Goal: Task Accomplishment & Management: Use online tool/utility

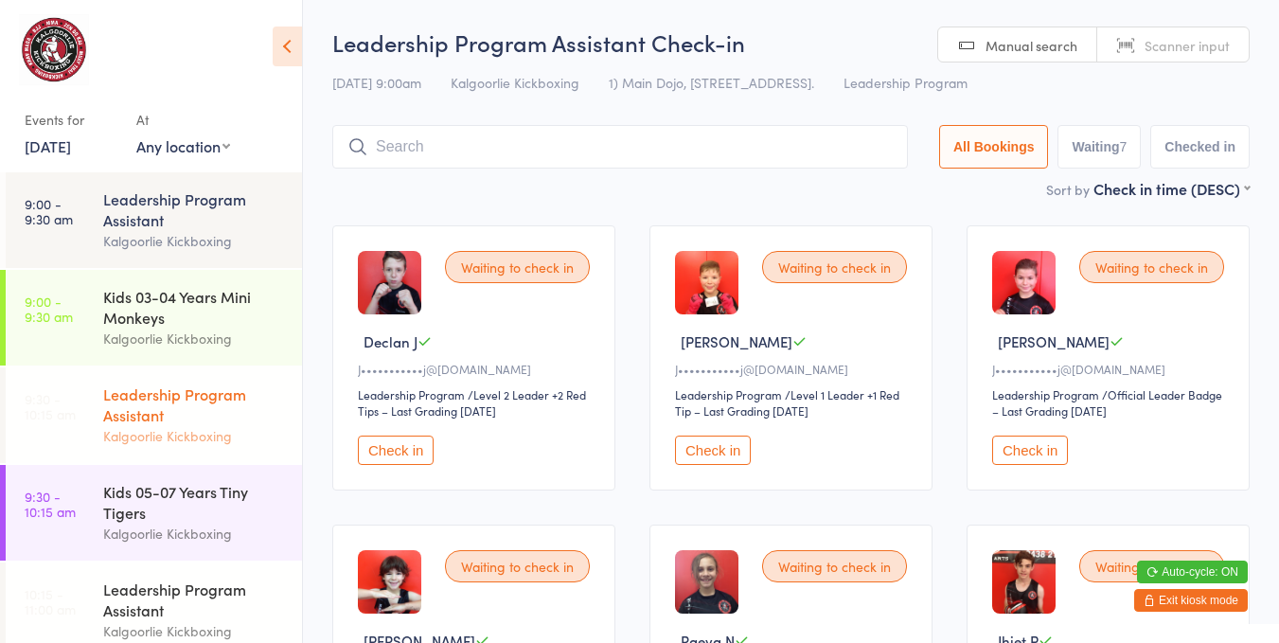
click at [197, 415] on div "Leadership Program Assistant" at bounding box center [194, 404] width 183 height 42
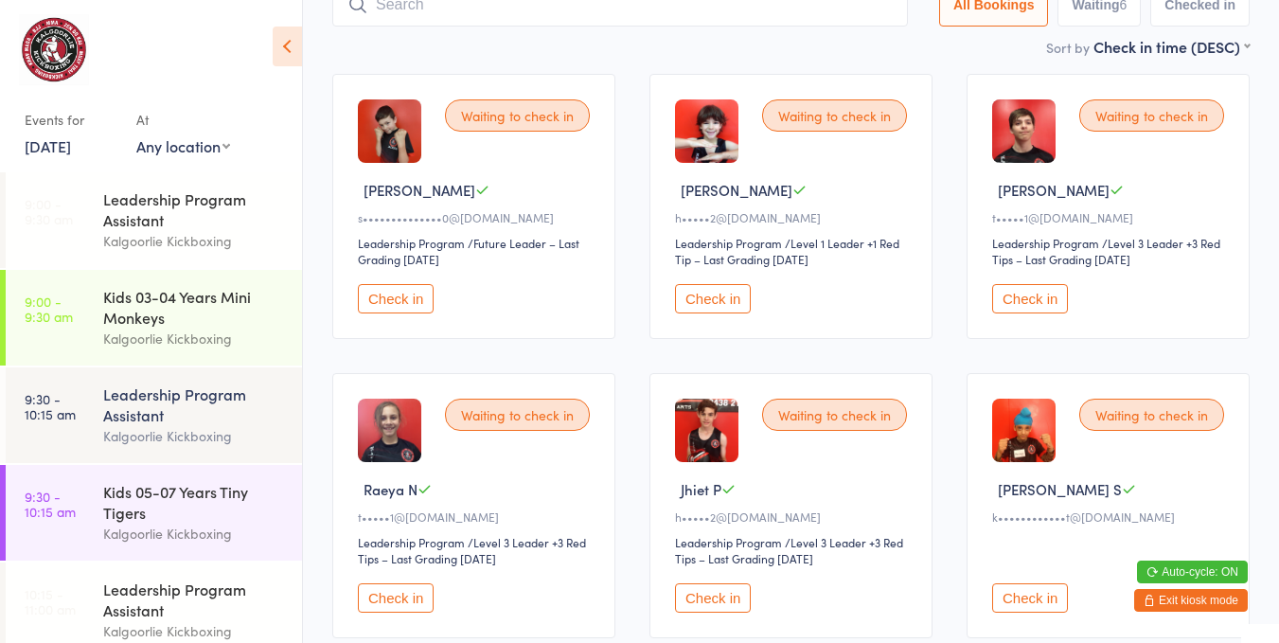
click at [653, 448] on div "Waiting to check in Jhiet P h•••••2@[DOMAIN_NAME] Leadership Program Leadership…" at bounding box center [790, 505] width 283 height 265
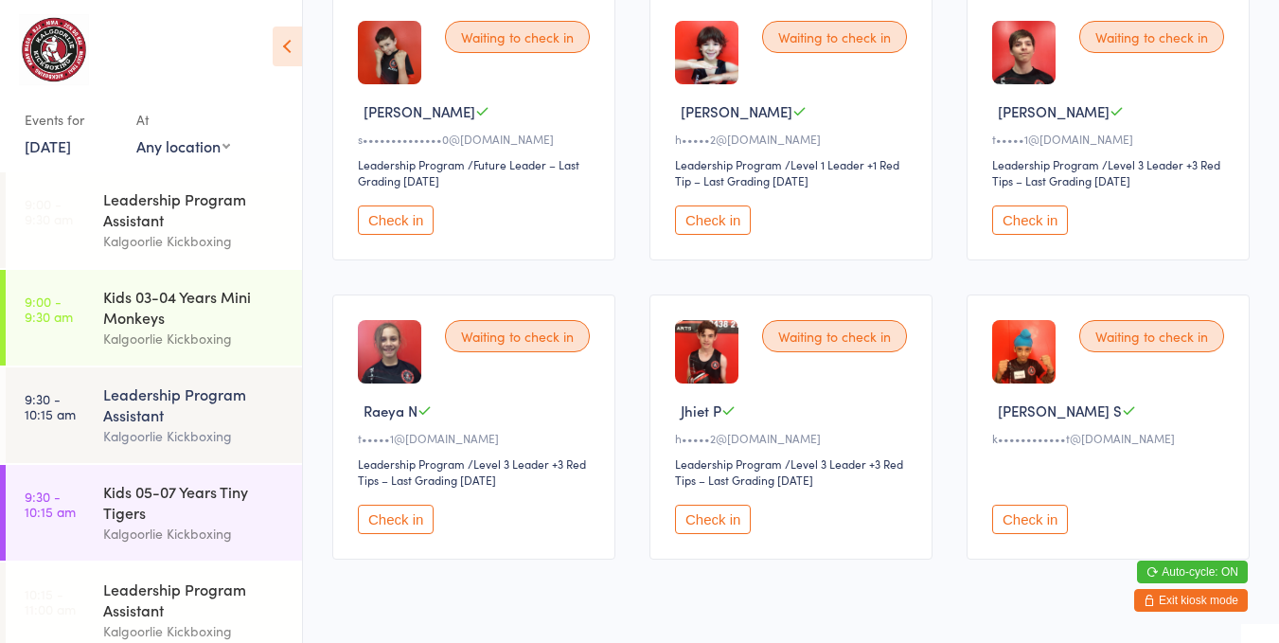
scroll to position [234, 0]
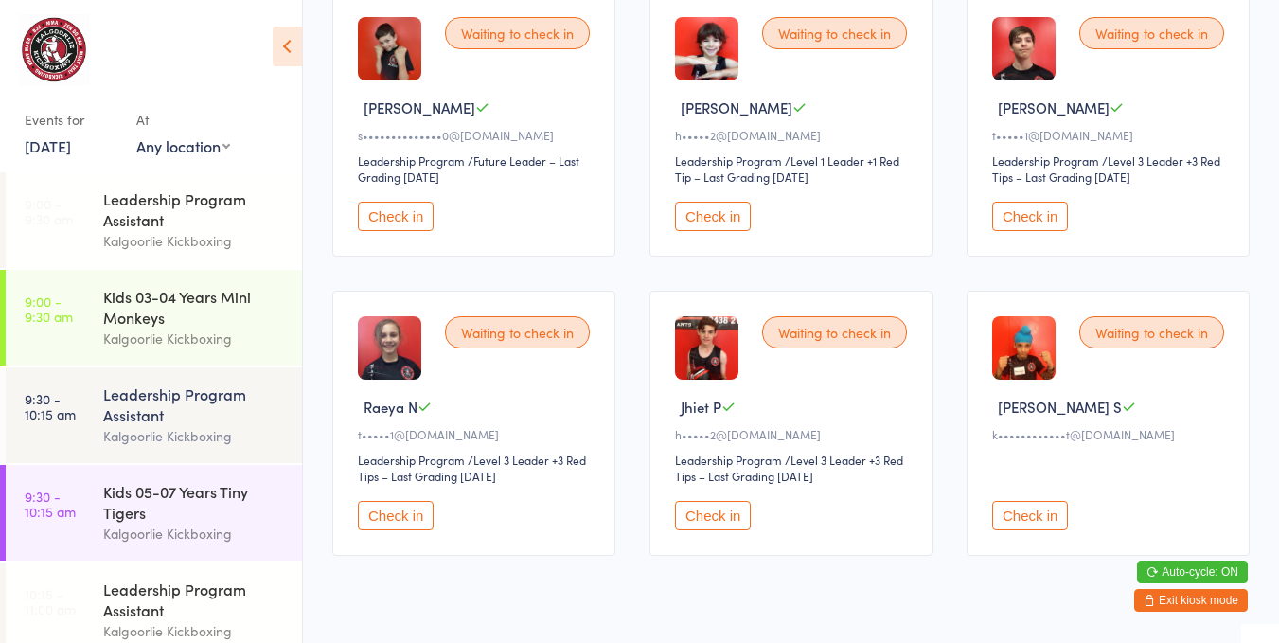
click at [411, 509] on button "Check in" at bounding box center [396, 515] width 76 height 29
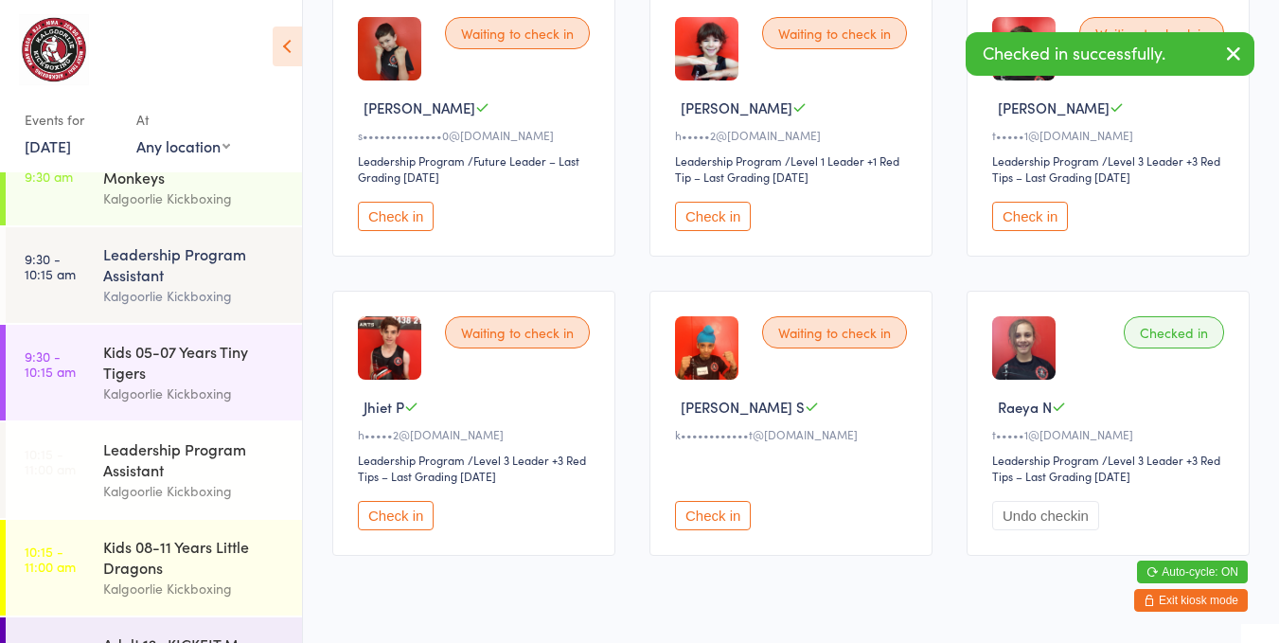
scroll to position [149, 0]
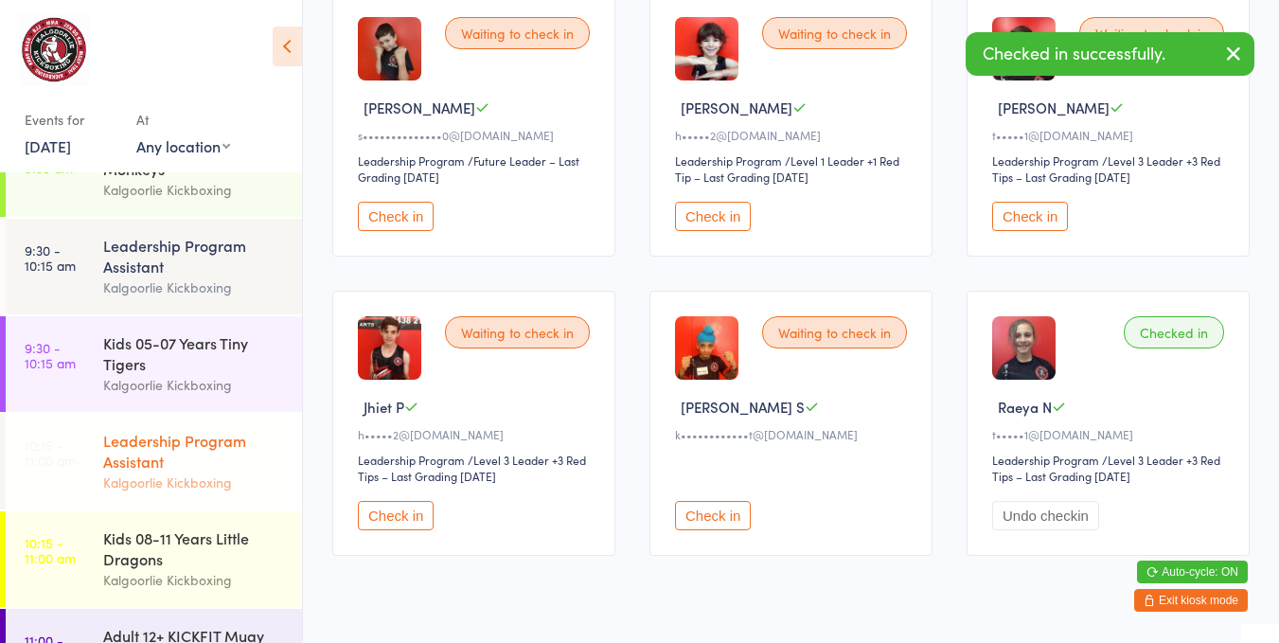
click at [209, 445] on div "Leadership Program Assistant" at bounding box center [194, 451] width 183 height 42
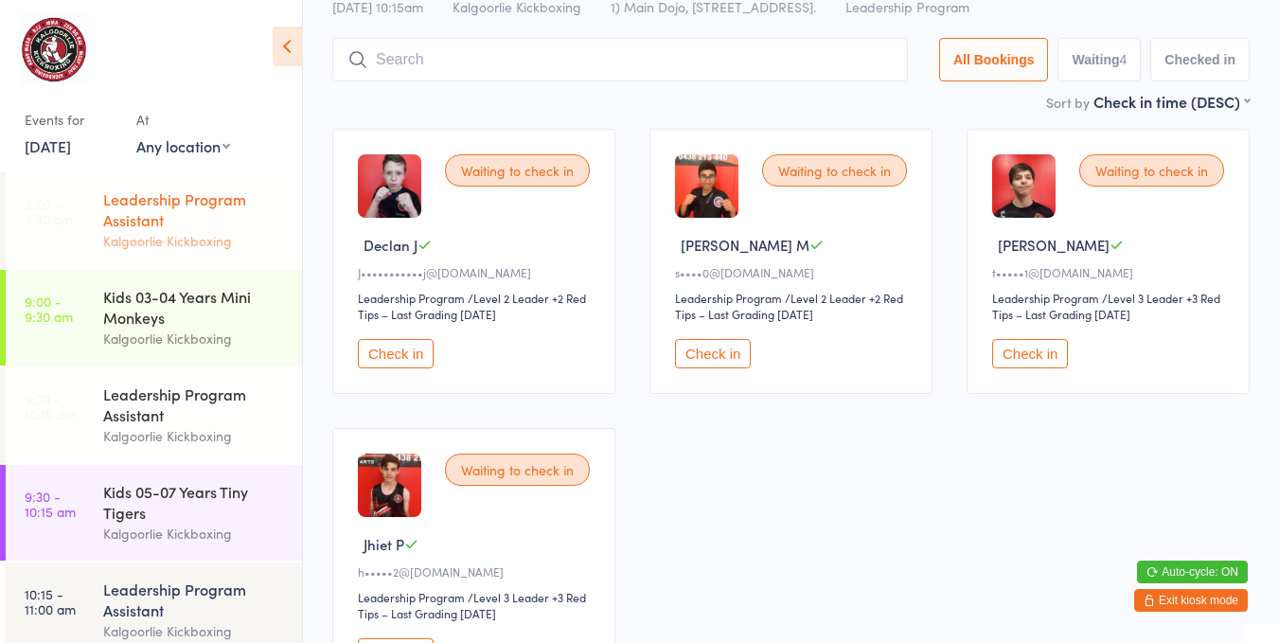
click at [190, 205] on div "Leadership Program Assistant" at bounding box center [194, 209] width 183 height 42
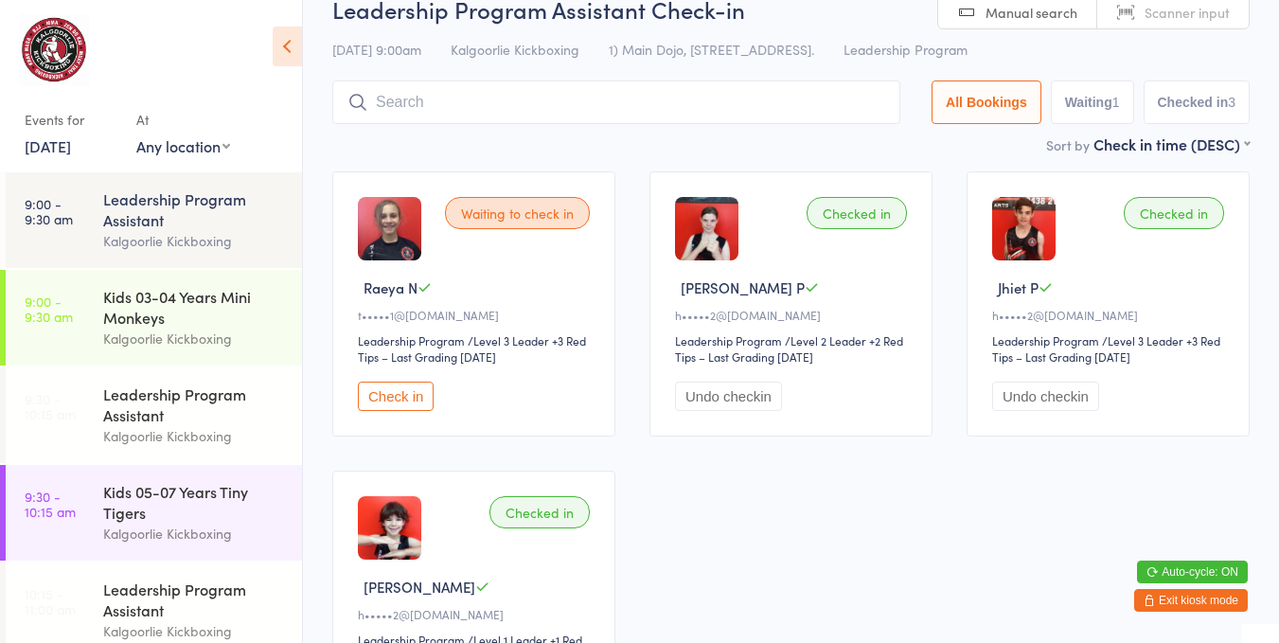
scroll to position [71, 0]
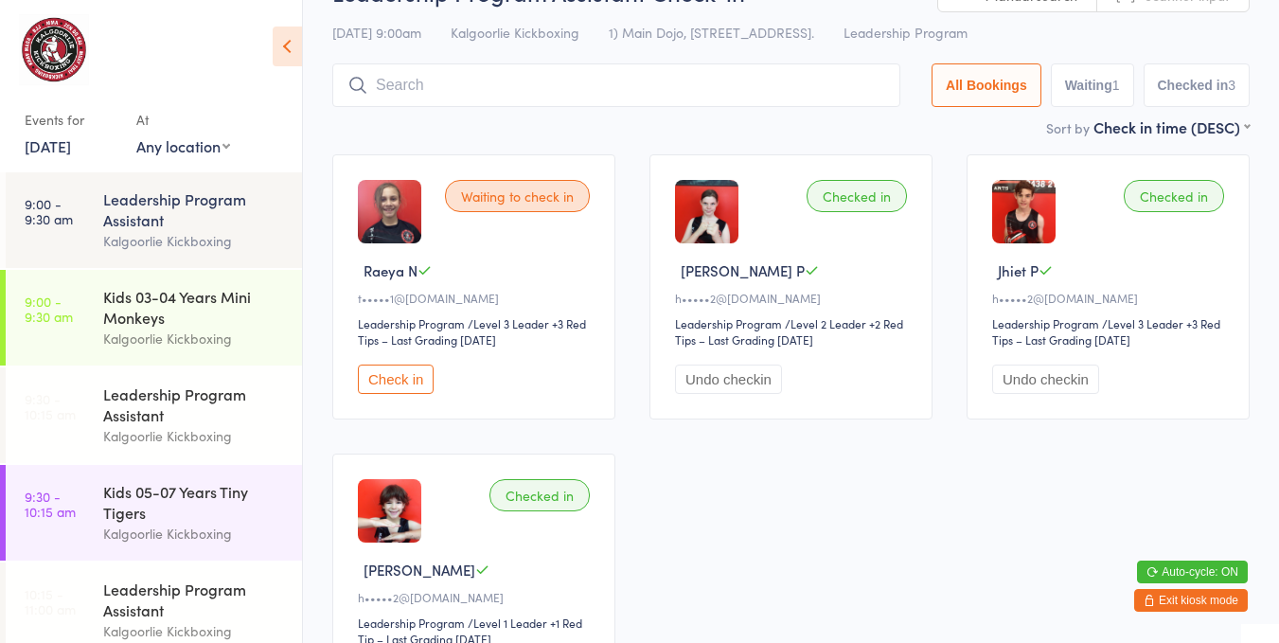
click at [416, 379] on button "Check in" at bounding box center [396, 378] width 76 height 29
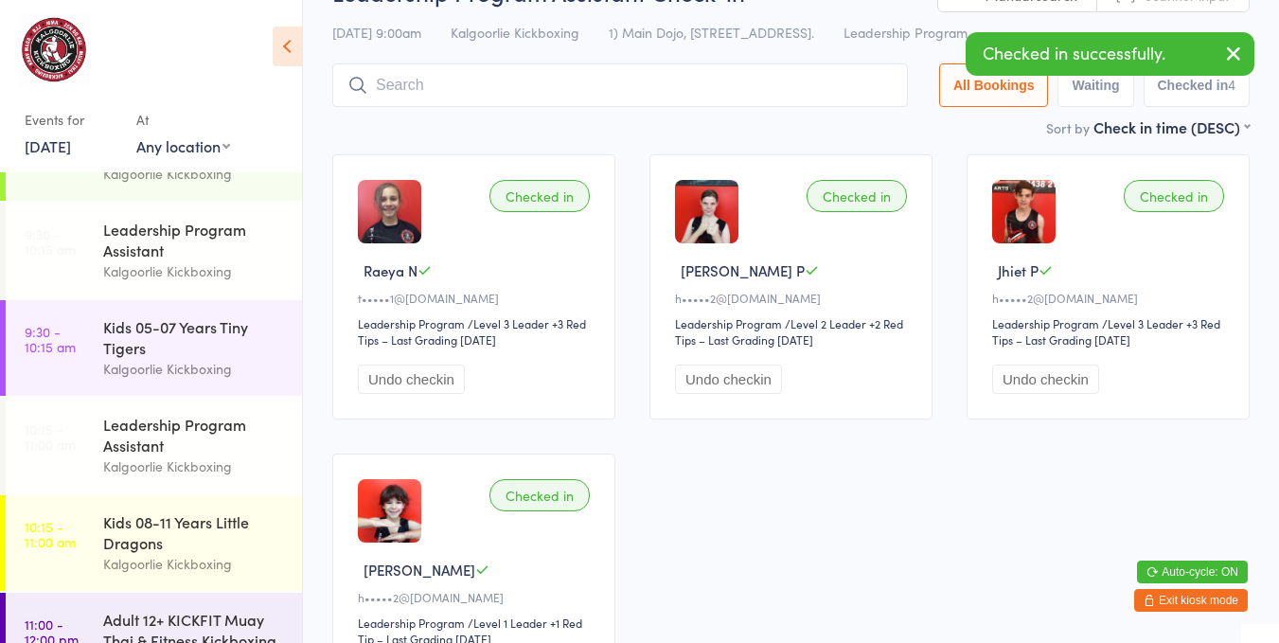
scroll to position [168, 0]
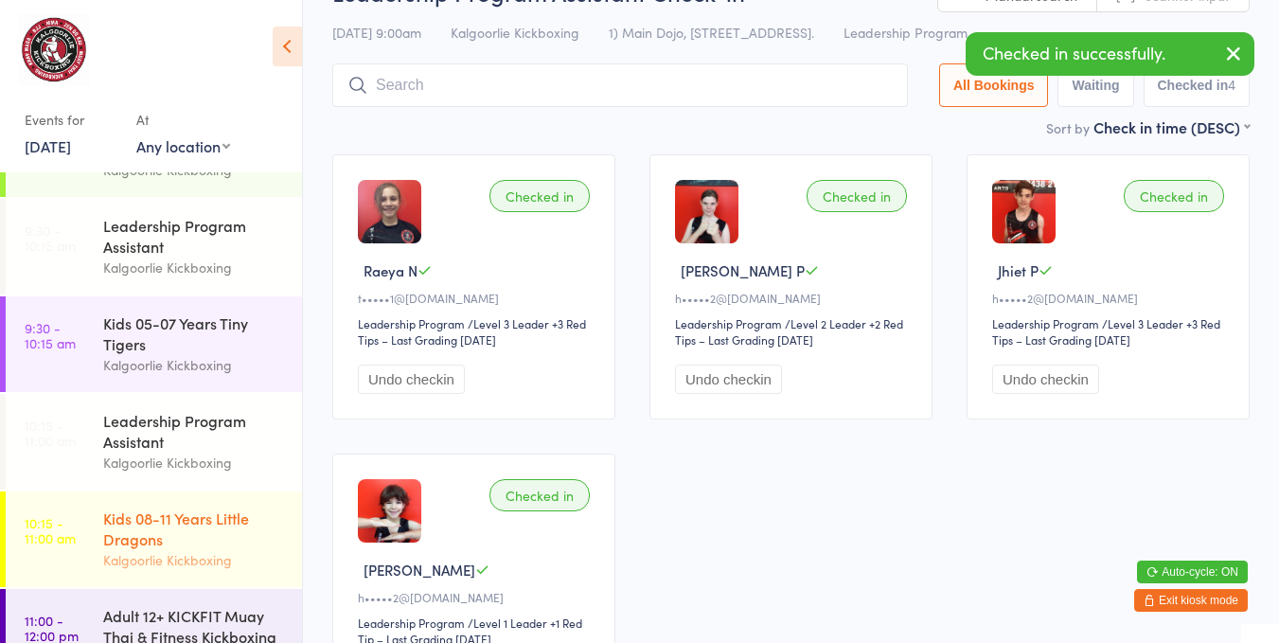
click at [171, 541] on div "Kids 08-11 Years Little Dragons" at bounding box center [194, 528] width 183 height 42
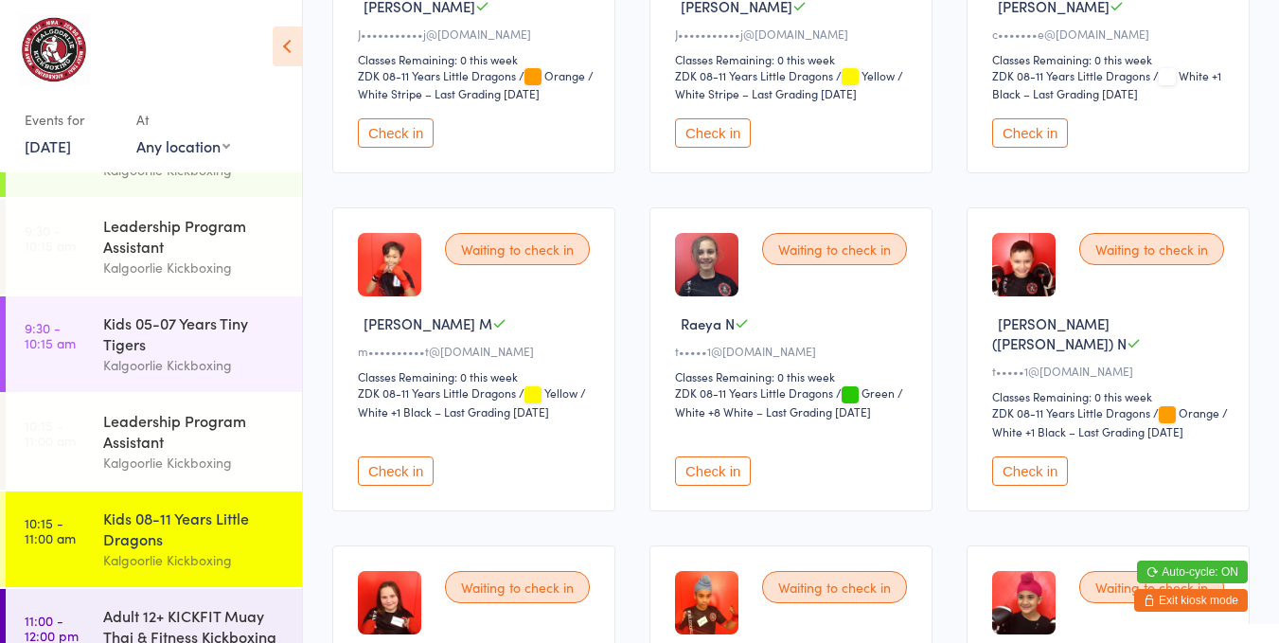
scroll to position [655, 0]
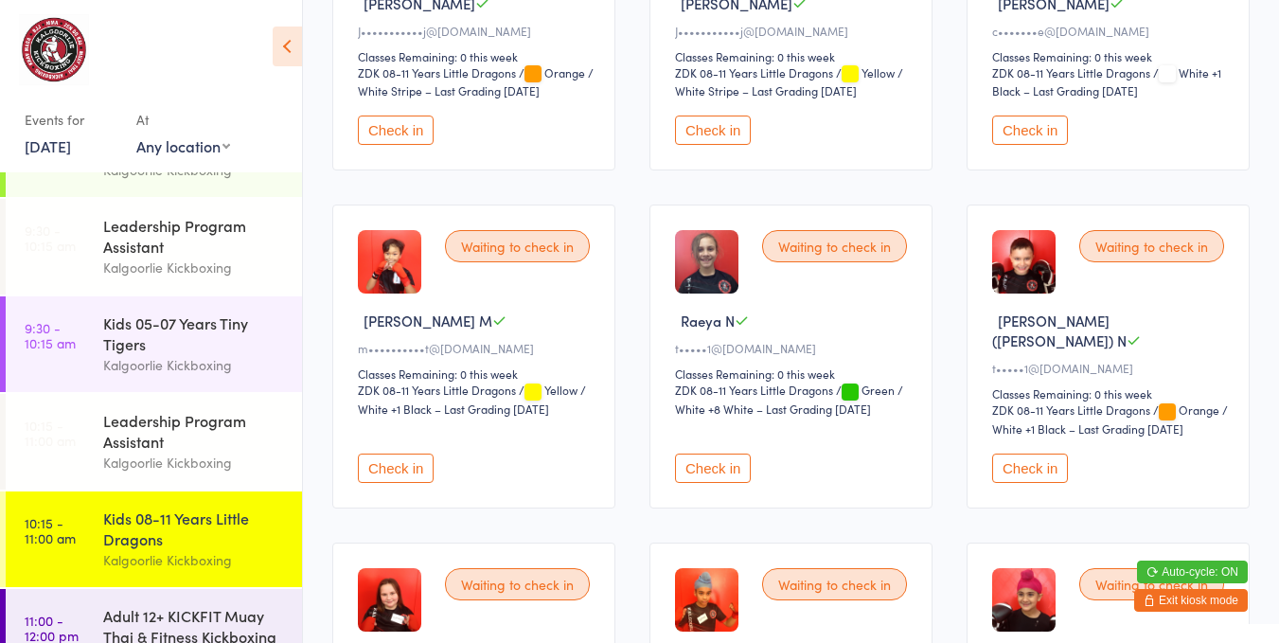
click at [725, 453] on button "Check in" at bounding box center [713, 467] width 76 height 29
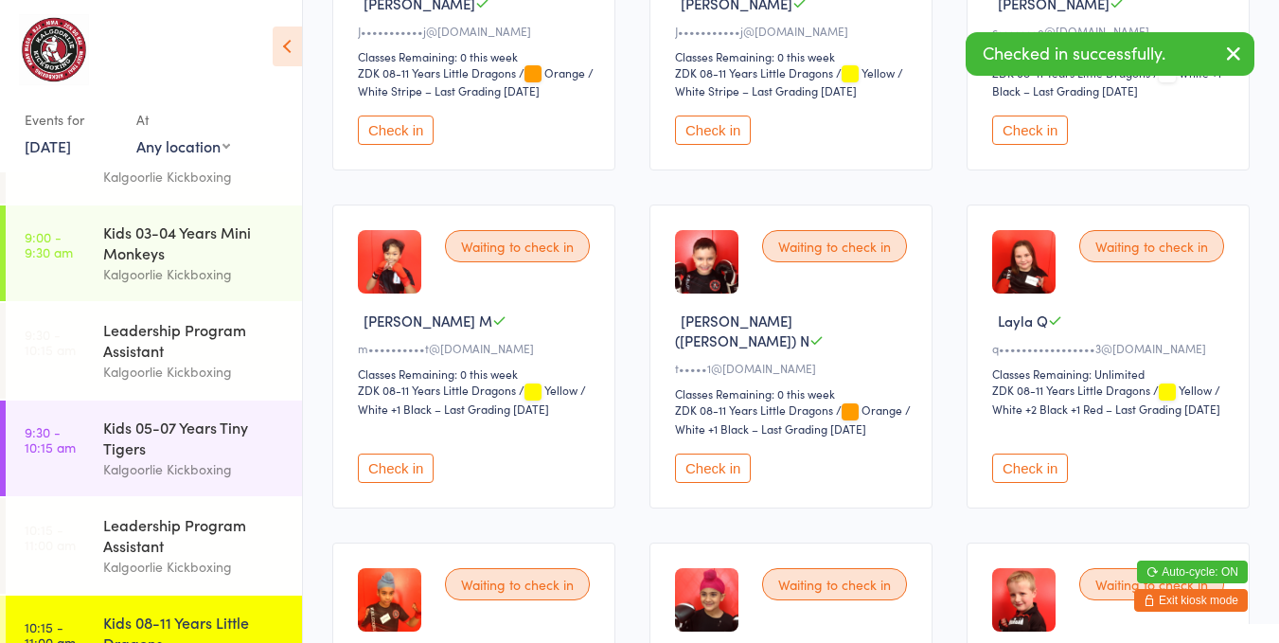
scroll to position [51, 0]
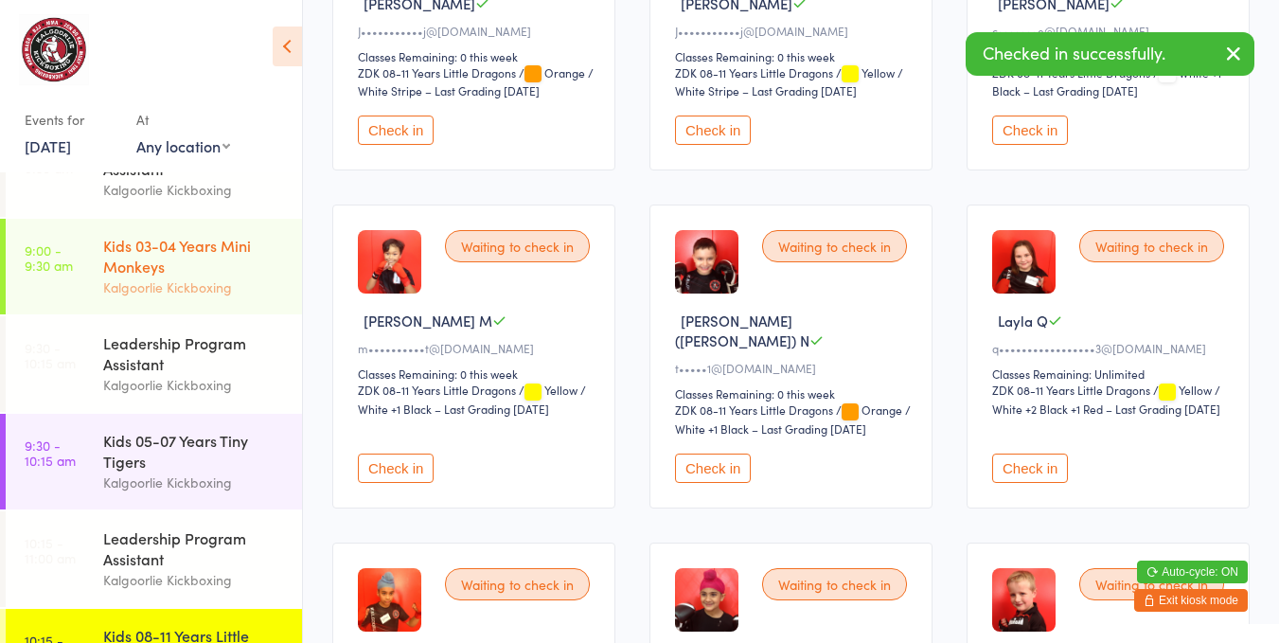
click at [205, 249] on div "Kids 03-04 Years Mini Monkeys" at bounding box center [194, 256] width 183 height 42
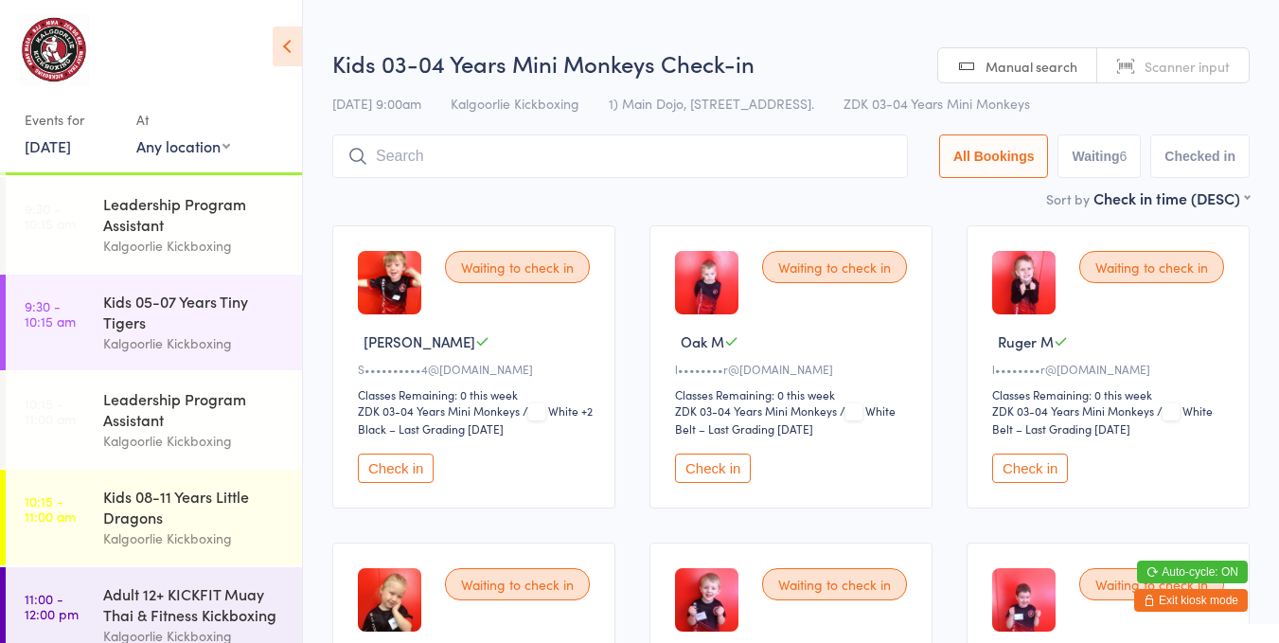
scroll to position [204, 0]
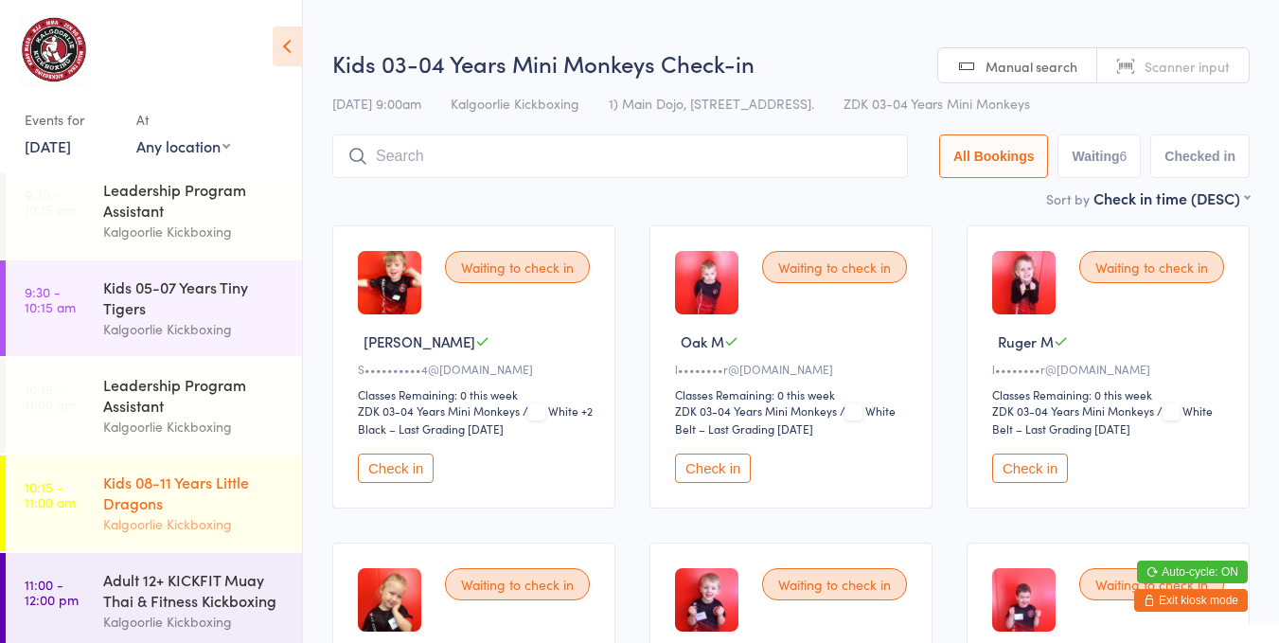
click at [223, 487] on div "Kids 08-11 Years Little Dragons" at bounding box center [194, 492] width 183 height 42
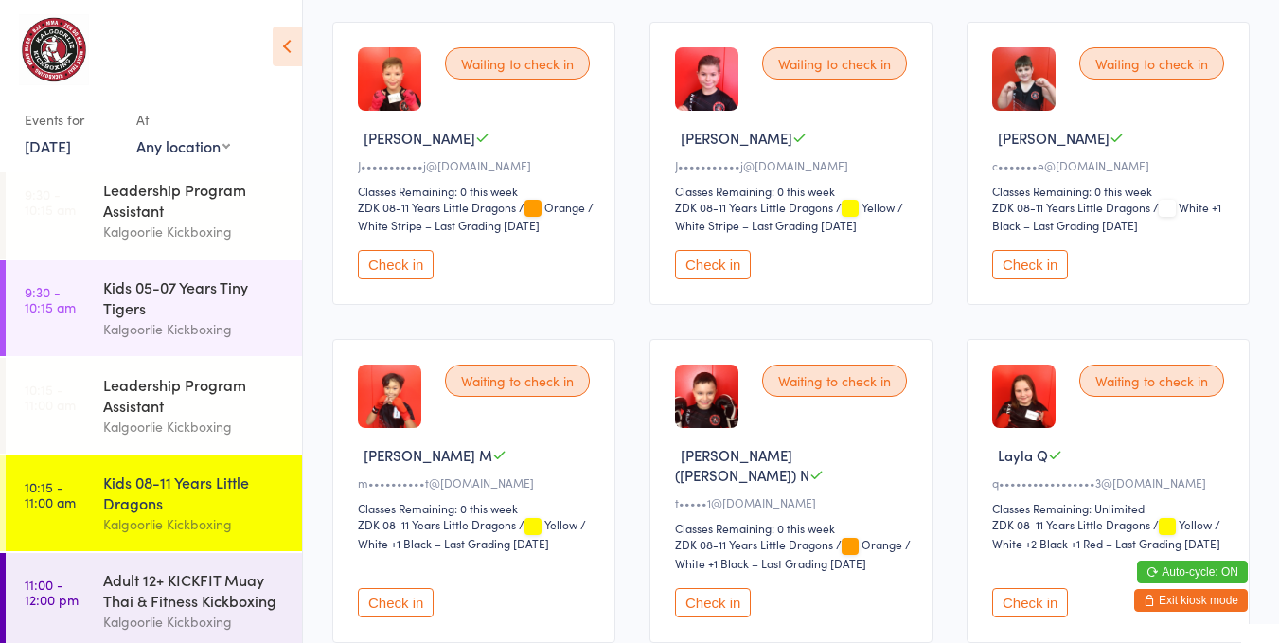
scroll to position [534, 0]
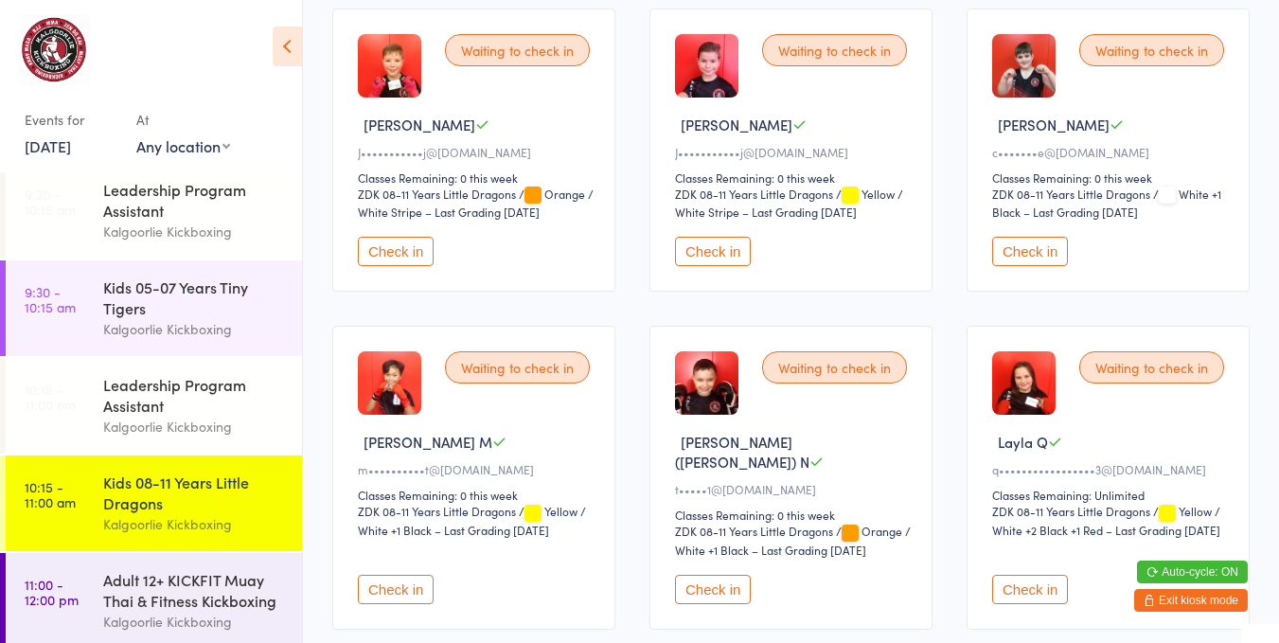
click at [704, 580] on button "Check in" at bounding box center [713, 588] width 76 height 29
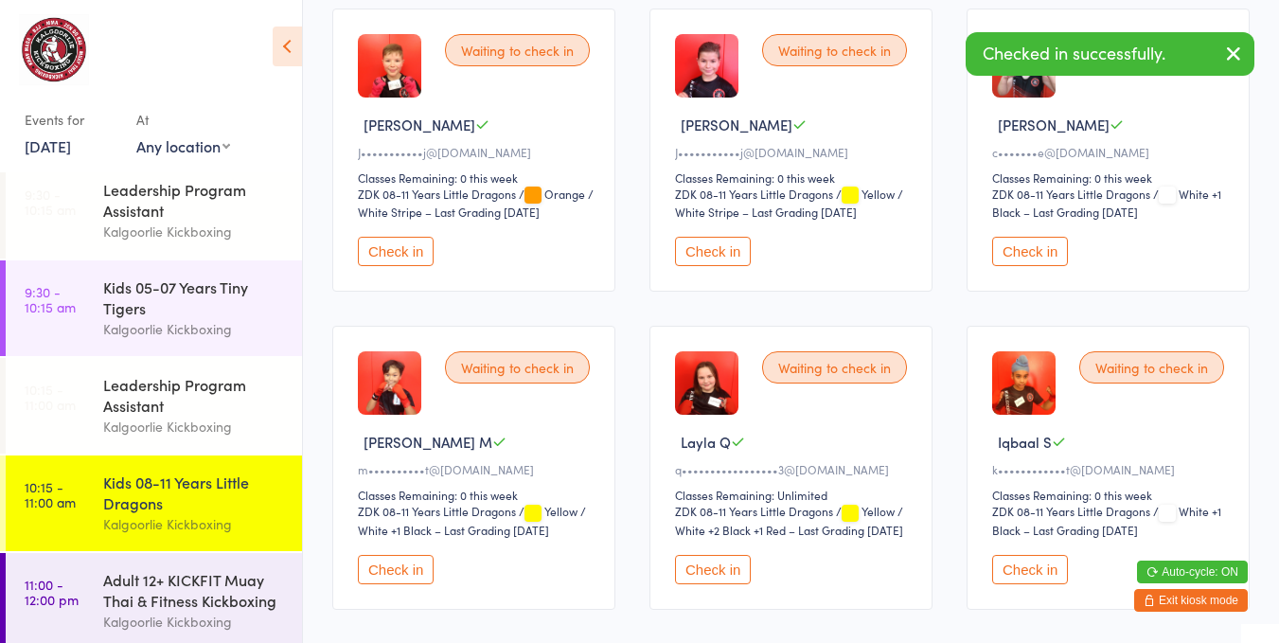
click at [180, 191] on div "Leadership Program Assistant" at bounding box center [194, 200] width 183 height 42
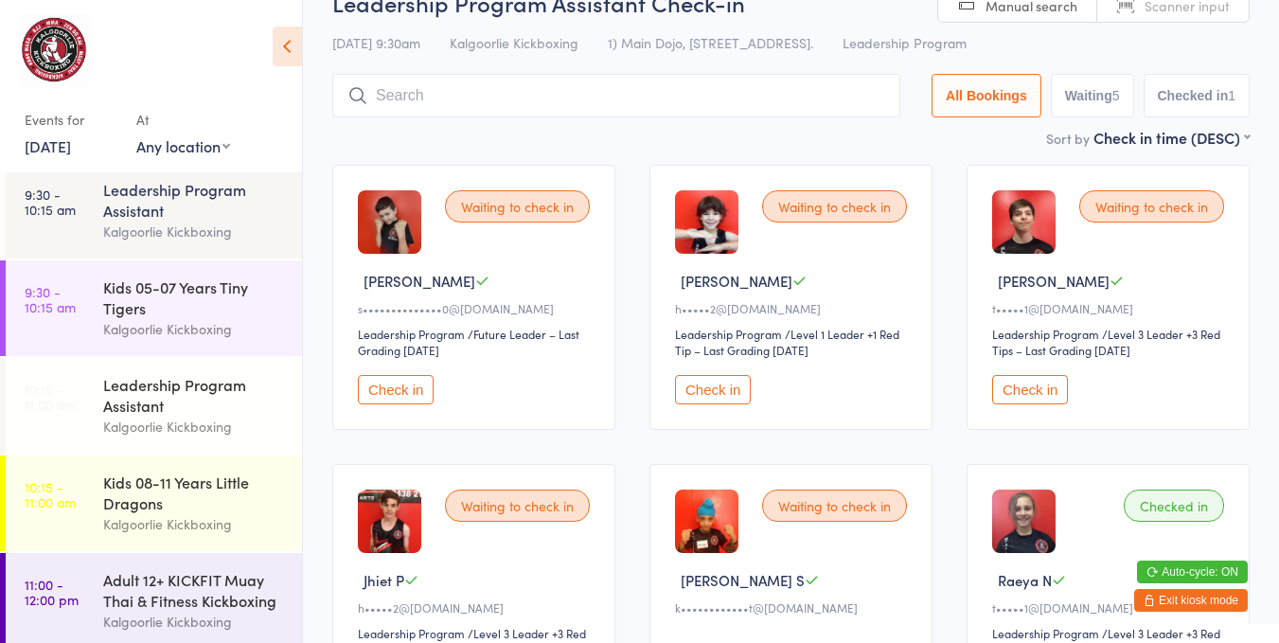
scroll to position [74, 0]
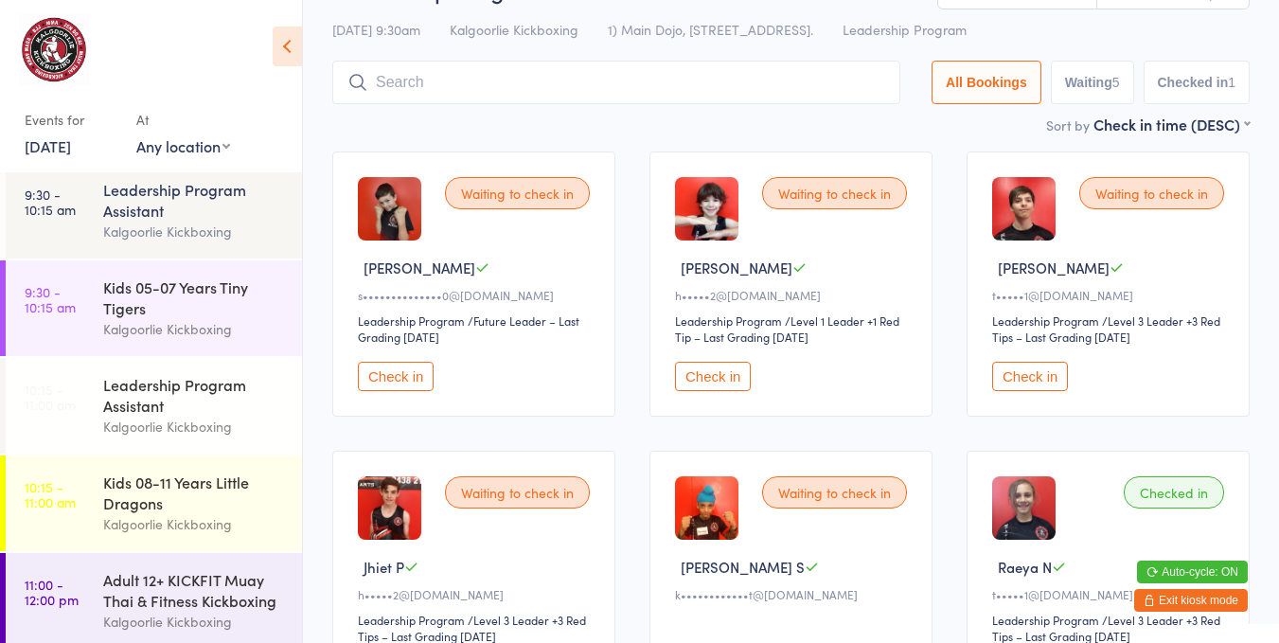
click at [1041, 363] on button "Check in" at bounding box center [1030, 376] width 76 height 29
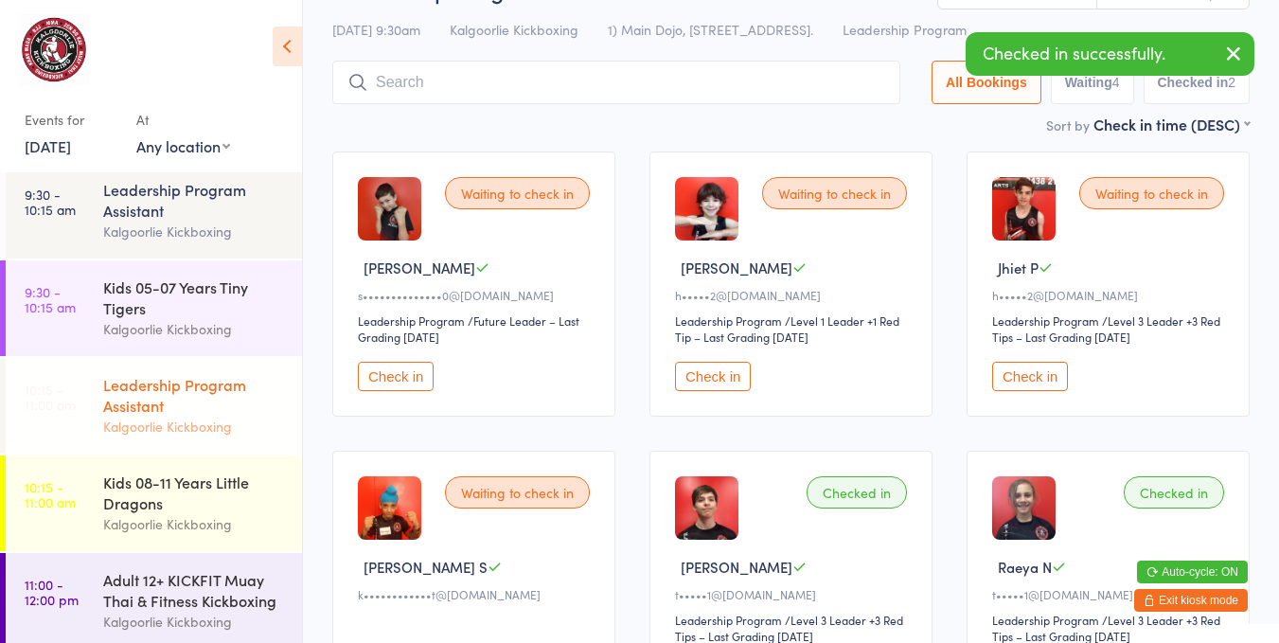
click at [215, 392] on div "Leadership Program Assistant" at bounding box center [194, 395] width 183 height 42
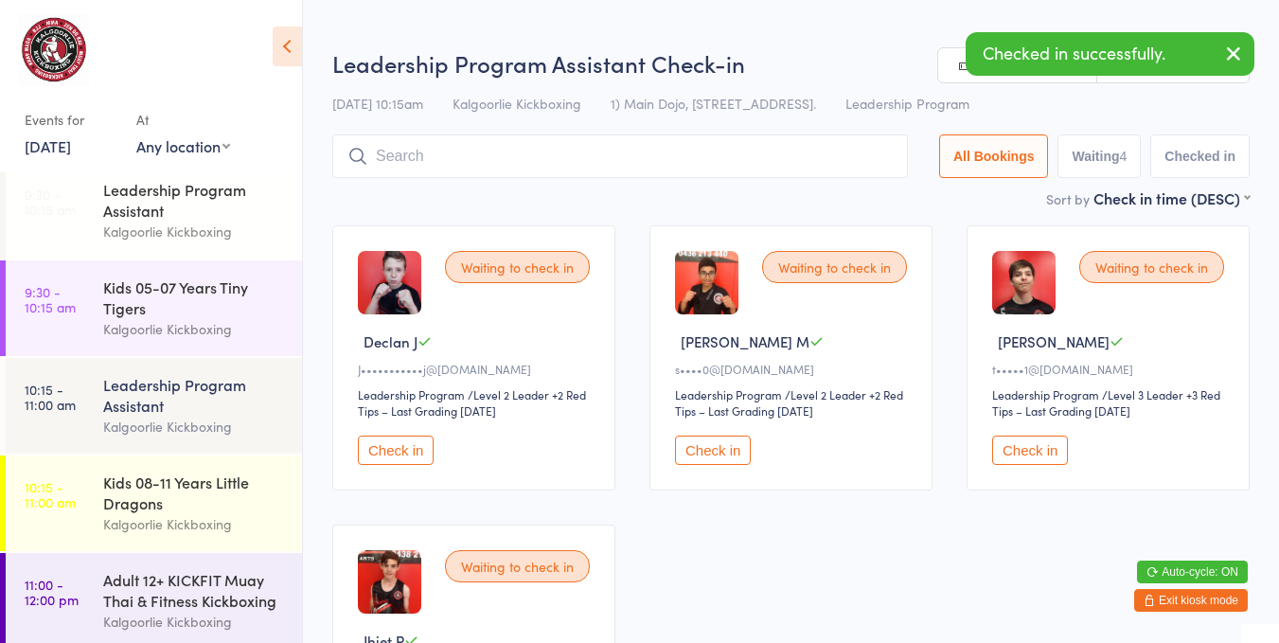
click at [1027, 436] on button "Check in" at bounding box center [1030, 449] width 76 height 29
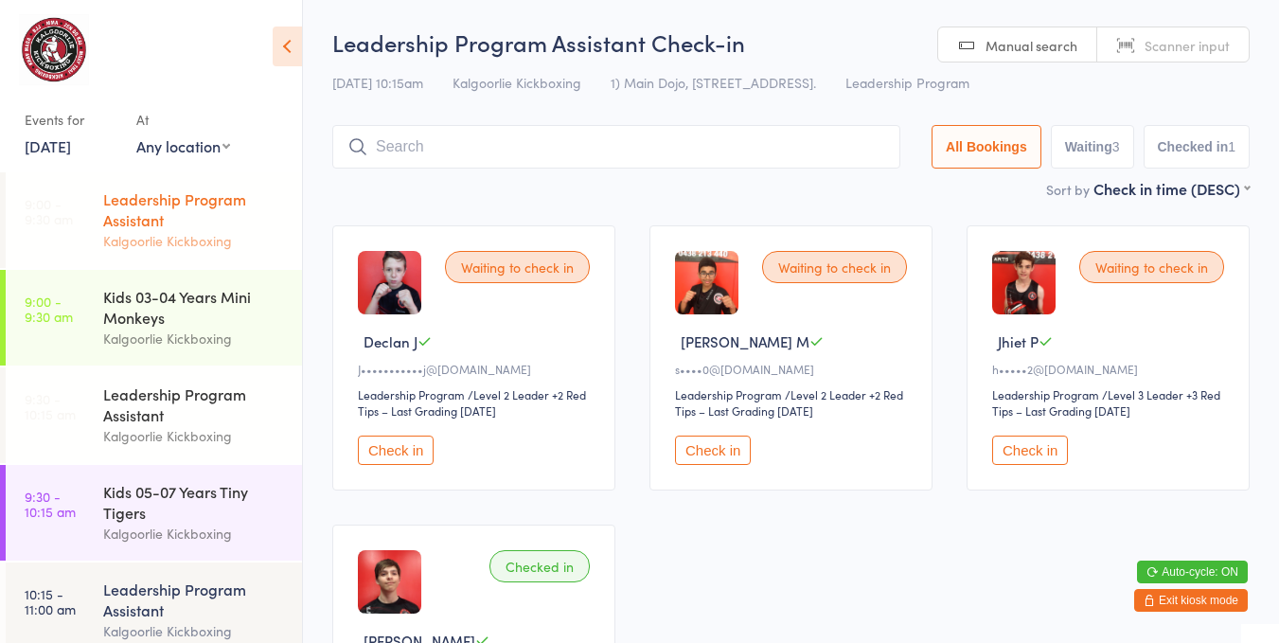
click at [221, 206] on div "Leadership Program Assistant" at bounding box center [194, 209] width 183 height 42
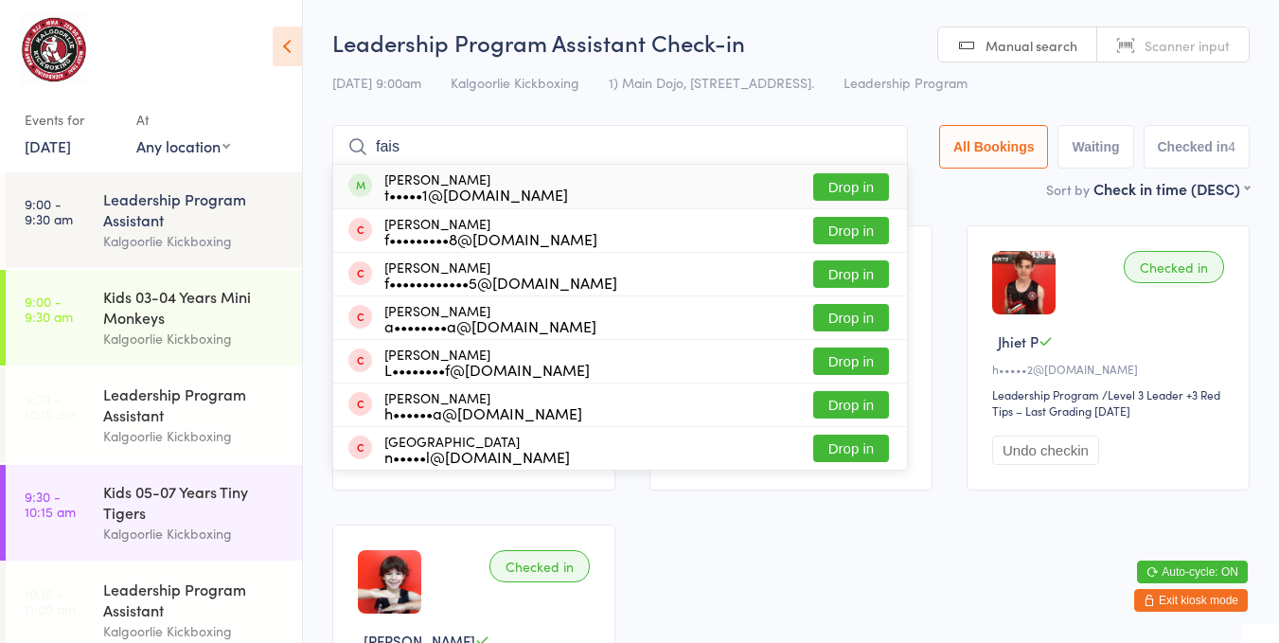
type input "fais"
click at [866, 179] on button "Drop in" at bounding box center [851, 186] width 76 height 27
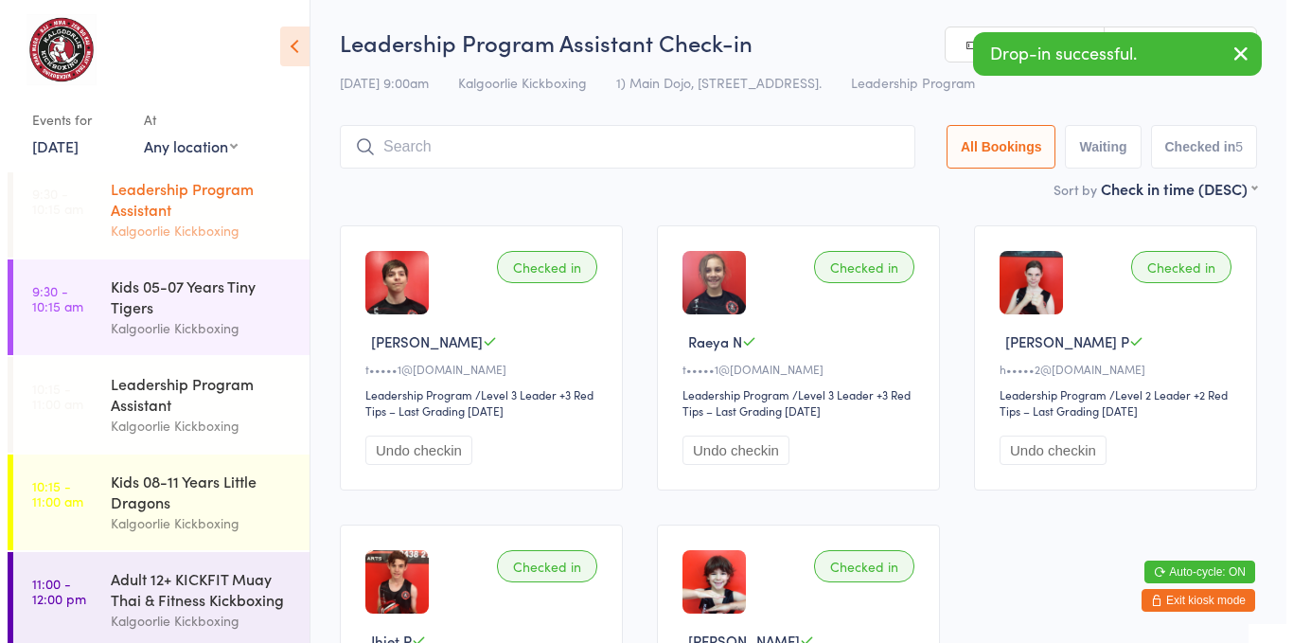
scroll to position [242, 0]
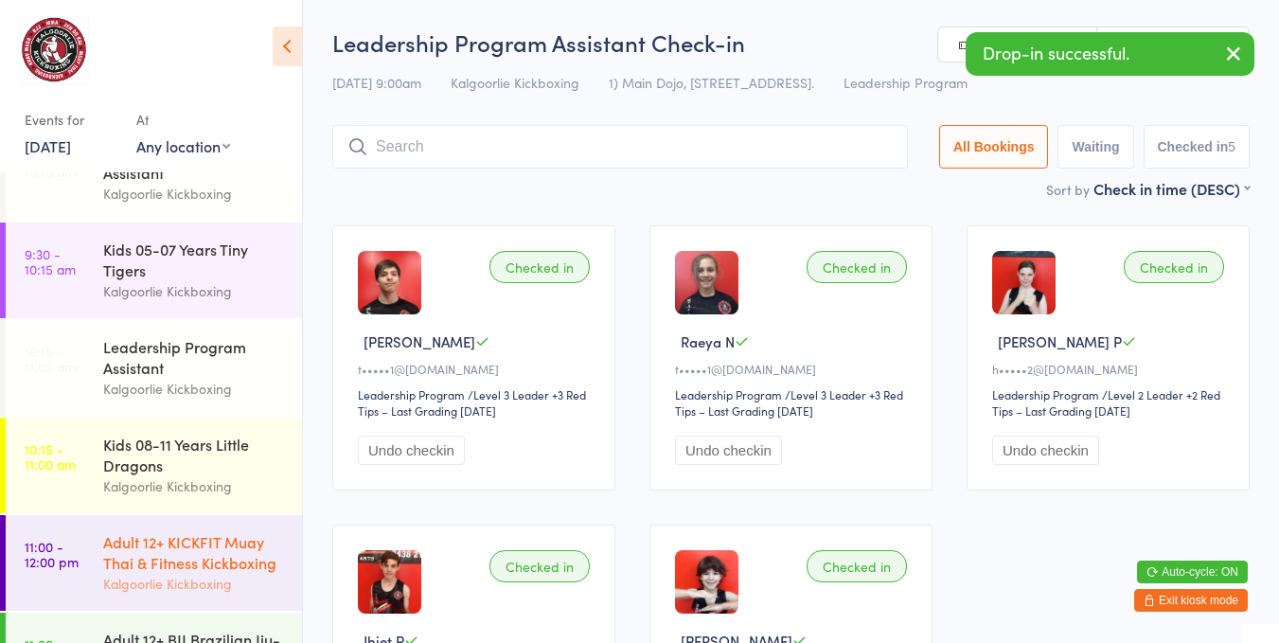
click at [135, 565] on div "Adult 12+ KICKFIT Muay Thai & Fitness Kickboxing" at bounding box center [194, 552] width 183 height 42
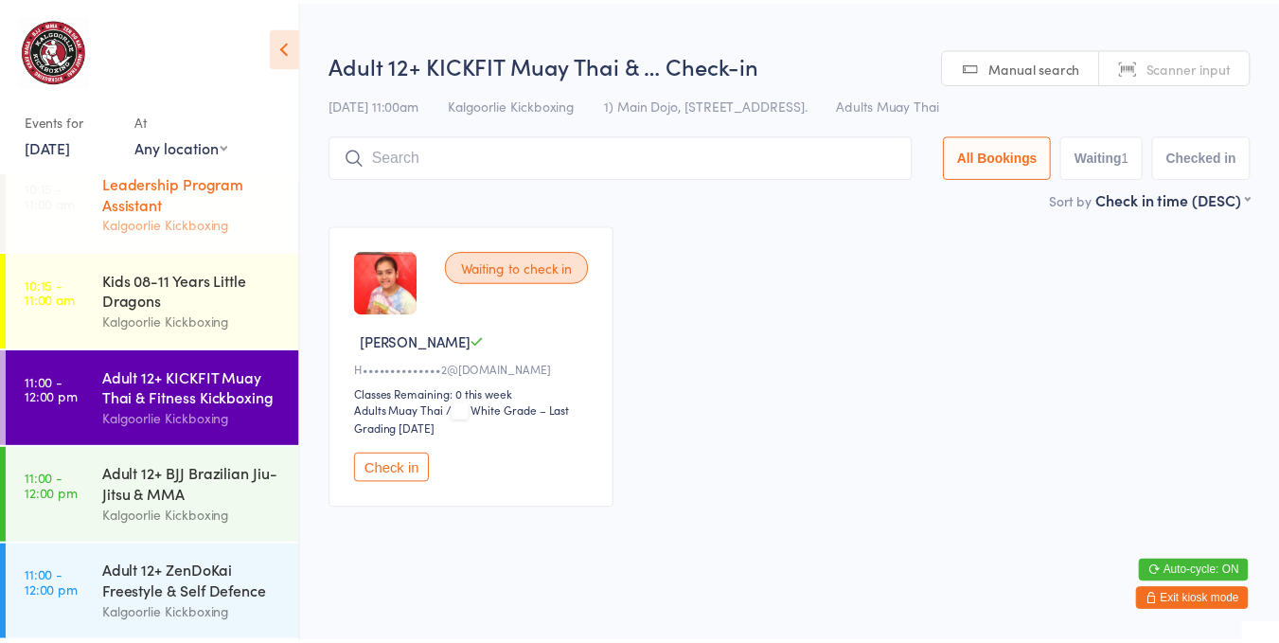
scroll to position [409, 0]
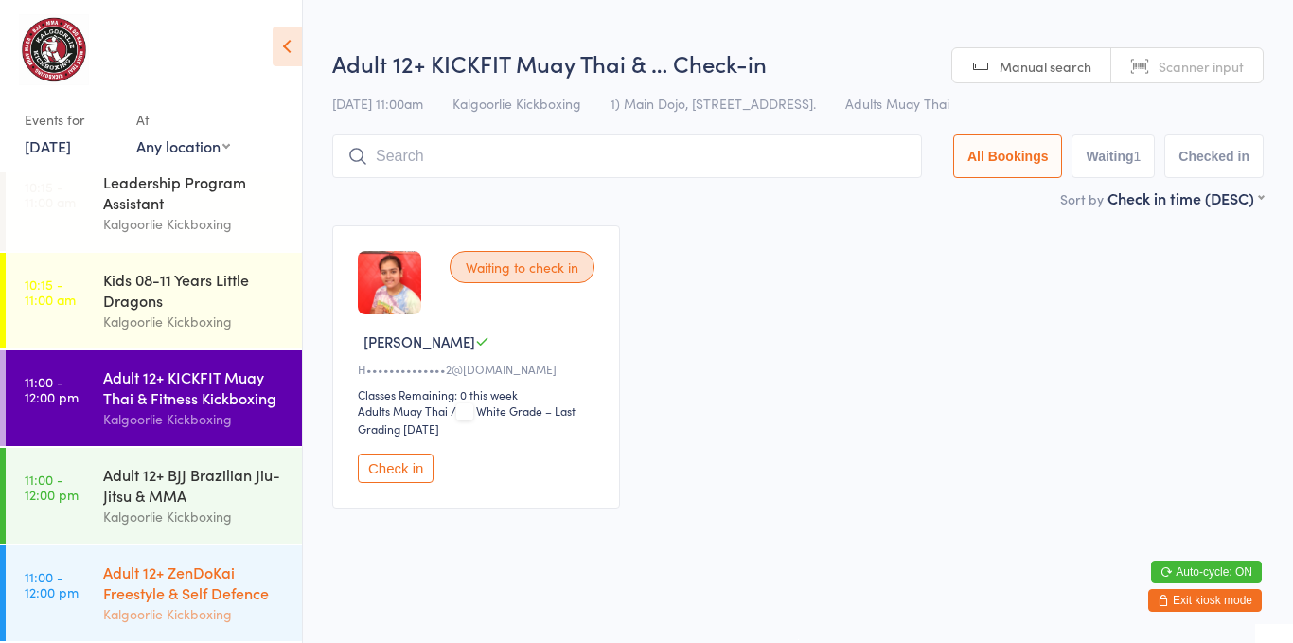
click at [145, 568] on div "Adult 12+ ZenDoKai Freestyle & Self Defence" at bounding box center [194, 582] width 183 height 42
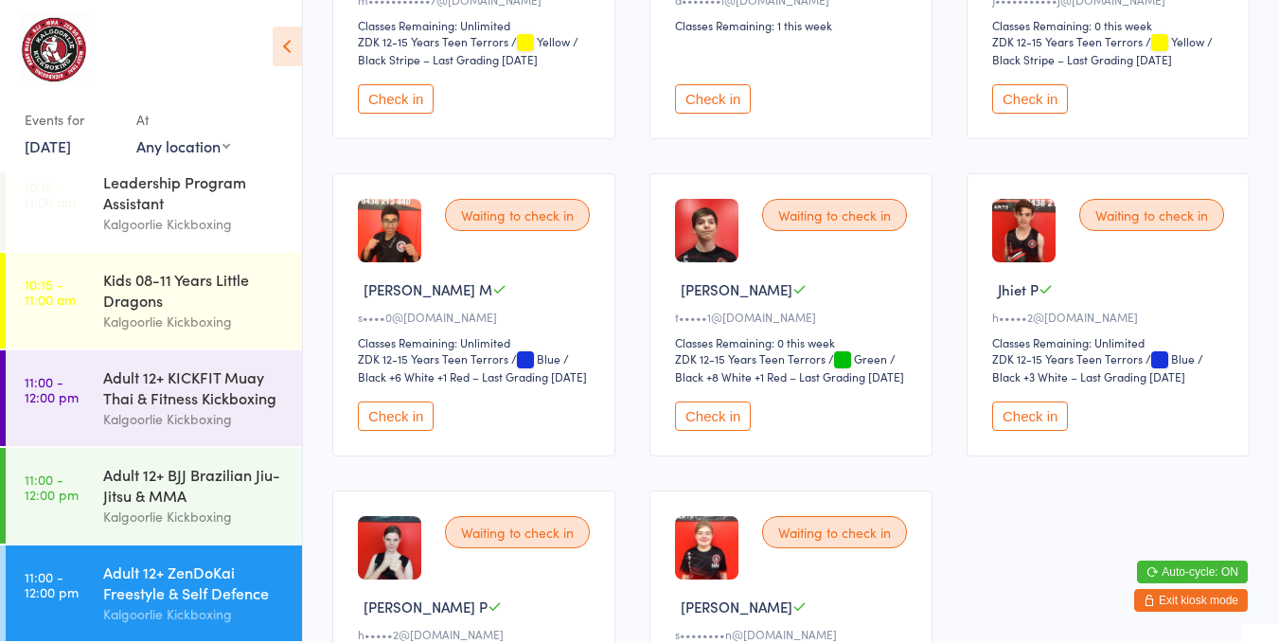
scroll to position [370, 0]
click at [725, 428] on button "Check in" at bounding box center [713, 414] width 76 height 29
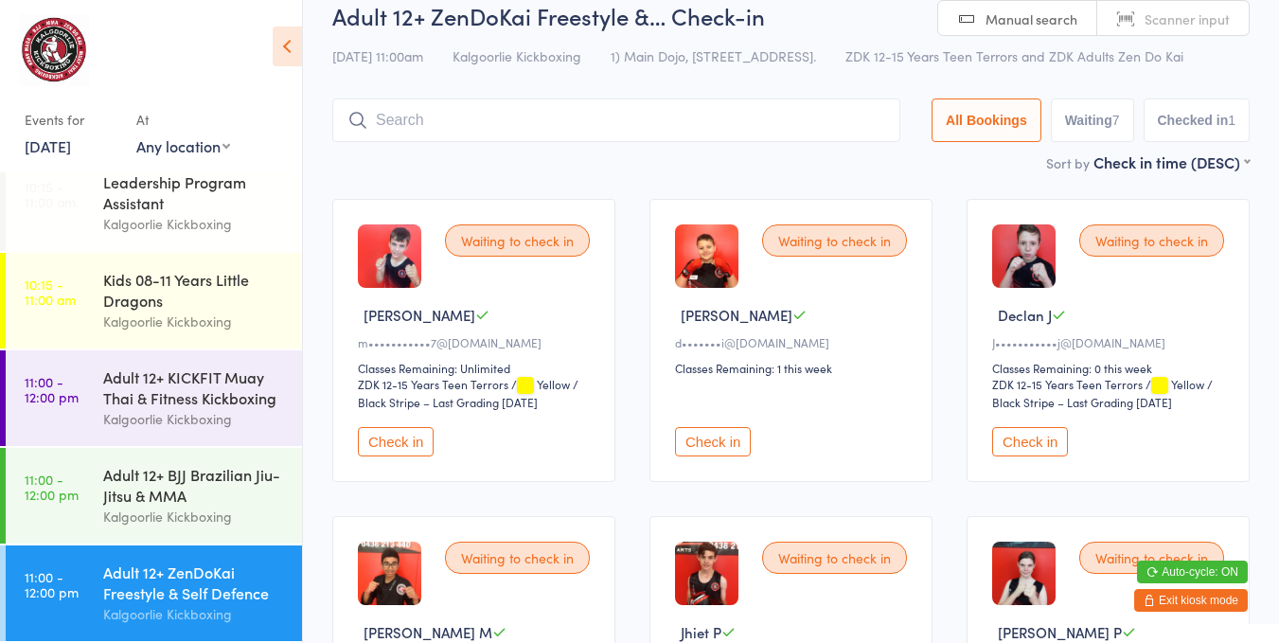
scroll to position [0, 0]
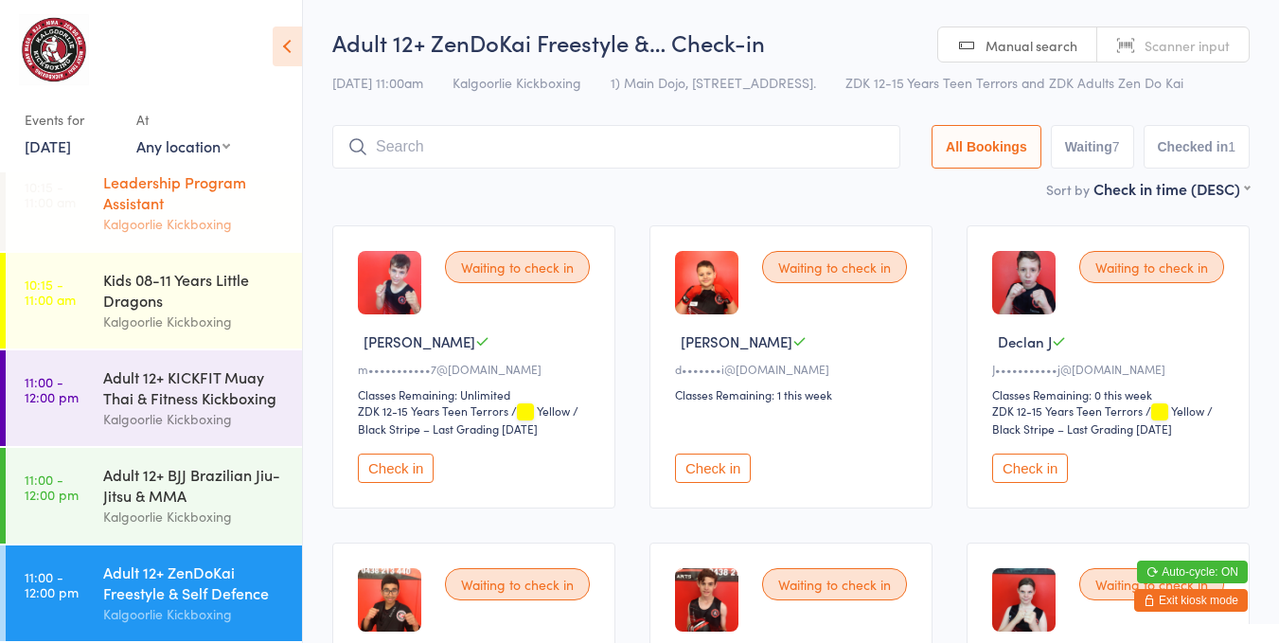
click at [208, 196] on div "Leadership Program Assistant" at bounding box center [194, 192] width 183 height 42
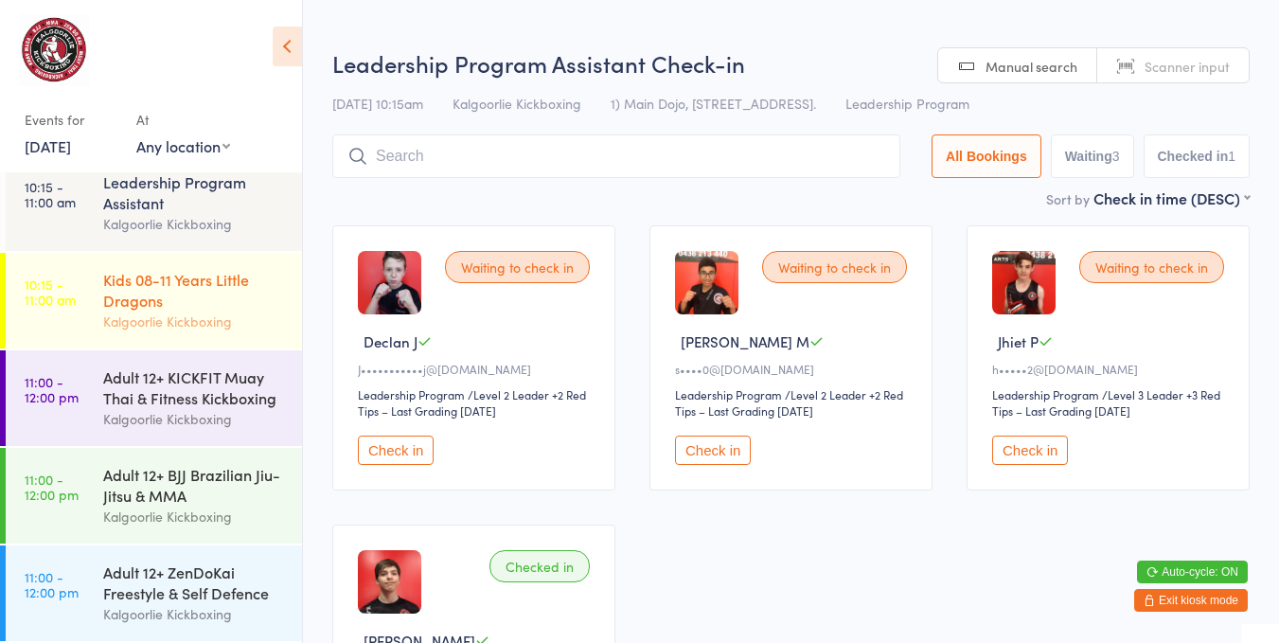
click at [224, 298] on div "Kids 08-11 Years Little Dragons" at bounding box center [194, 290] width 183 height 42
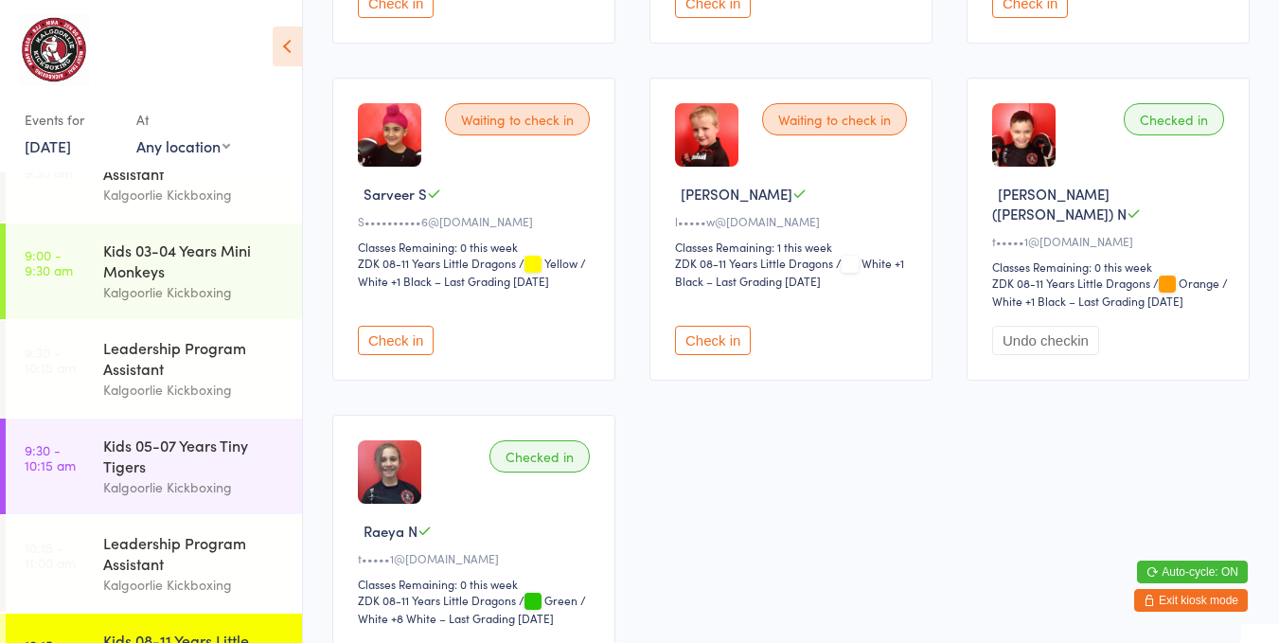
scroll to position [37, 0]
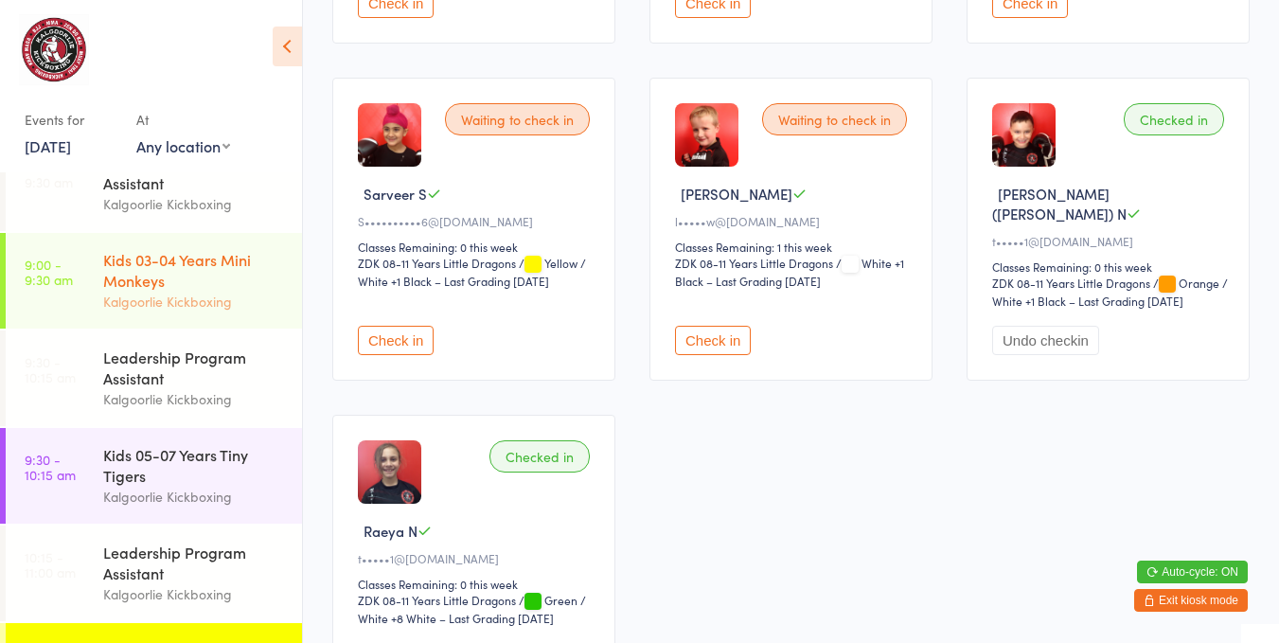
click at [158, 278] on div "Kids 03-04 Years Mini Monkeys" at bounding box center [194, 270] width 183 height 42
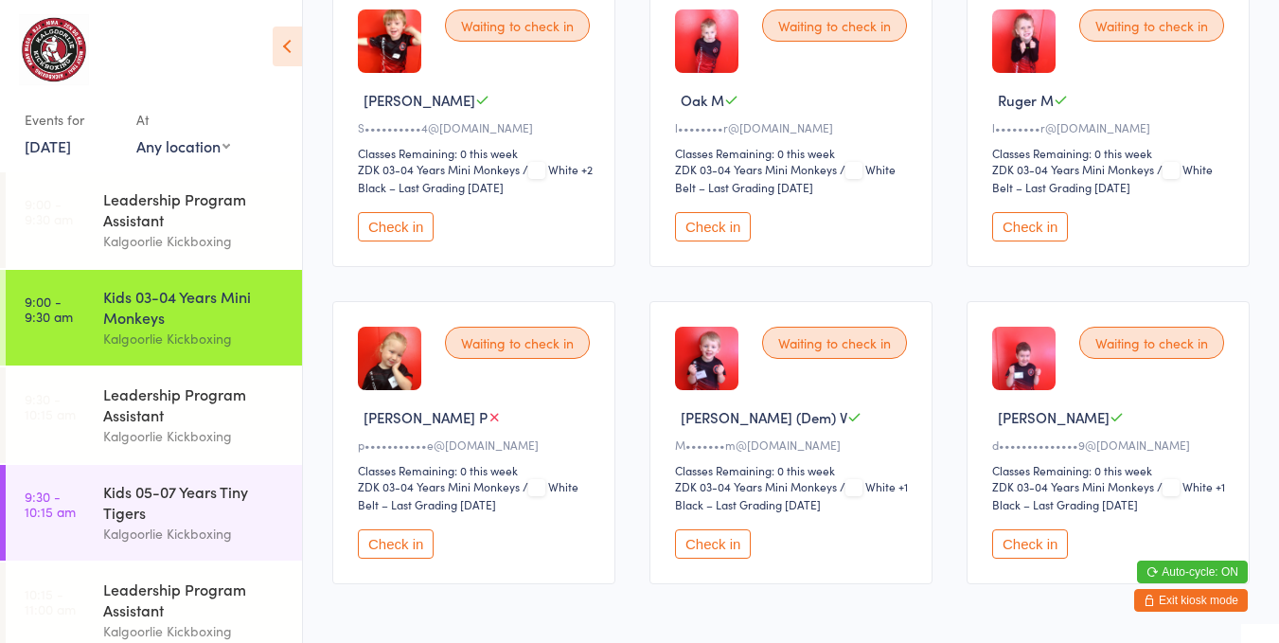
scroll to position [250, 0]
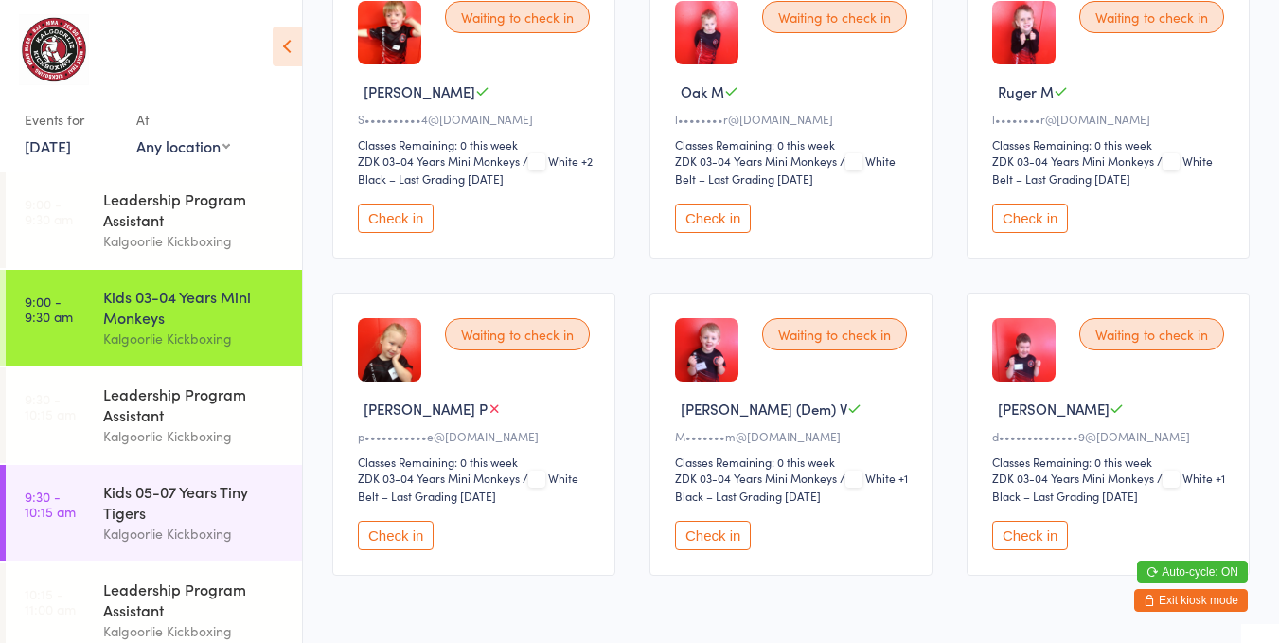
click at [715, 533] on button "Check in" at bounding box center [713, 535] width 76 height 29
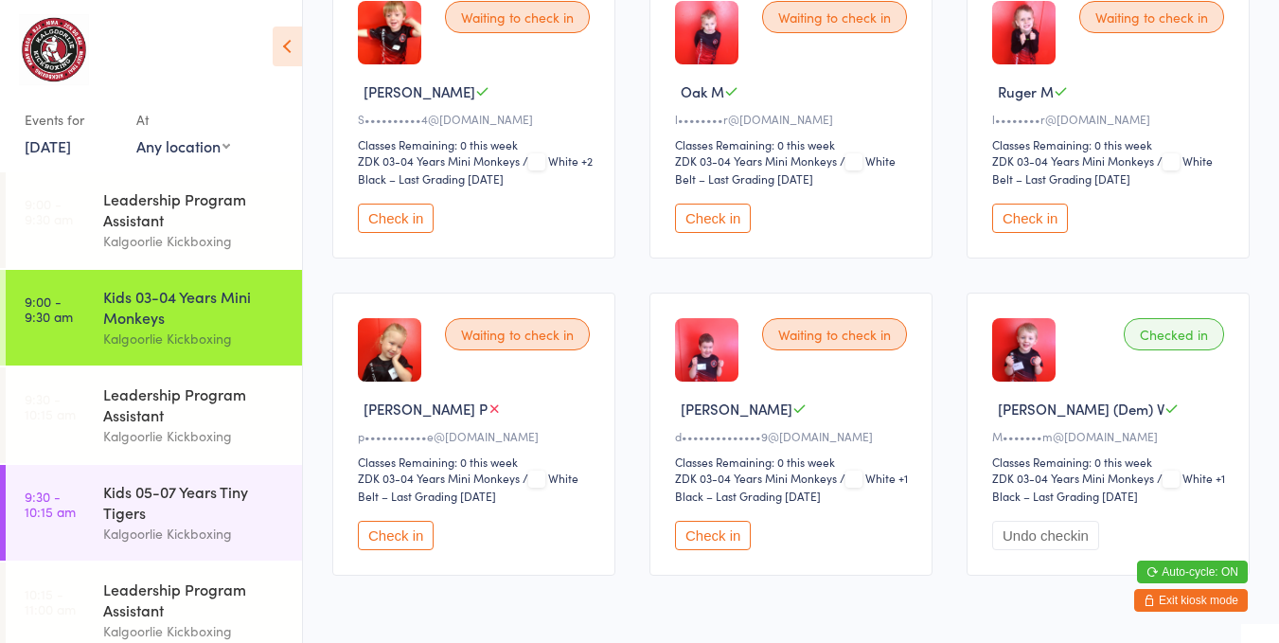
click at [724, 211] on button "Check in" at bounding box center [713, 217] width 76 height 29
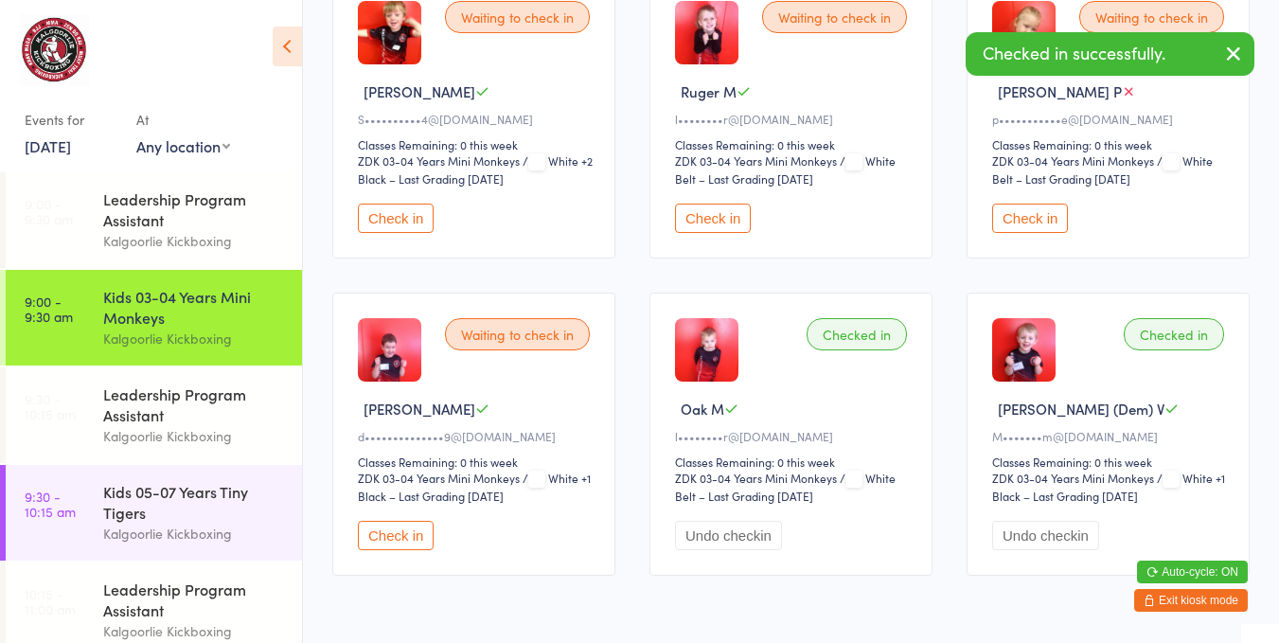
click at [1028, 205] on button "Check in" at bounding box center [1030, 217] width 76 height 29
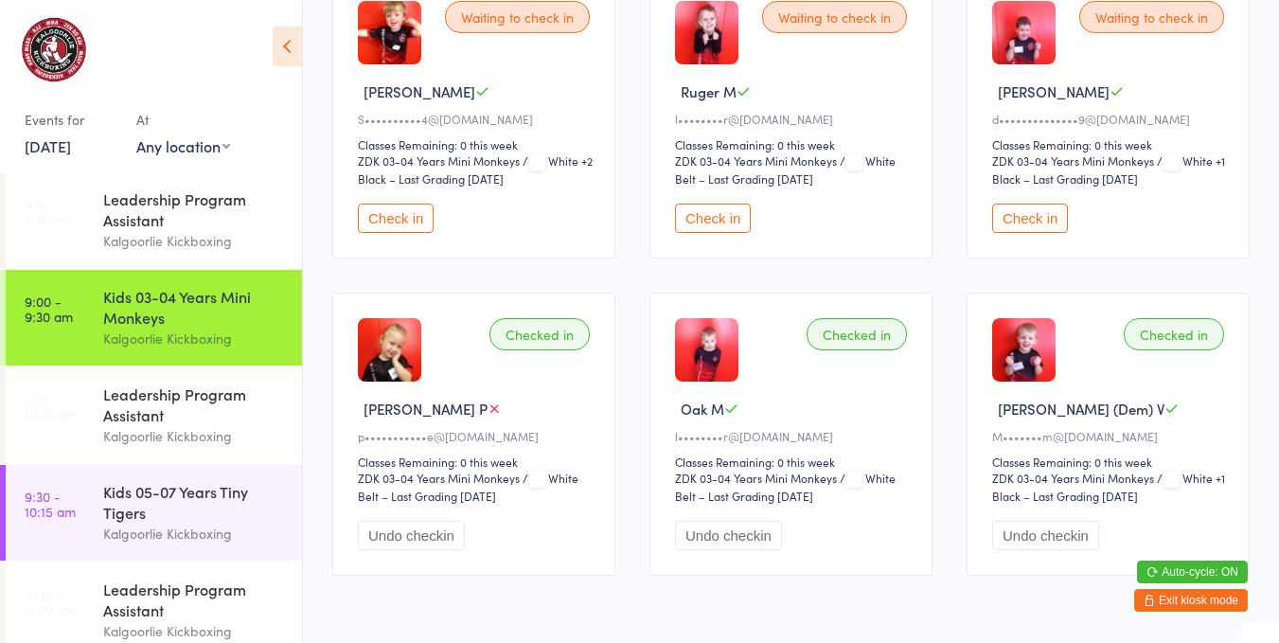
click at [716, 216] on button "Check in" at bounding box center [713, 217] width 76 height 29
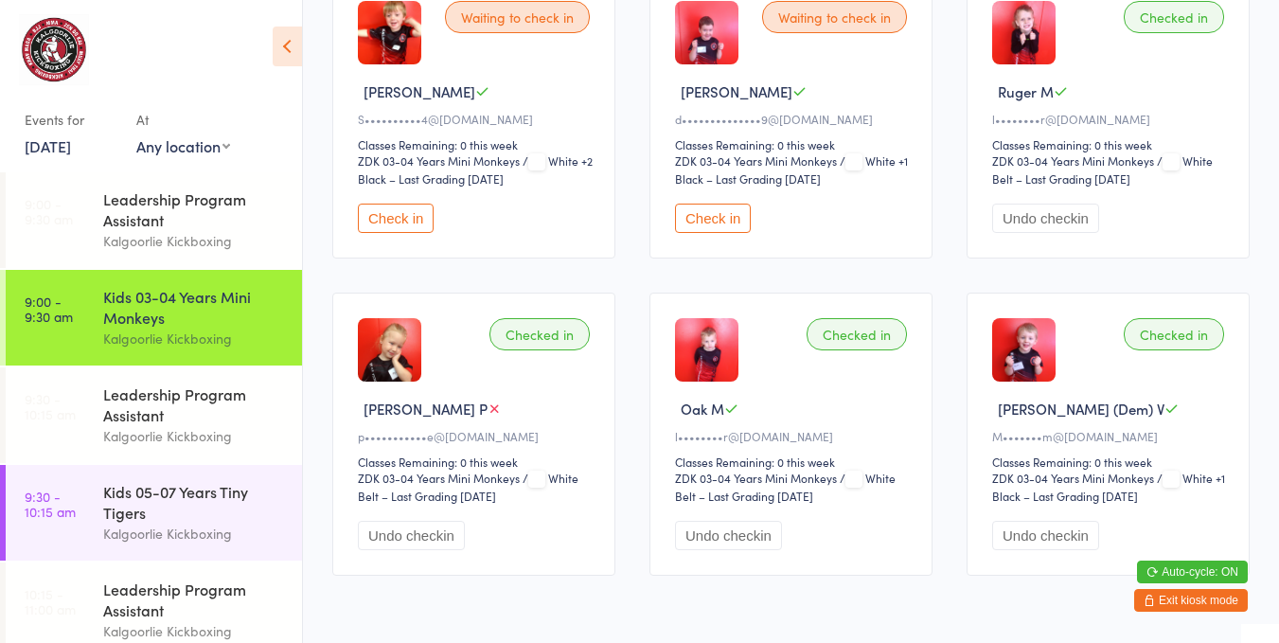
click at [697, 227] on button "Check in" at bounding box center [713, 217] width 76 height 29
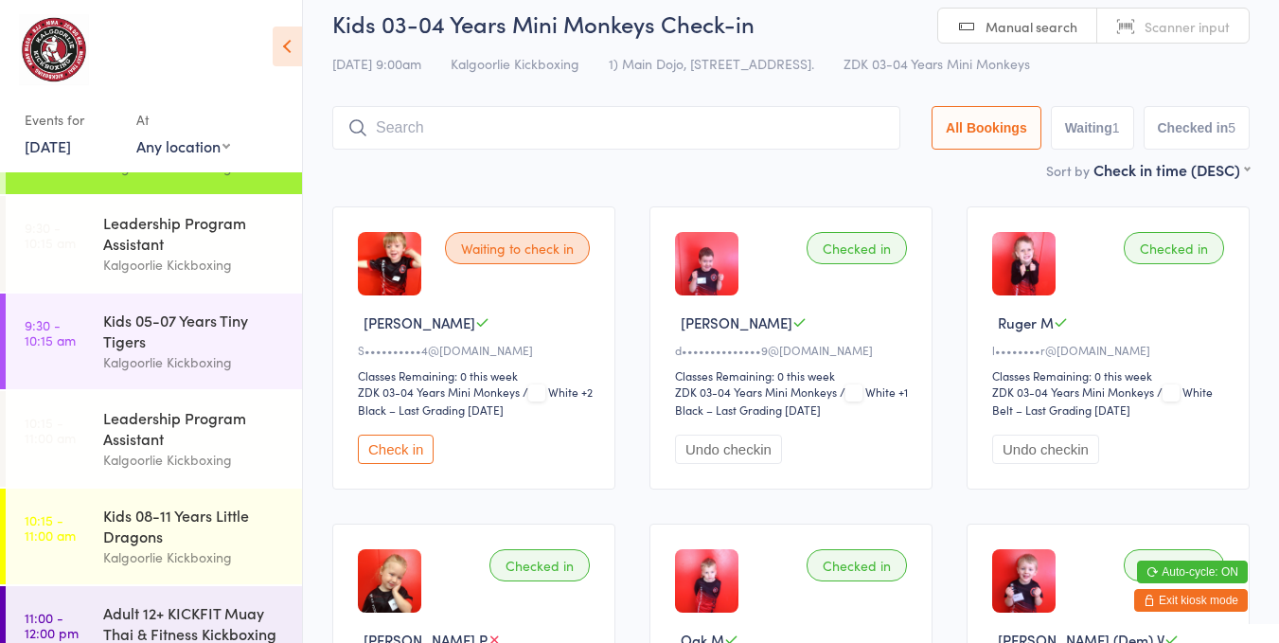
scroll to position [0, 0]
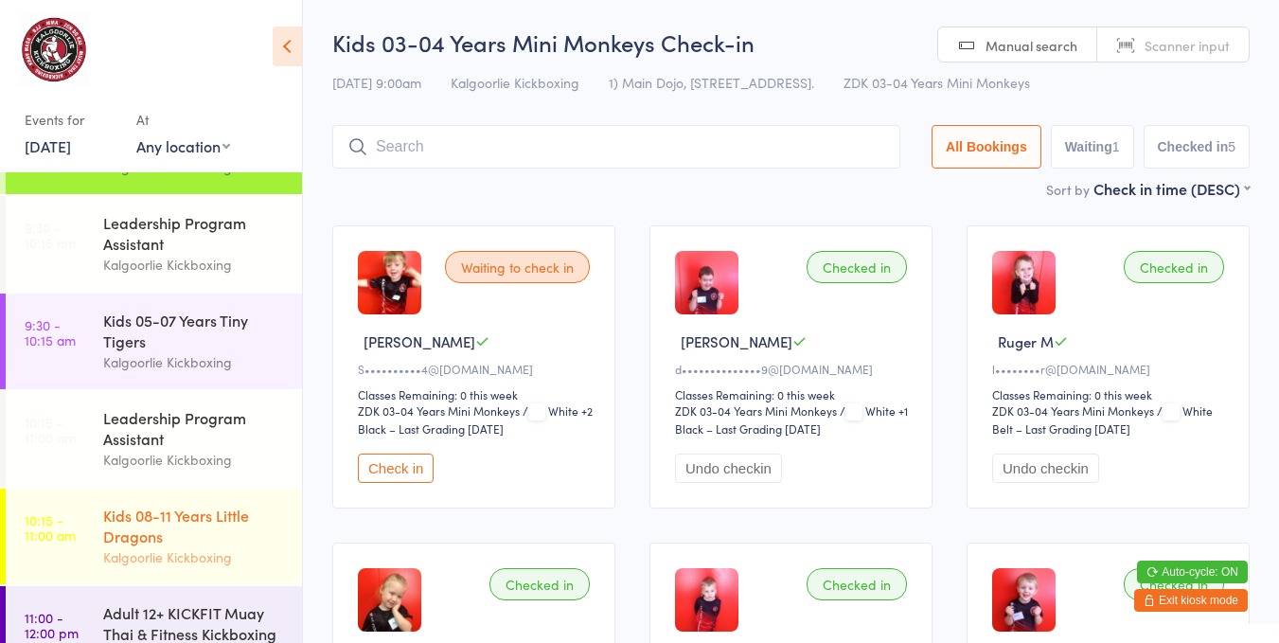
click at [130, 522] on div "Kids 08-11 Years Little Dragons" at bounding box center [194, 525] width 183 height 42
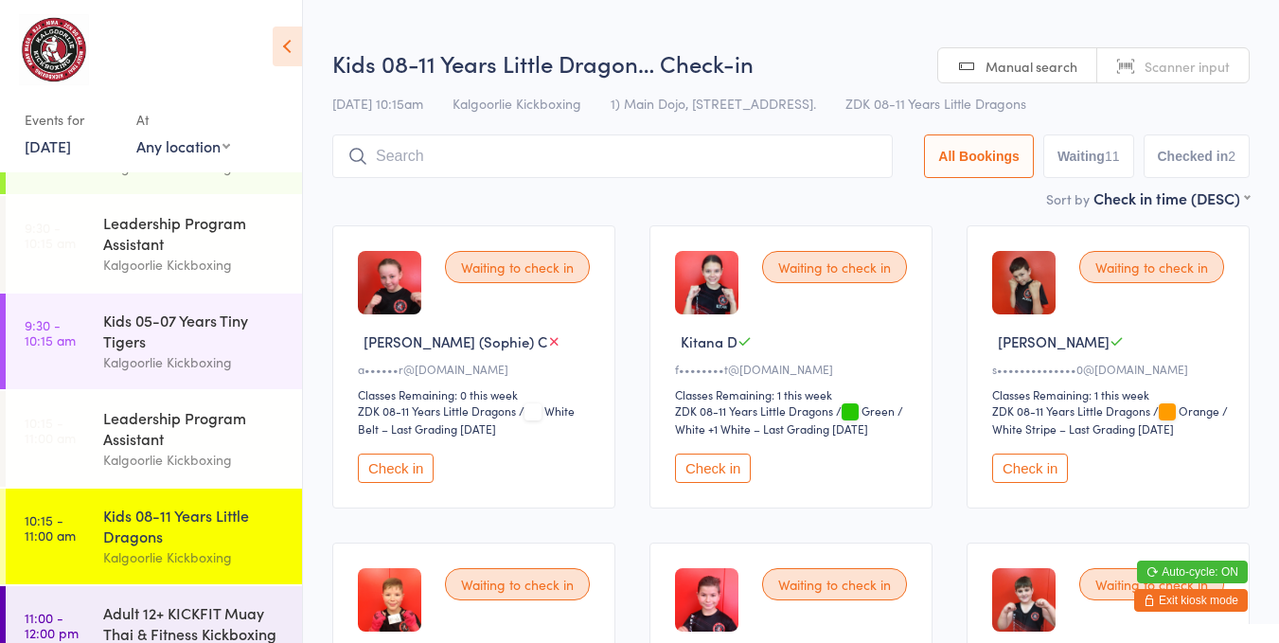
click at [507, 272] on div "Waiting to check in" at bounding box center [517, 267] width 145 height 32
click at [378, 504] on div "Waiting to check in [PERSON_NAME] ([PERSON_NAME]) C a••••••r@[DOMAIN_NAME] Clas…" at bounding box center [473, 366] width 283 height 283
click at [362, 468] on button "Check in" at bounding box center [396, 467] width 76 height 29
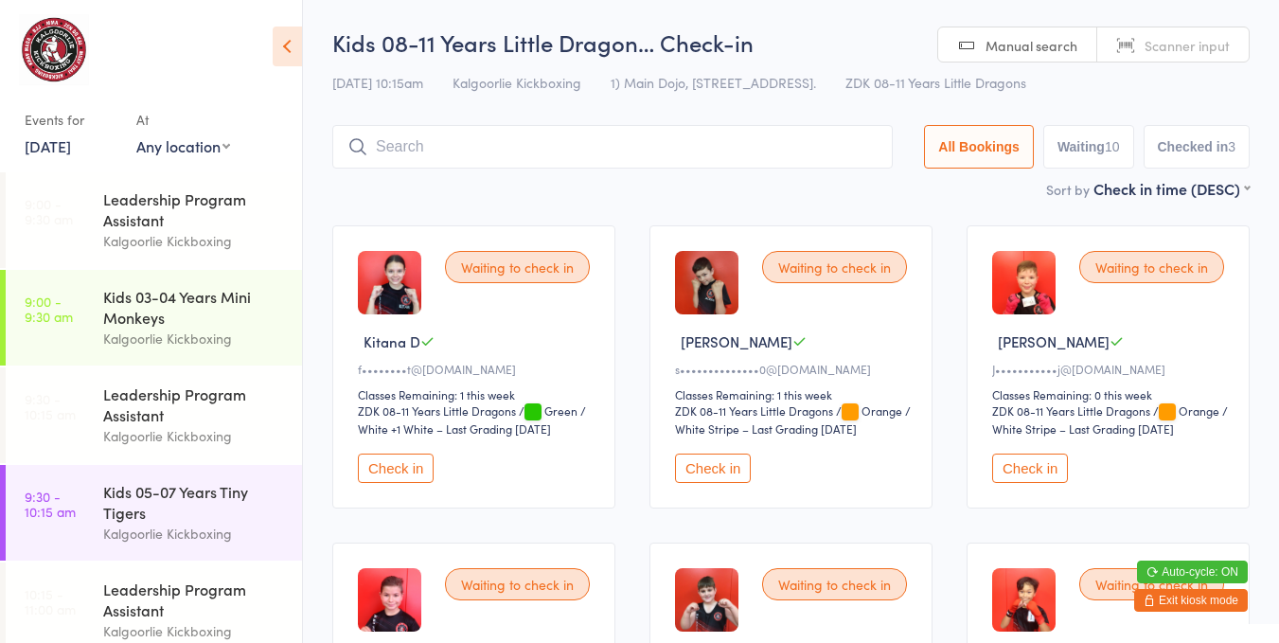
click at [185, 221] on div "Leadership Program Assistant" at bounding box center [194, 209] width 183 height 42
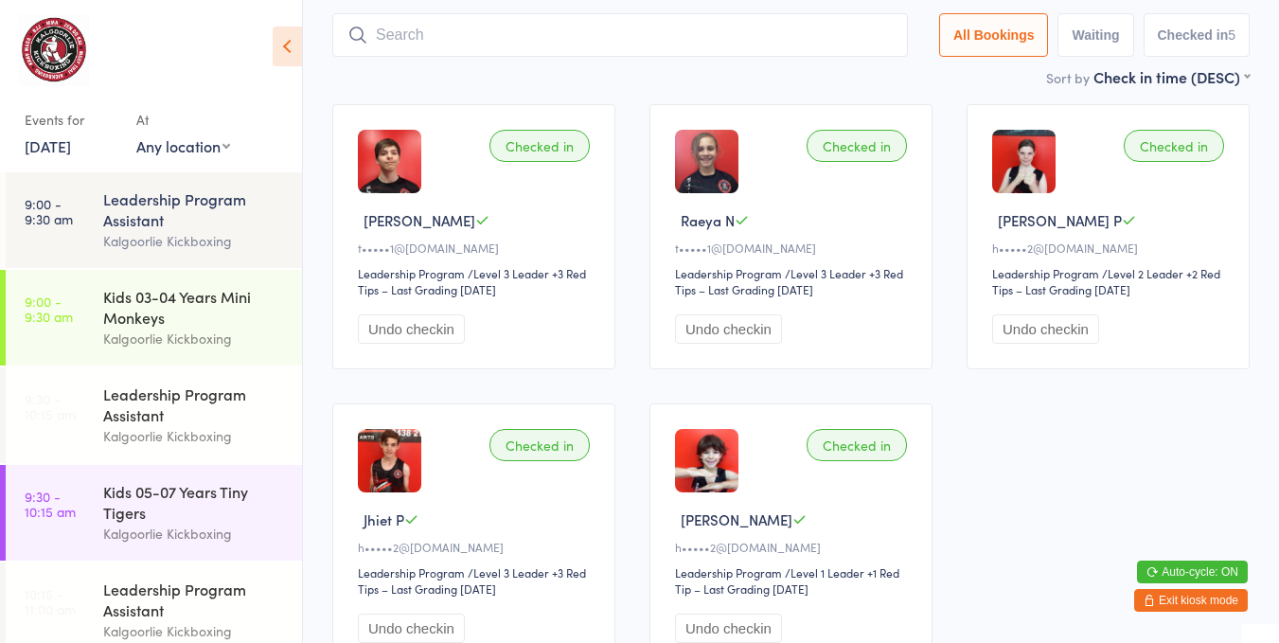
scroll to position [118, 0]
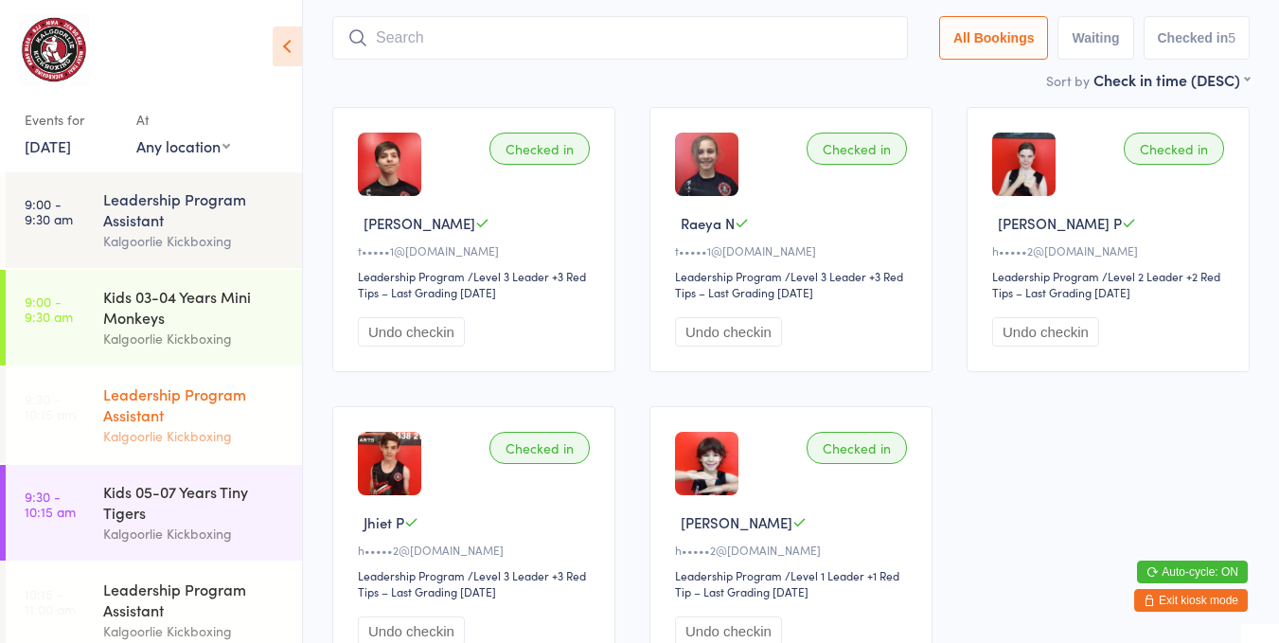
click at [171, 394] on div "Leadership Program Assistant" at bounding box center [194, 404] width 183 height 42
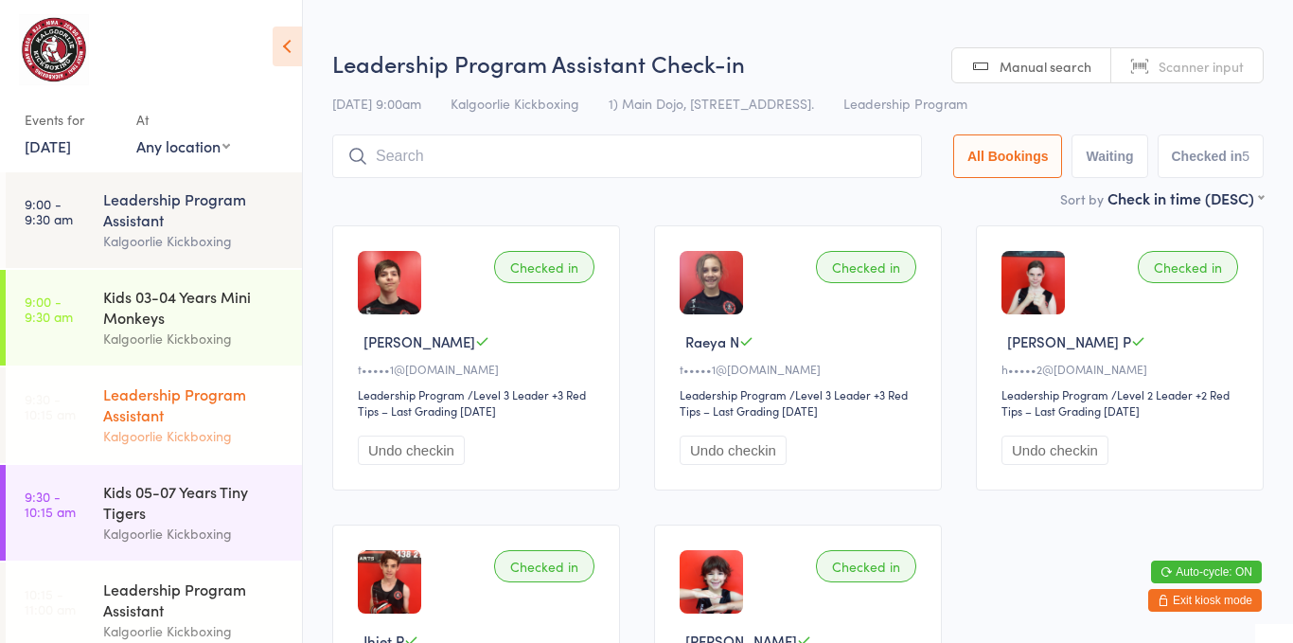
click at [185, 397] on div "Leadership Program Assistant" at bounding box center [194, 404] width 183 height 42
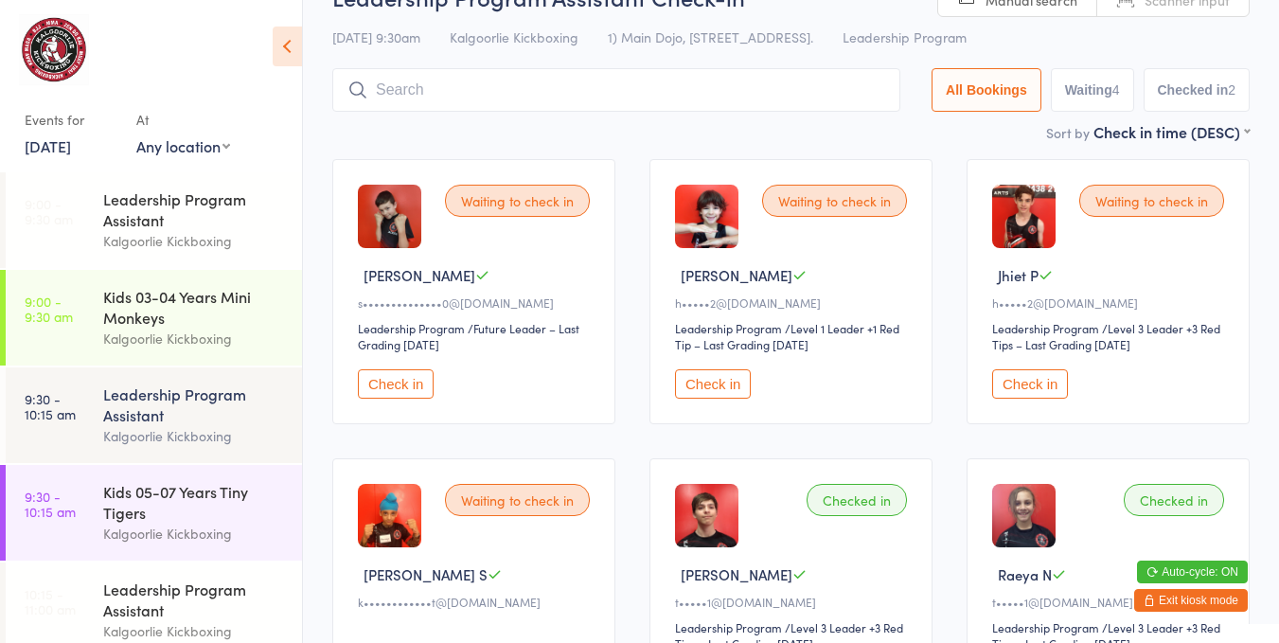
scroll to position [67, 0]
click at [1027, 384] on button "Check in" at bounding box center [1030, 382] width 76 height 29
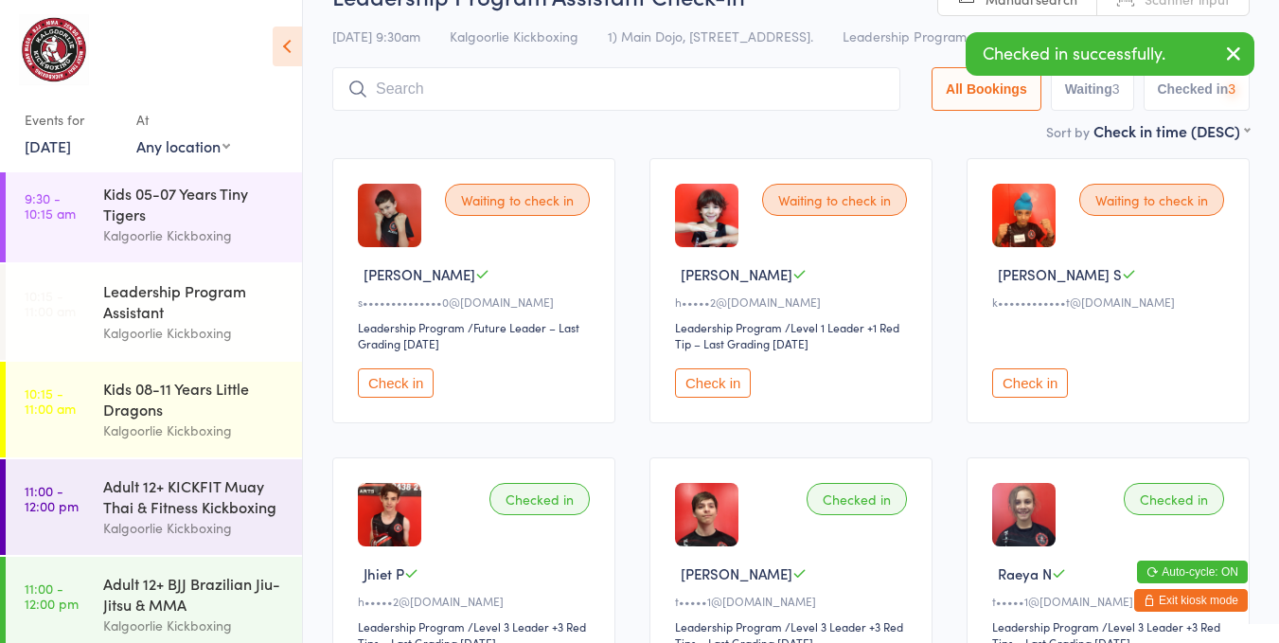
scroll to position [412, 0]
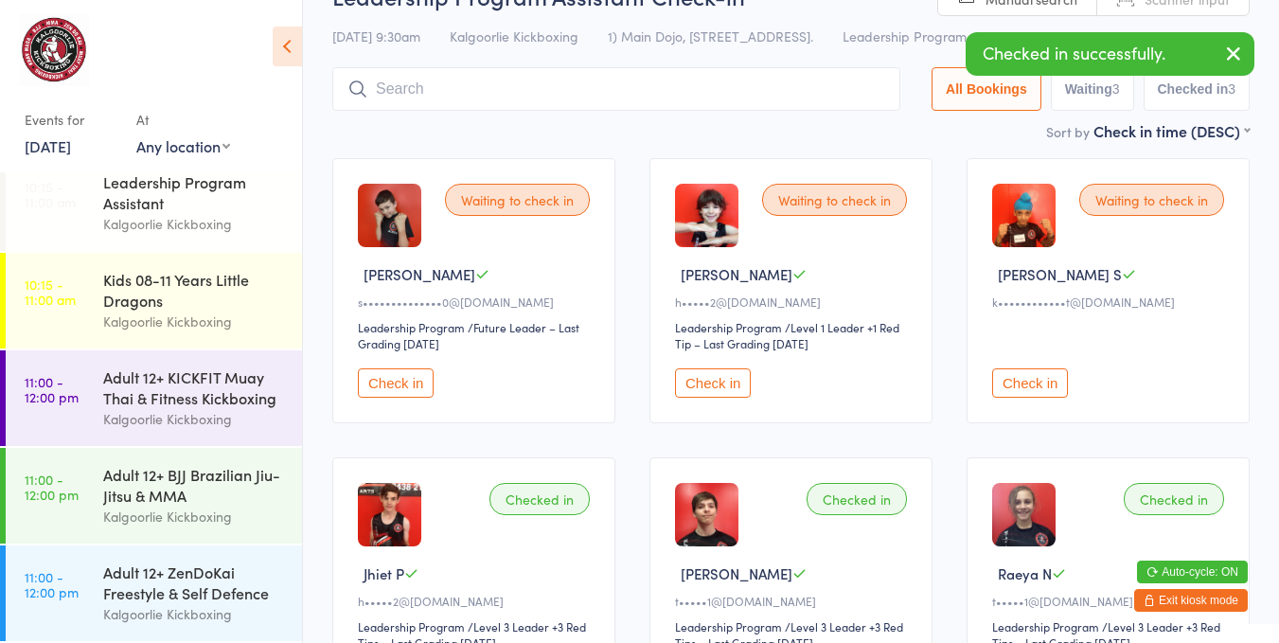
click at [71, 149] on link "[DATE]" at bounding box center [48, 145] width 46 height 21
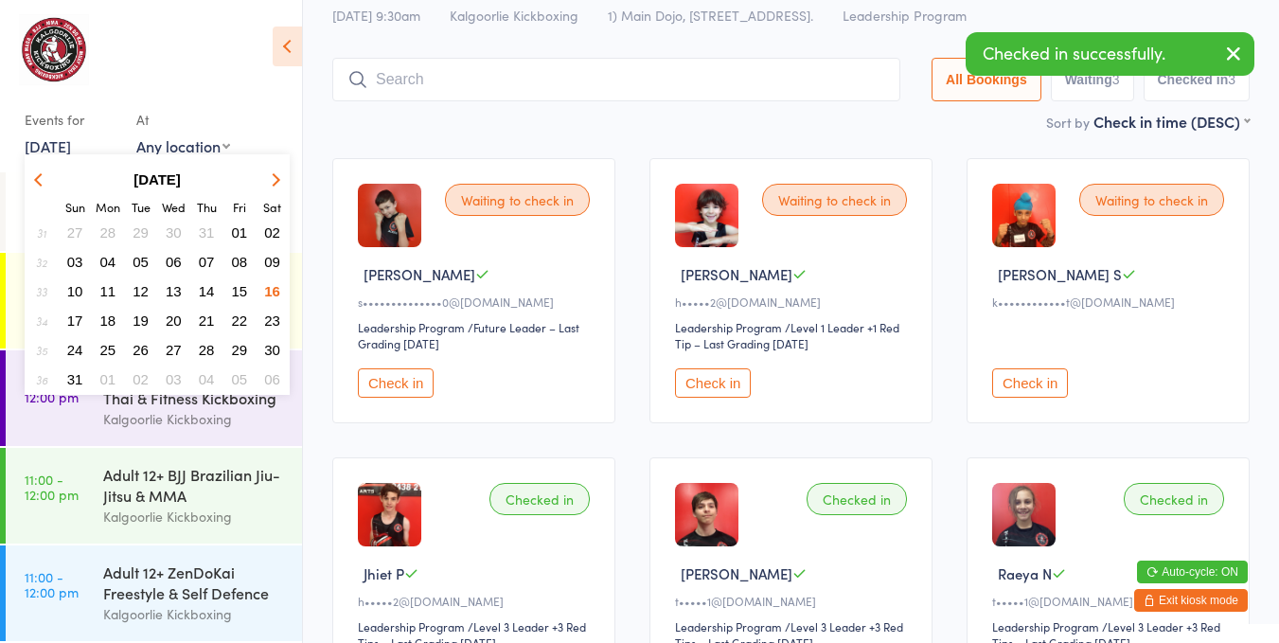
click at [144, 71] on div at bounding box center [142, 55] width 235 height 68
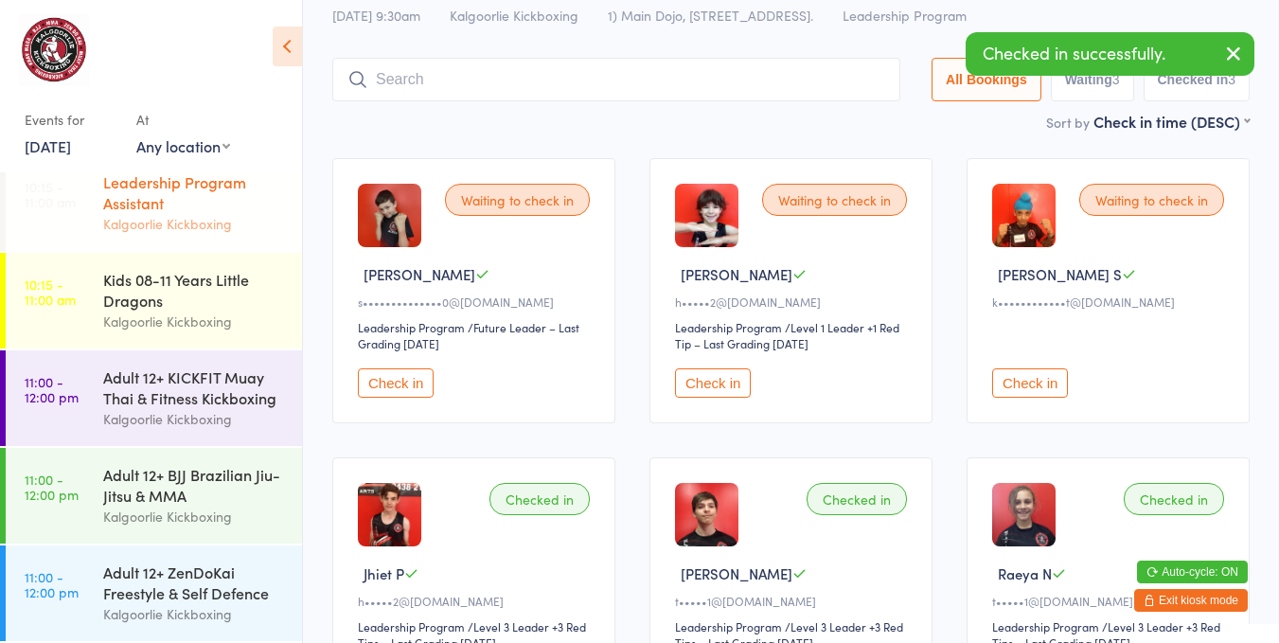
click at [169, 198] on div "Leadership Program Assistant" at bounding box center [194, 192] width 183 height 42
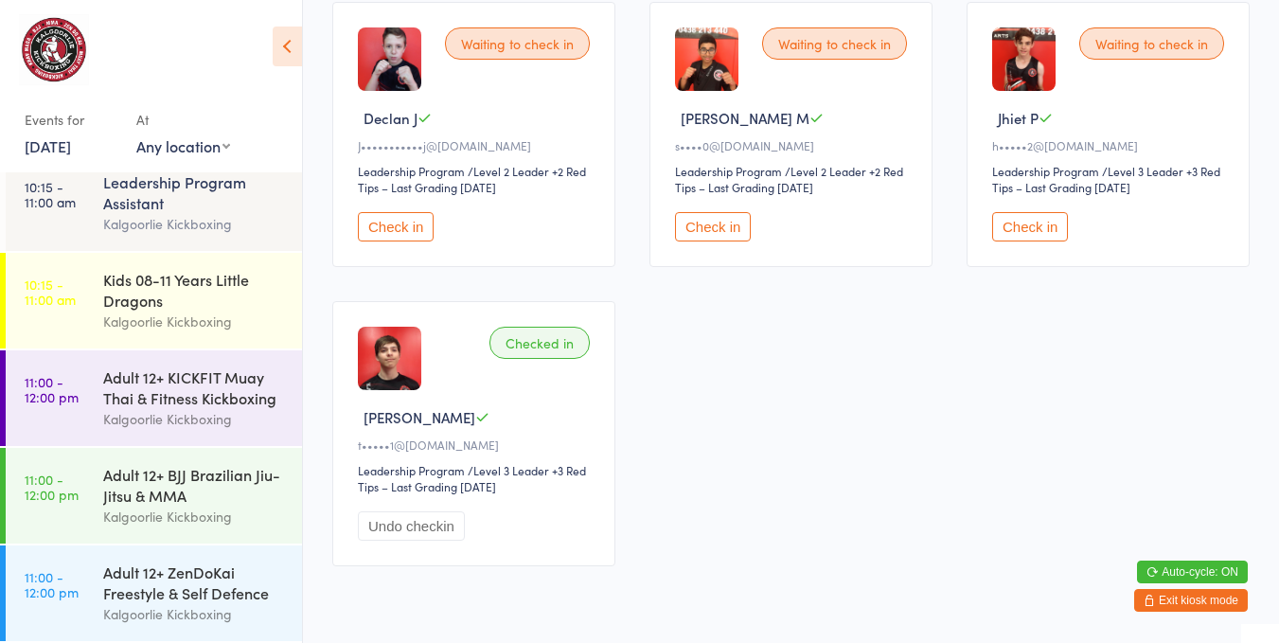
scroll to position [235, 0]
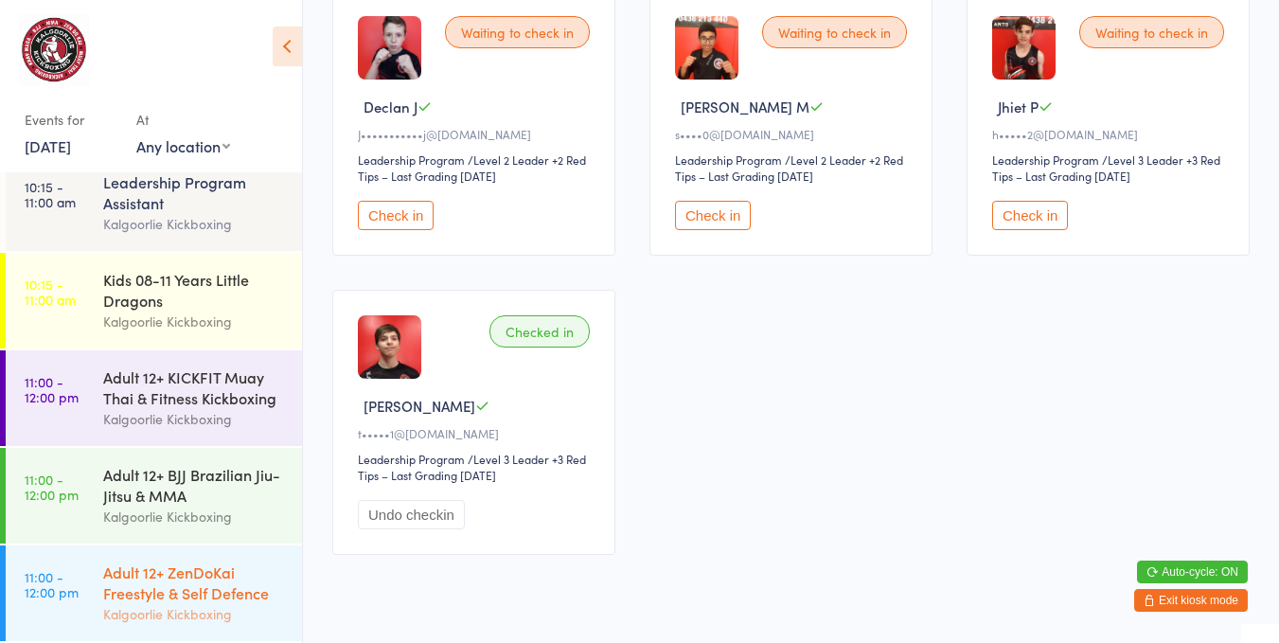
click at [206, 559] on div "Adult 12+ ZenDoKai Freestyle & Self Defence Kalgoorlie Kickboxing" at bounding box center [202, 593] width 199 height 96
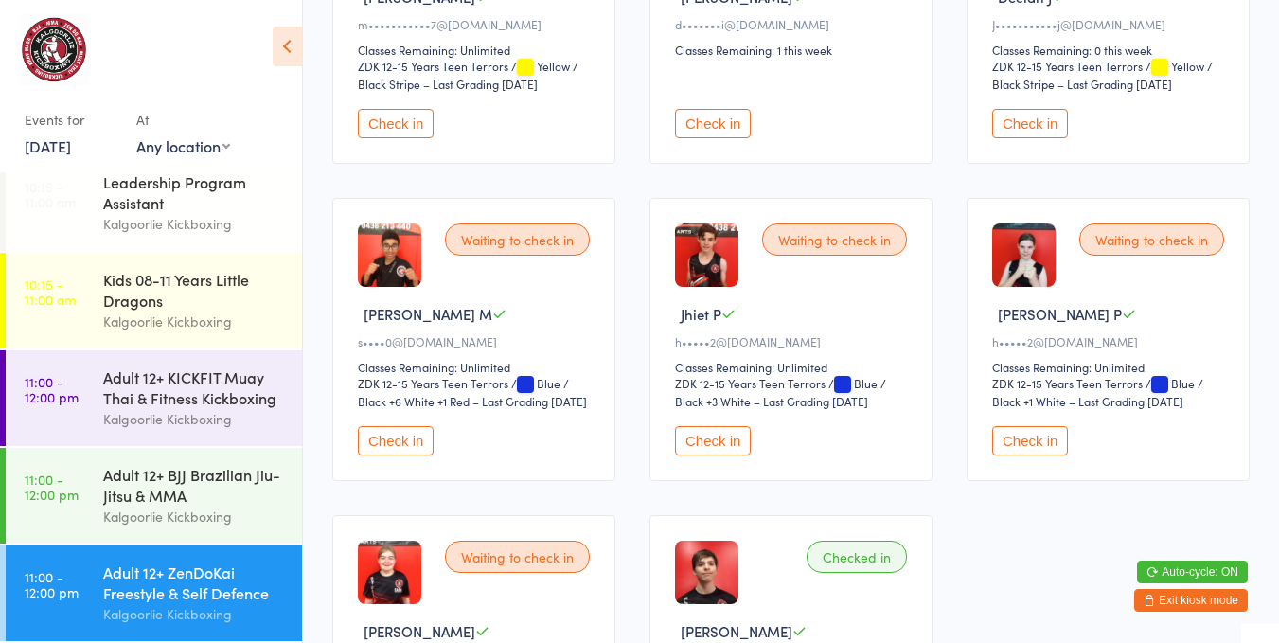
scroll to position [350, 0]
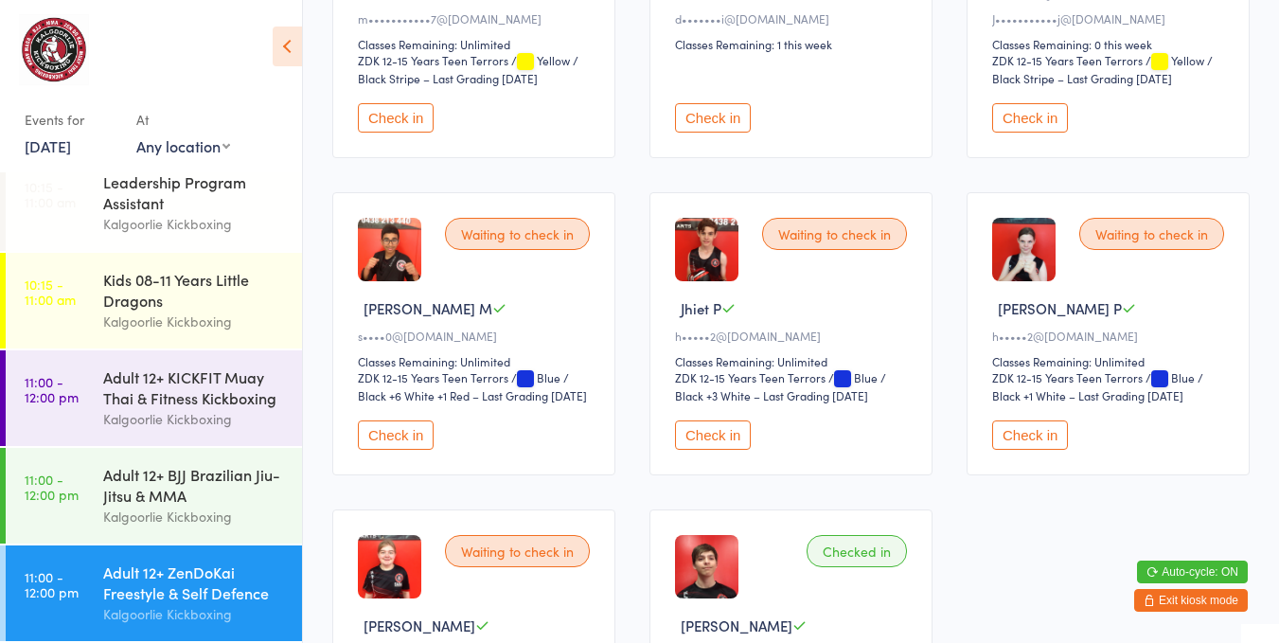
click at [711, 424] on button "Check in" at bounding box center [713, 434] width 76 height 29
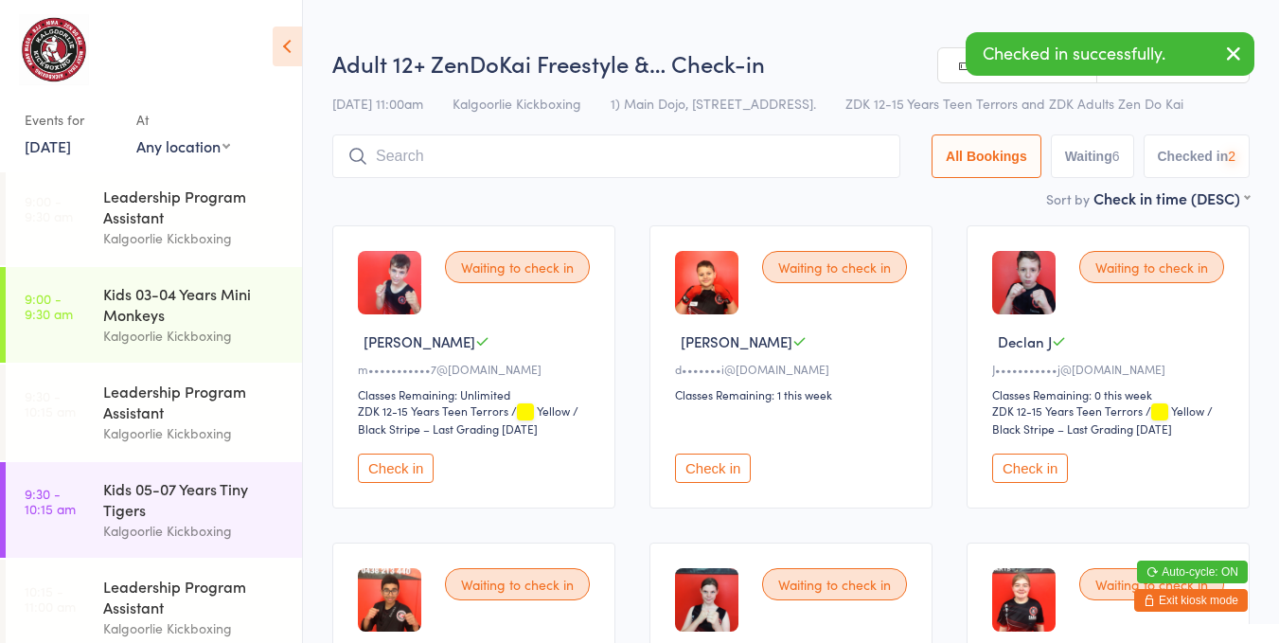
scroll to position [0, 0]
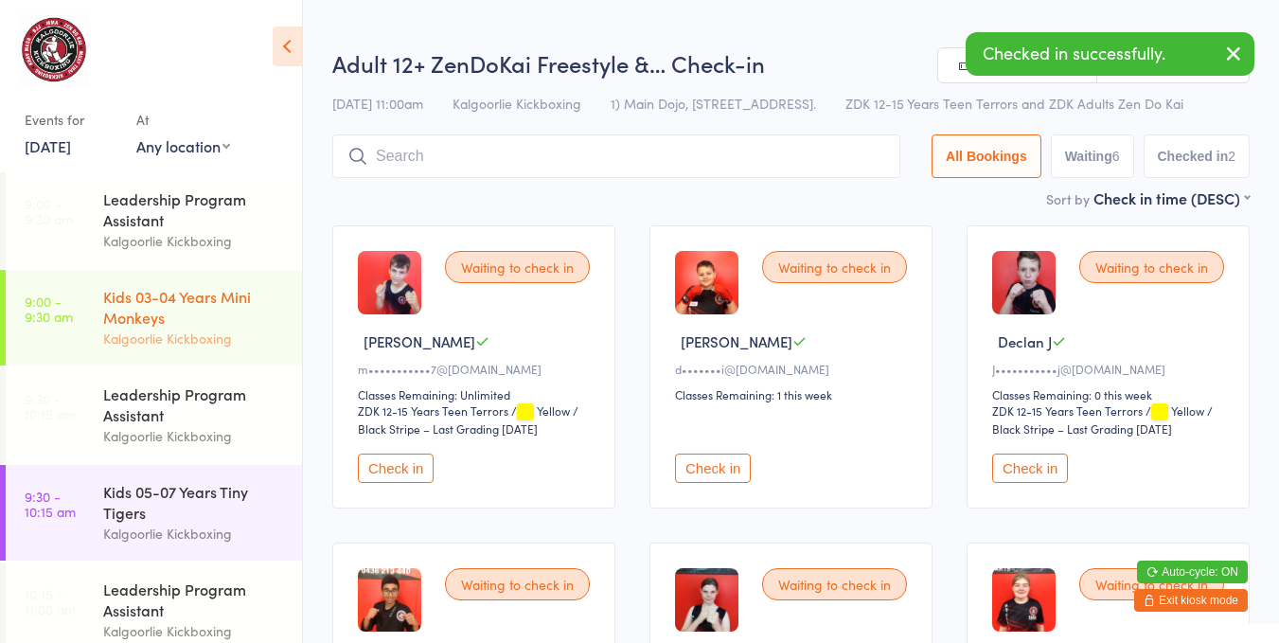
click at [140, 331] on div "Kalgoorlie Kickboxing" at bounding box center [194, 338] width 183 height 22
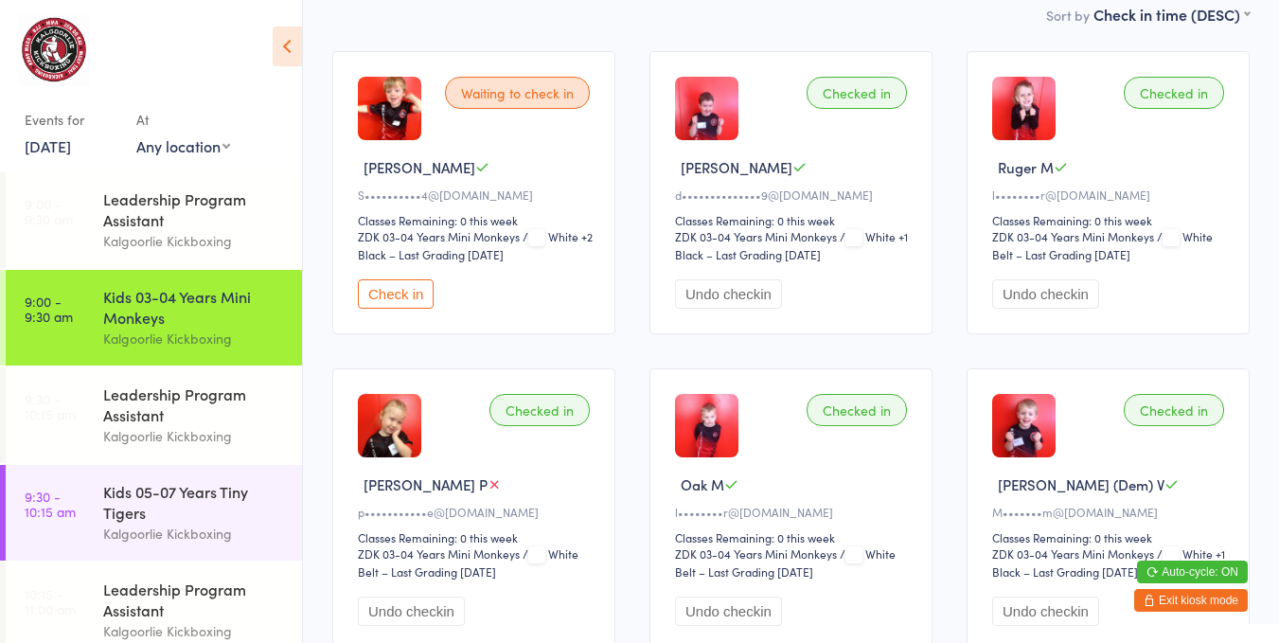
scroll to position [188, 0]
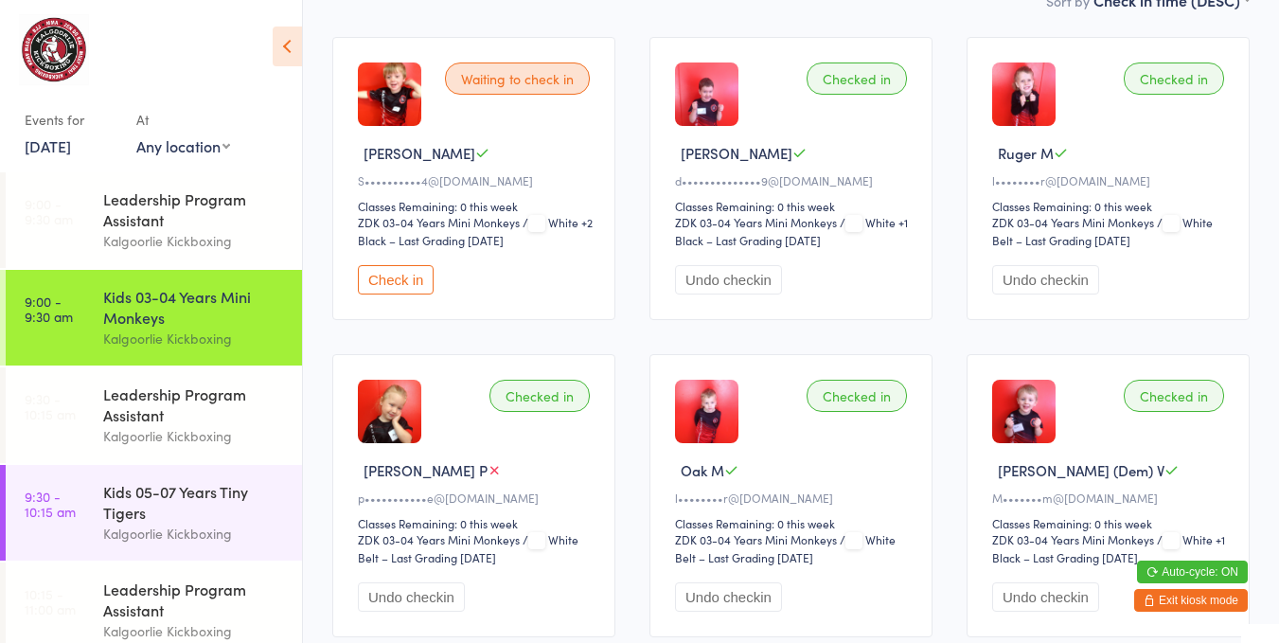
click at [540, 387] on div "Checked in" at bounding box center [539, 395] width 100 height 32
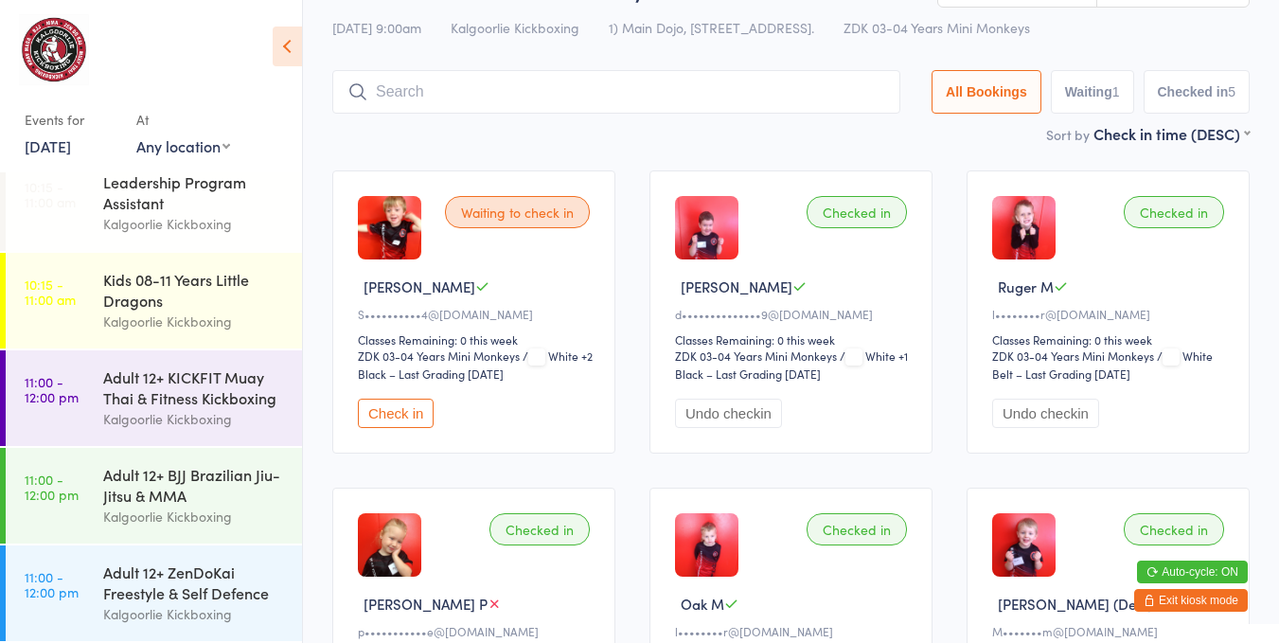
scroll to position [54, 0]
click at [151, 295] on div "Kids 08-11 Years Little Dragons" at bounding box center [194, 290] width 183 height 42
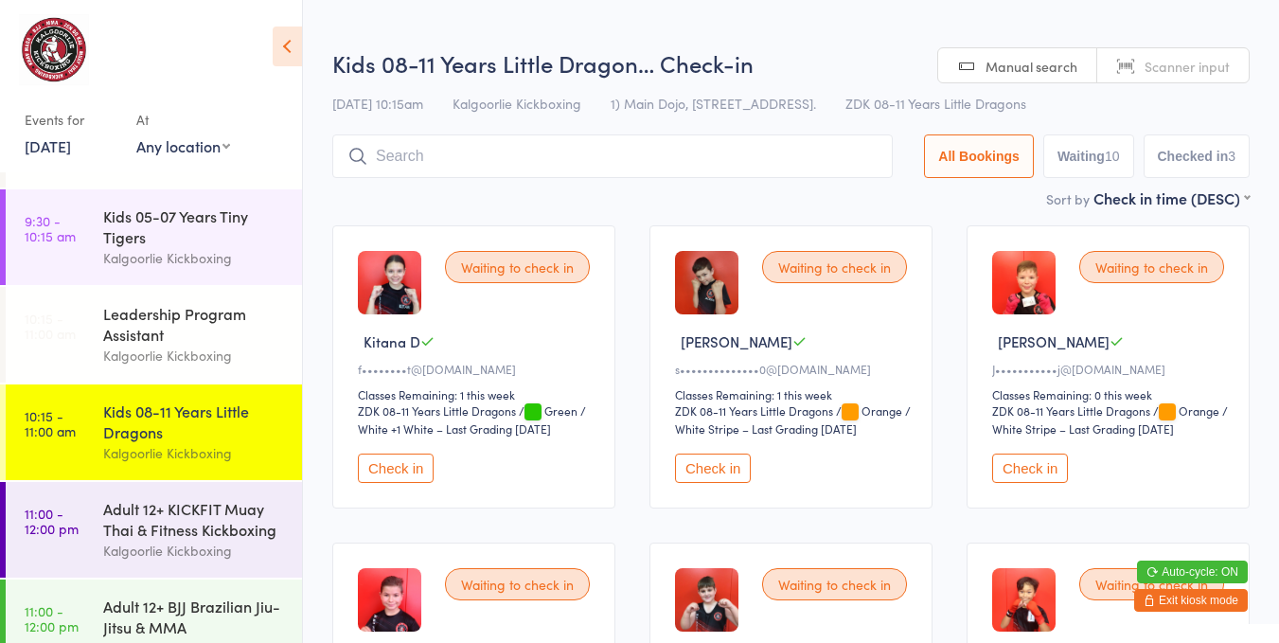
scroll to position [191, 0]
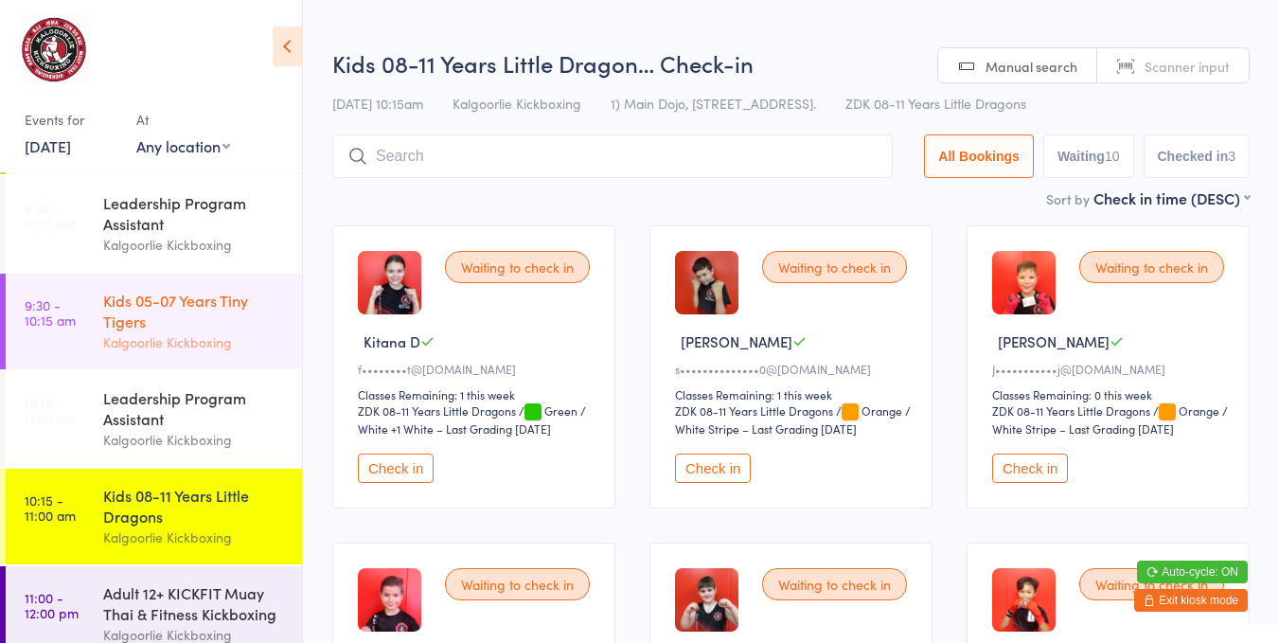
click at [138, 313] on div "Kids 05-07 Years Tiny Tigers" at bounding box center [194, 311] width 183 height 42
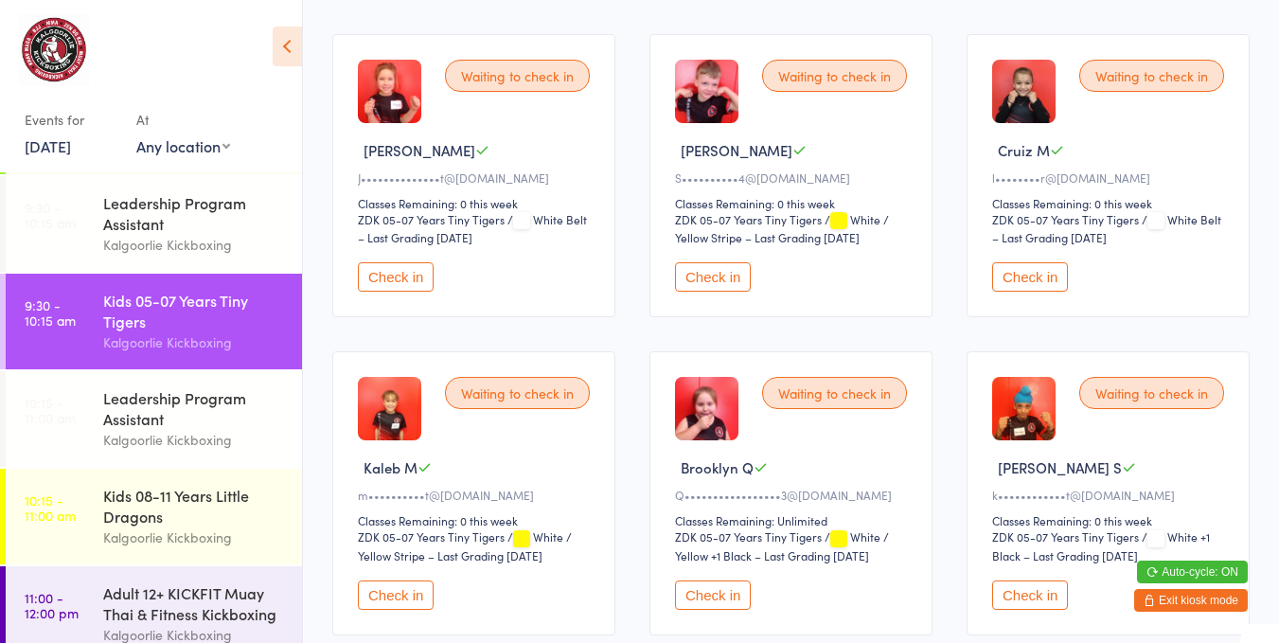
scroll to position [521, 0]
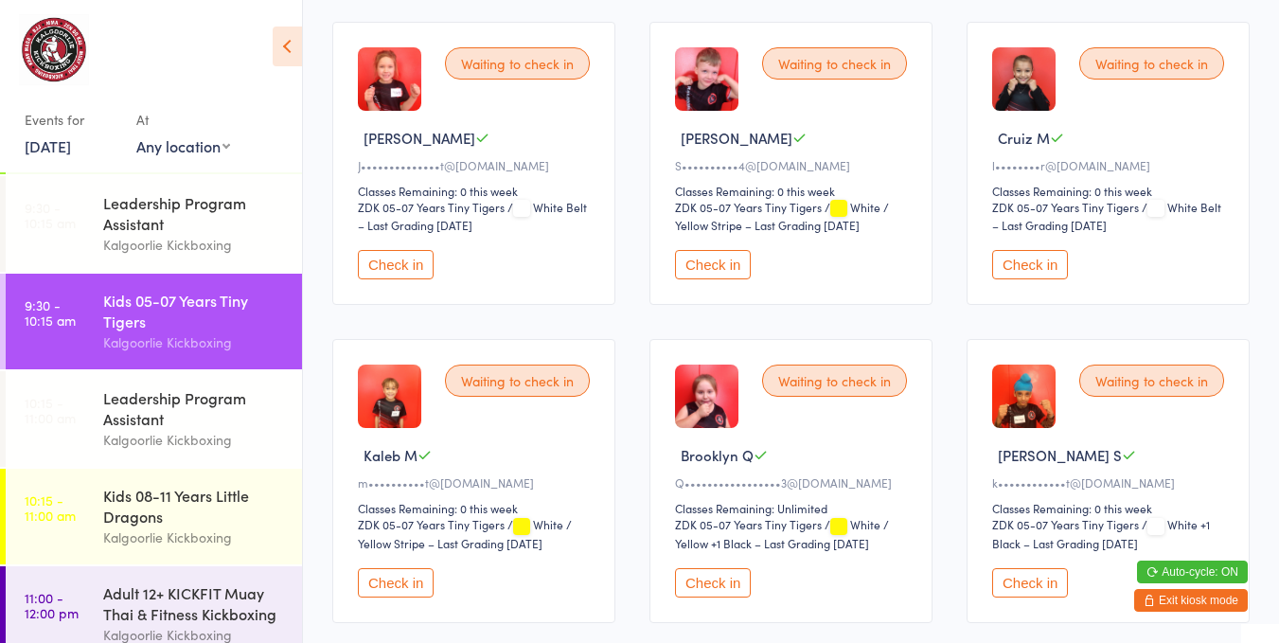
click at [728, 568] on button "Check in" at bounding box center [713, 582] width 76 height 29
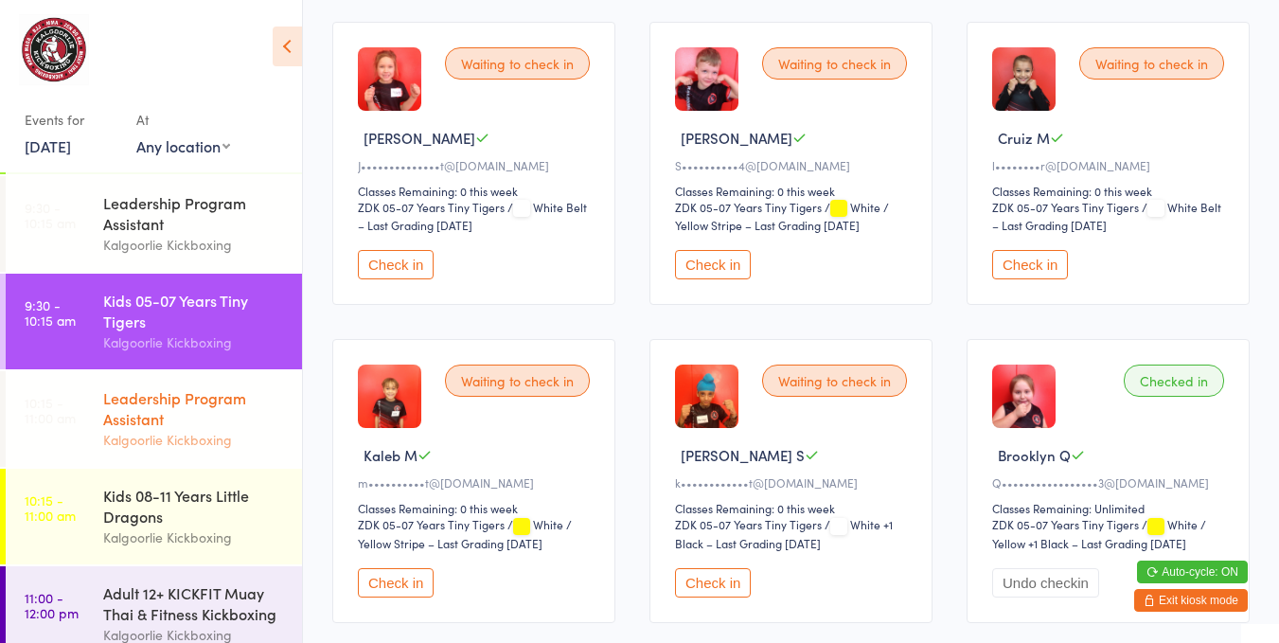
click at [256, 399] on div "Leadership Program Assistant" at bounding box center [194, 408] width 183 height 42
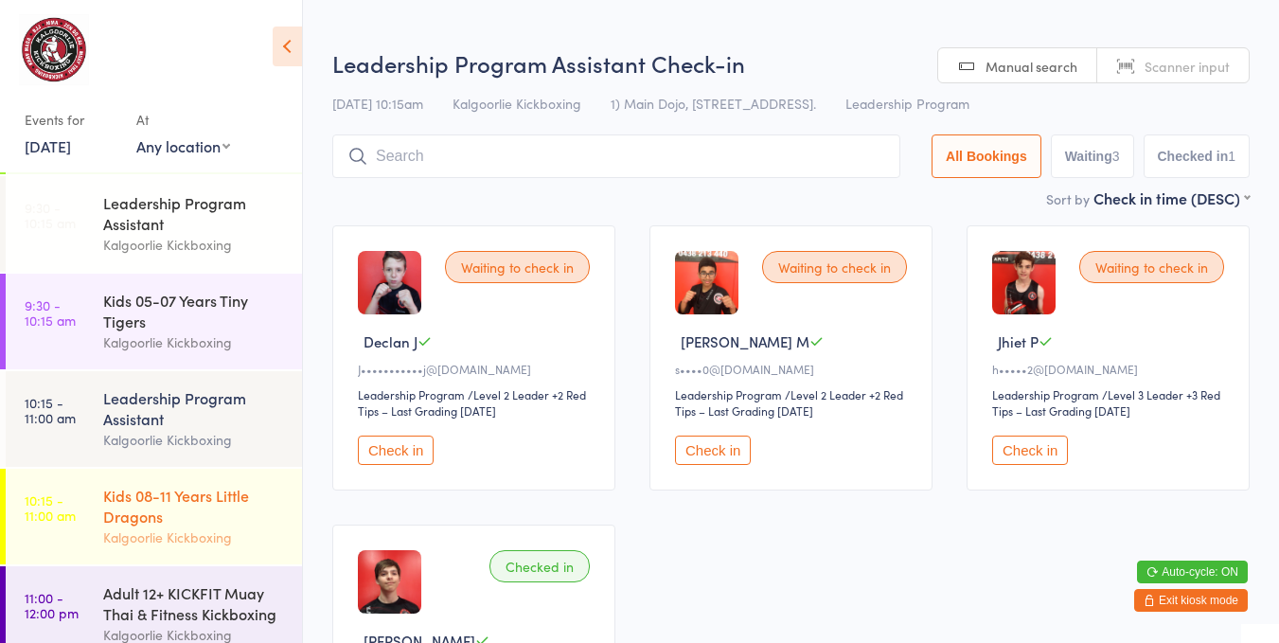
click at [151, 495] on div "Kids 08-11 Years Little Dragons" at bounding box center [194, 506] width 183 height 42
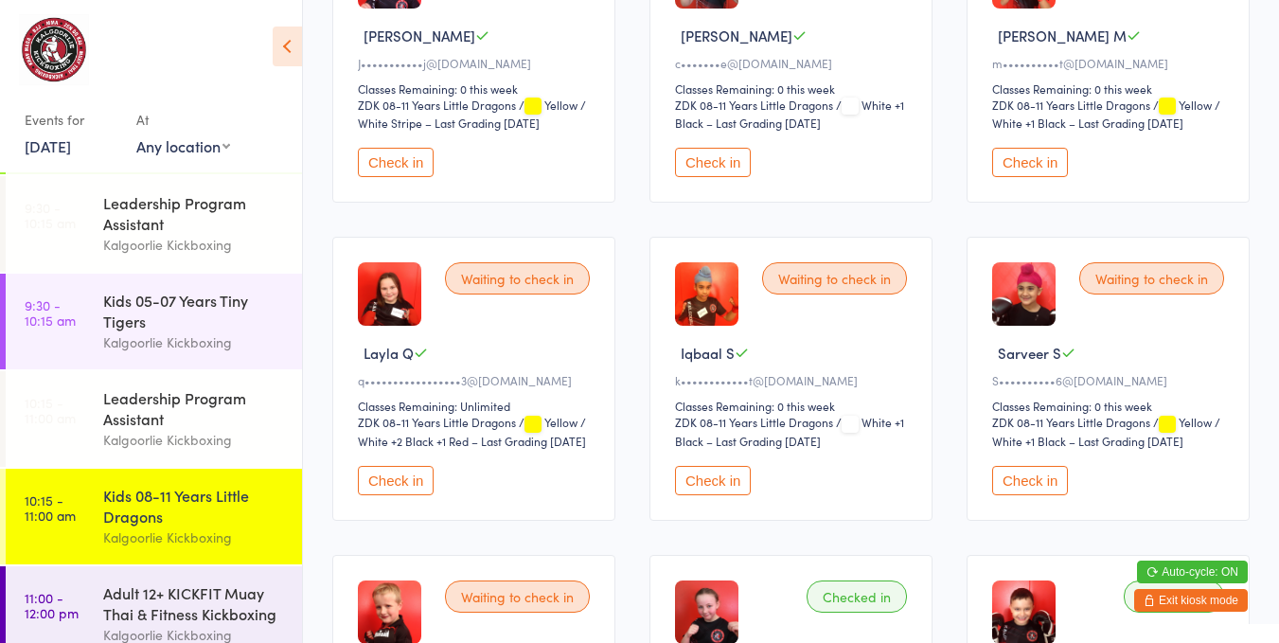
scroll to position [635, 0]
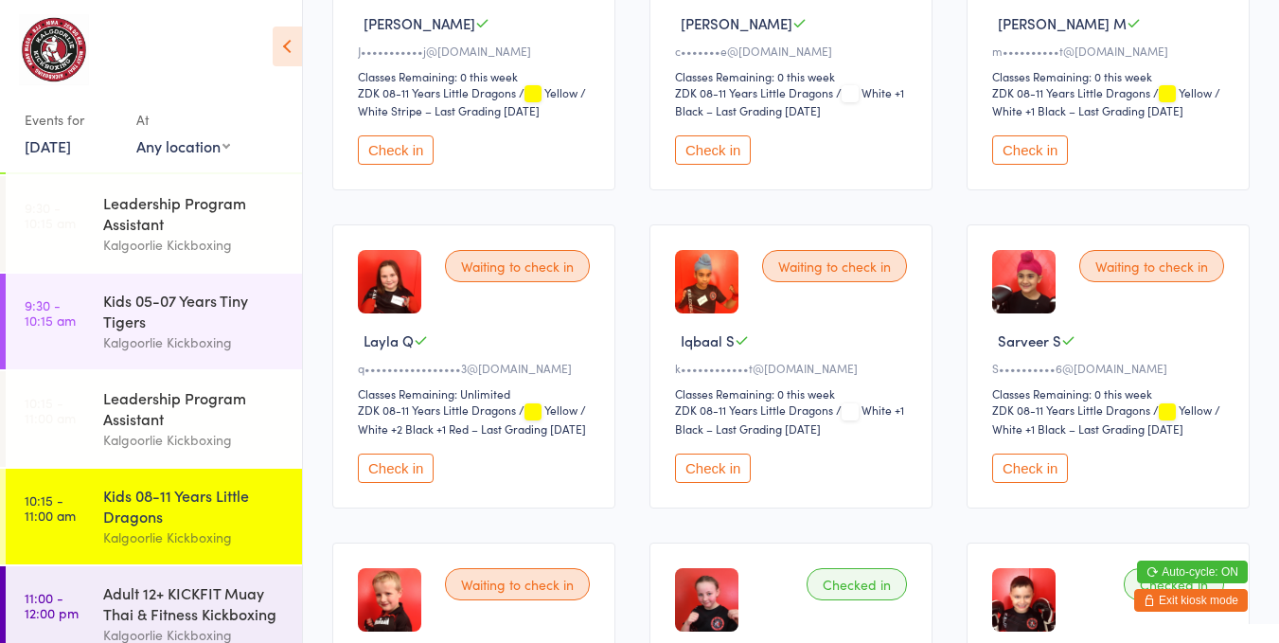
click at [397, 483] on button "Check in" at bounding box center [396, 467] width 76 height 29
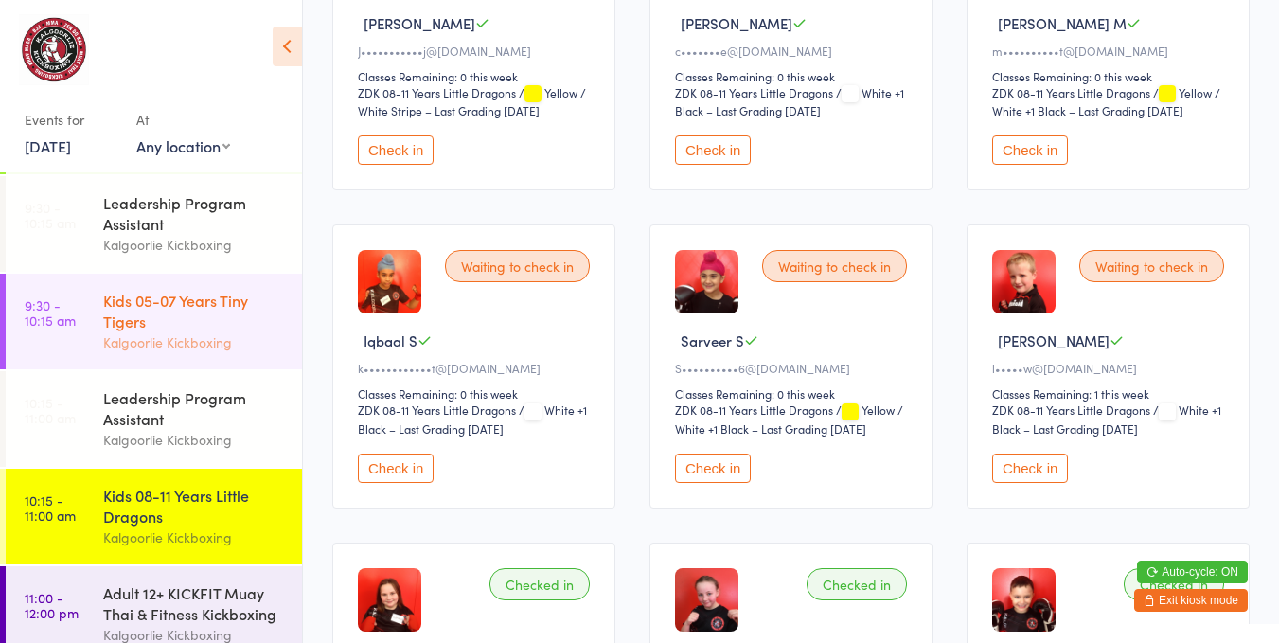
click at [234, 303] on div "Kids 05-07 Years Tiny Tigers" at bounding box center [194, 311] width 183 height 42
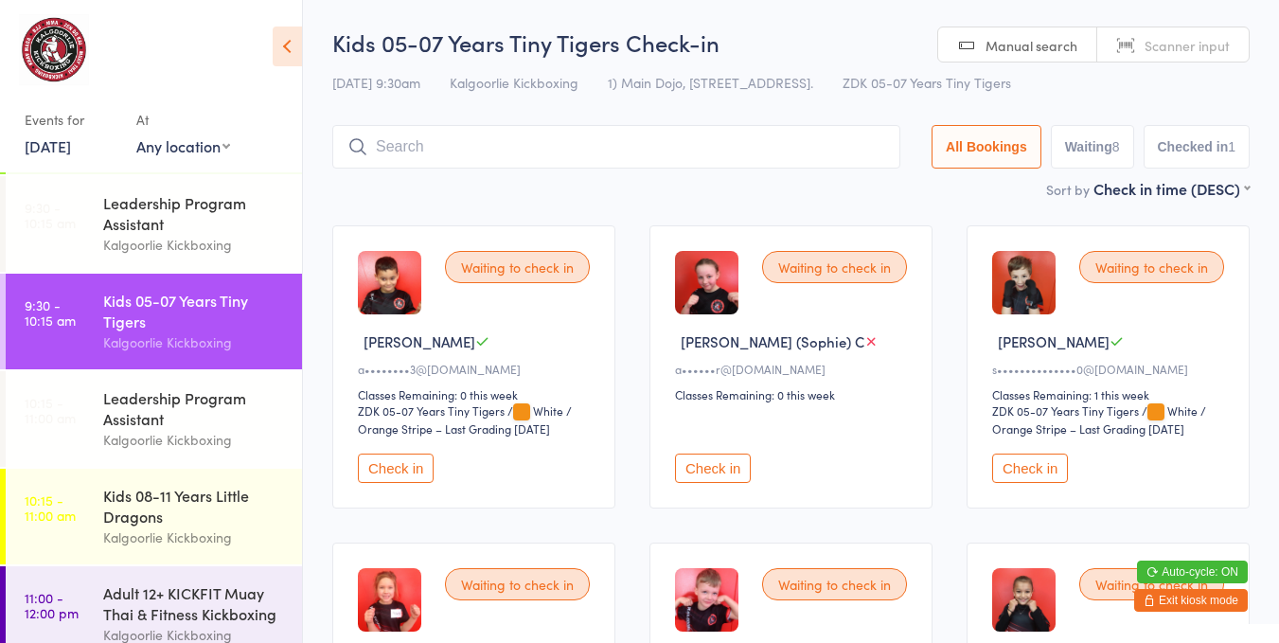
click at [691, 463] on button "Check in" at bounding box center [713, 467] width 76 height 29
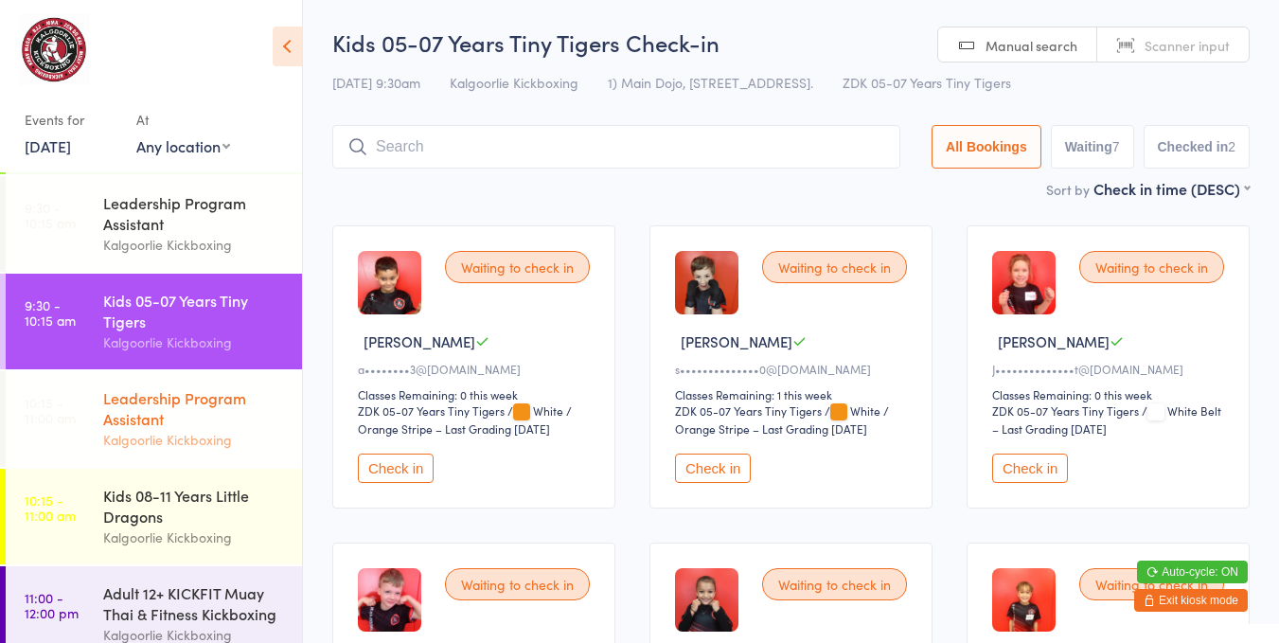
click at [186, 446] on div "Kalgoorlie Kickboxing" at bounding box center [194, 440] width 183 height 22
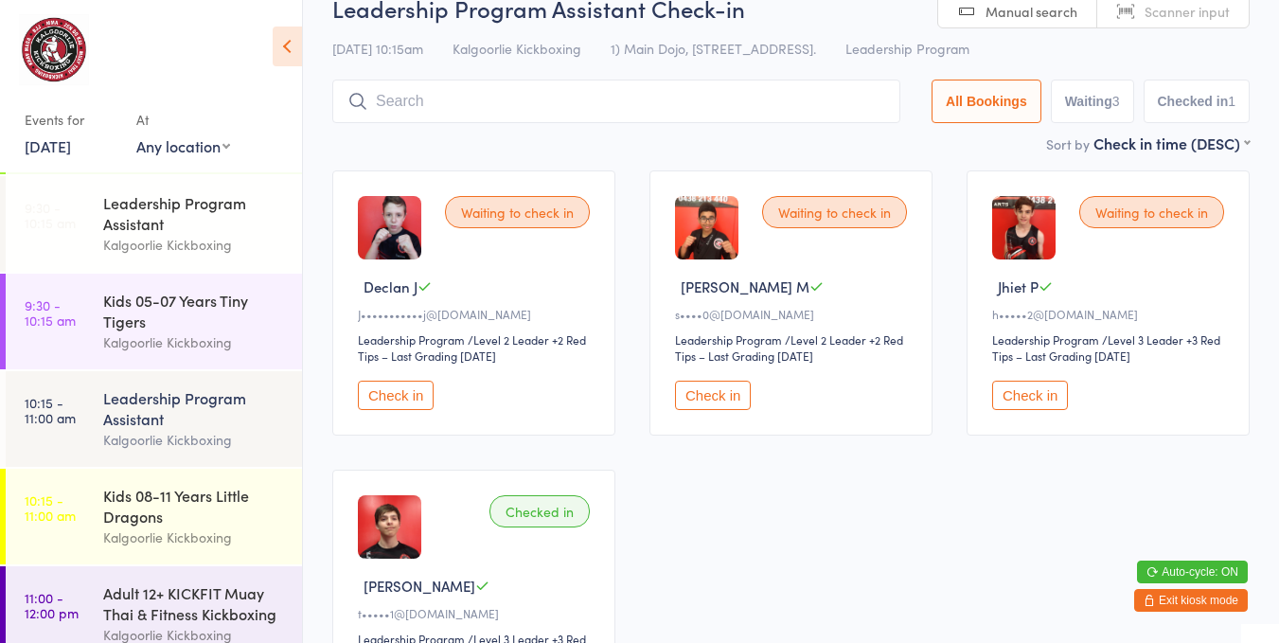
scroll to position [63, 0]
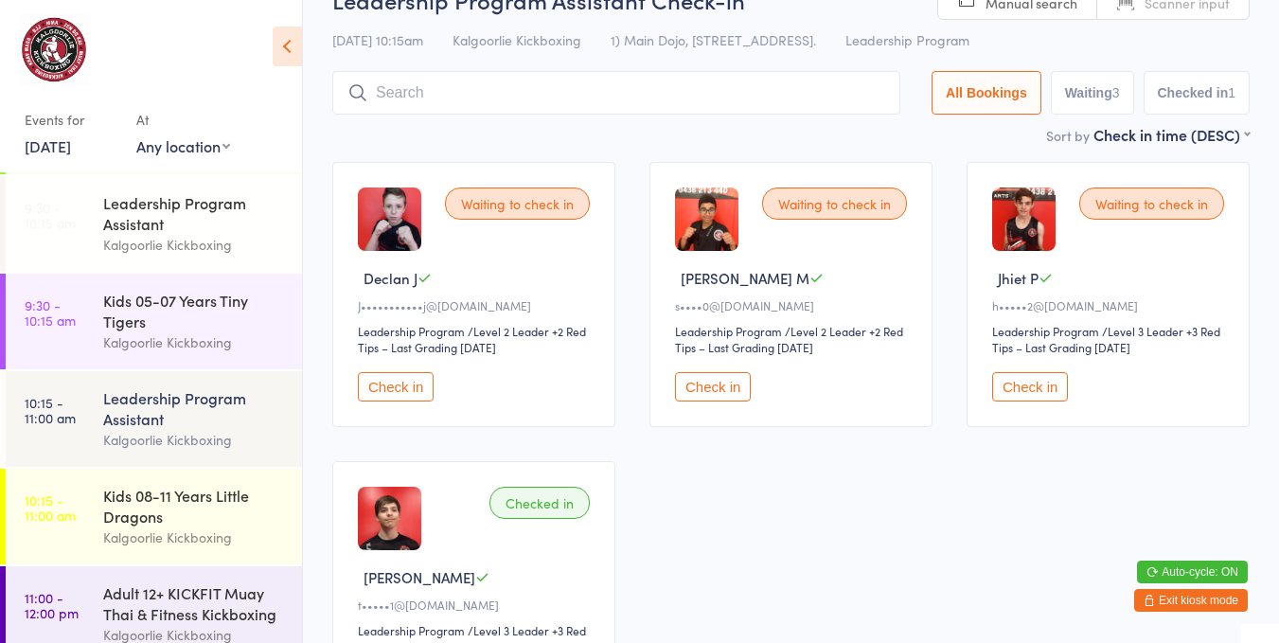
click at [175, 442] on div "Kalgoorlie Kickboxing" at bounding box center [194, 440] width 183 height 22
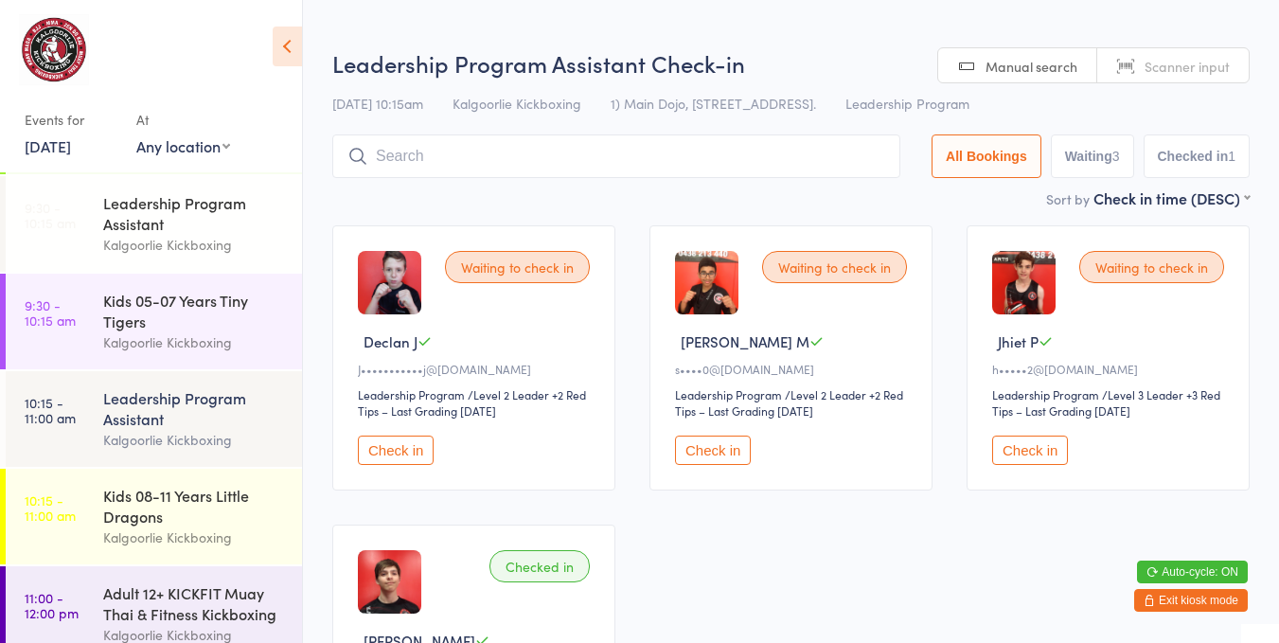
click at [273, 401] on div "Leadership Program Assistant Kalgoorlie Kickboxing" at bounding box center [202, 419] width 199 height 96
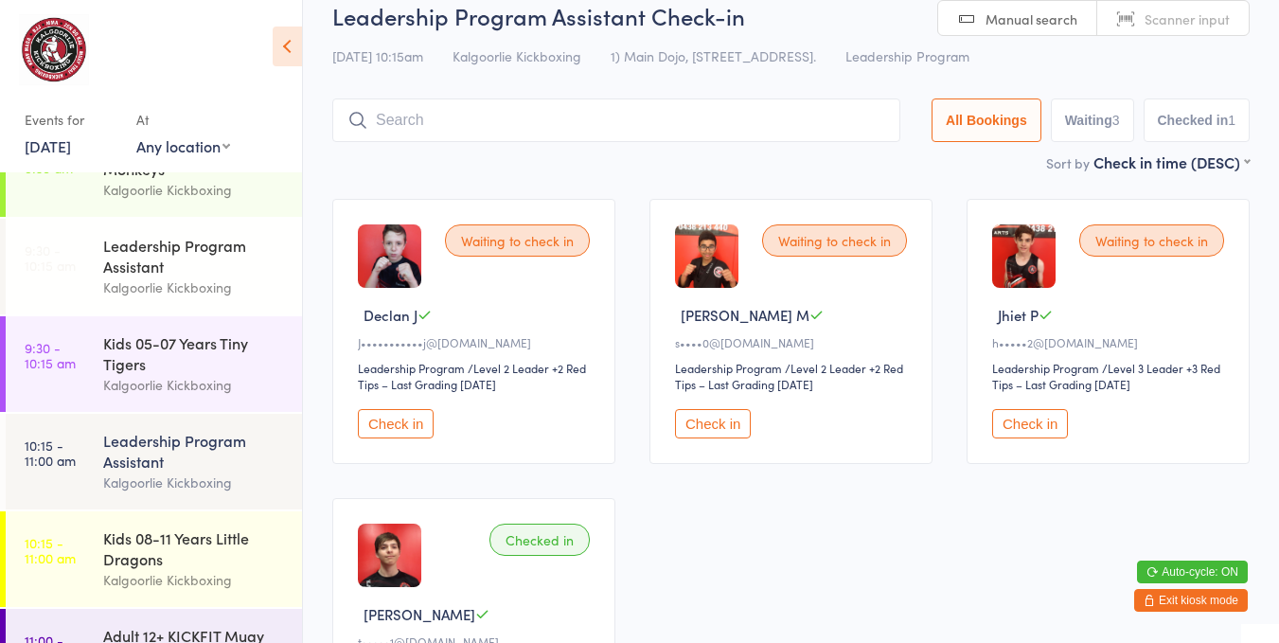
scroll to position [154, 0]
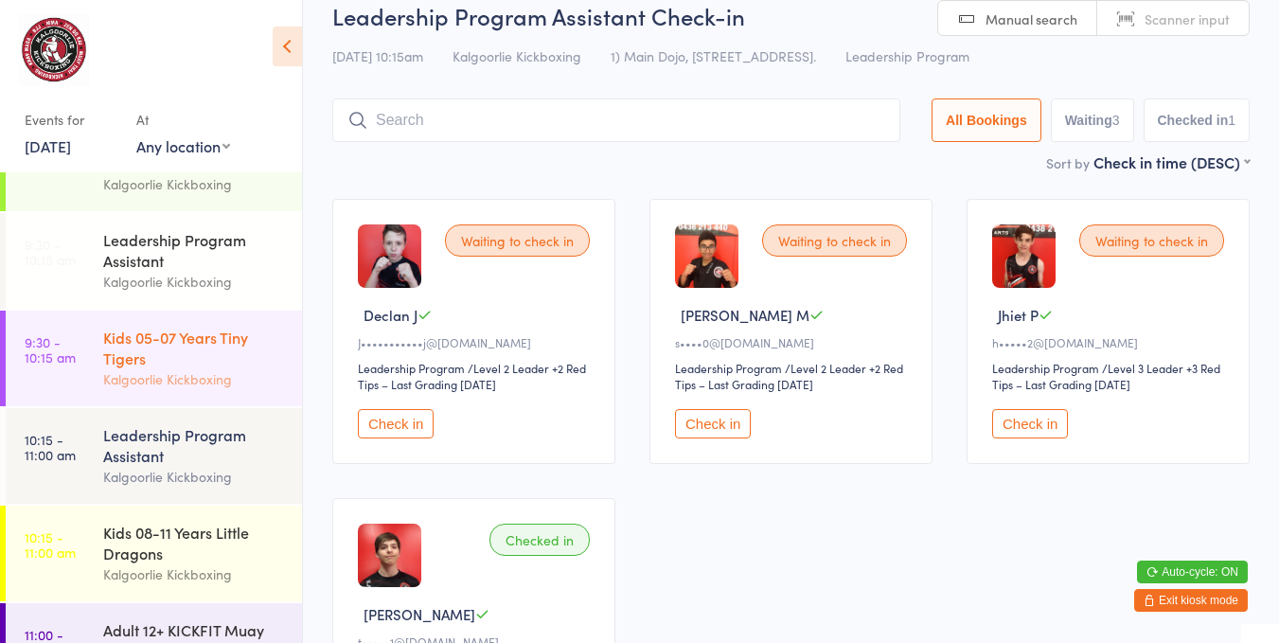
click at [118, 350] on div "Kids 05-07 Years Tiny Tigers" at bounding box center [194, 348] width 183 height 42
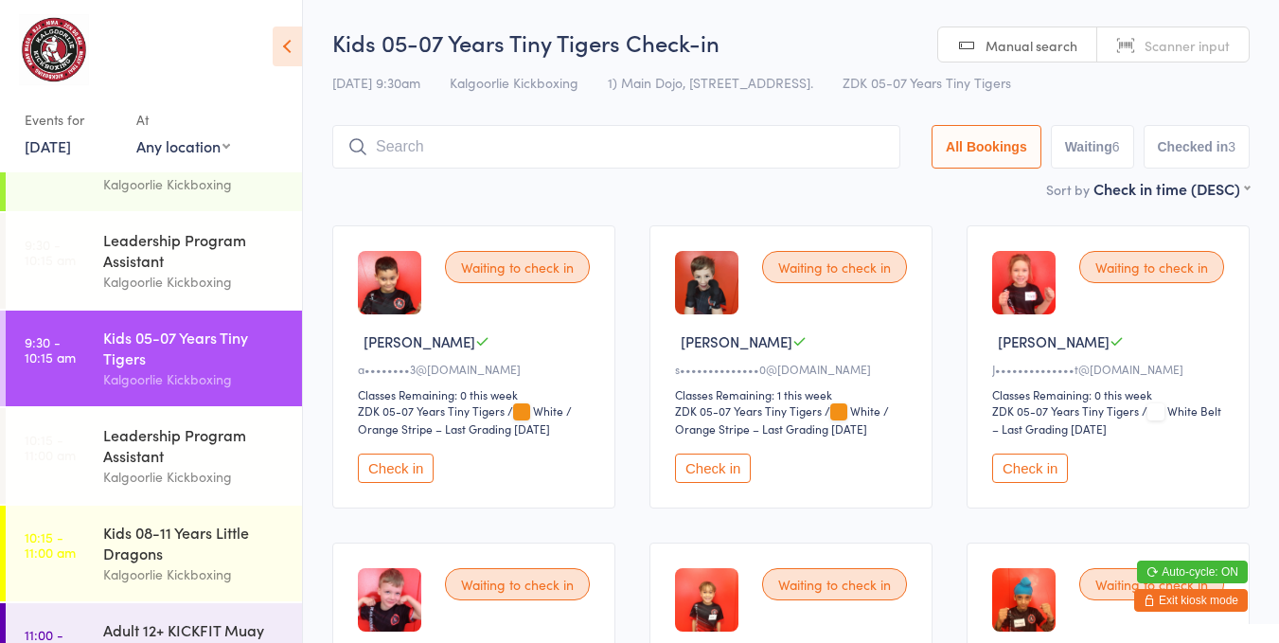
click at [685, 476] on button "Check in" at bounding box center [713, 467] width 76 height 29
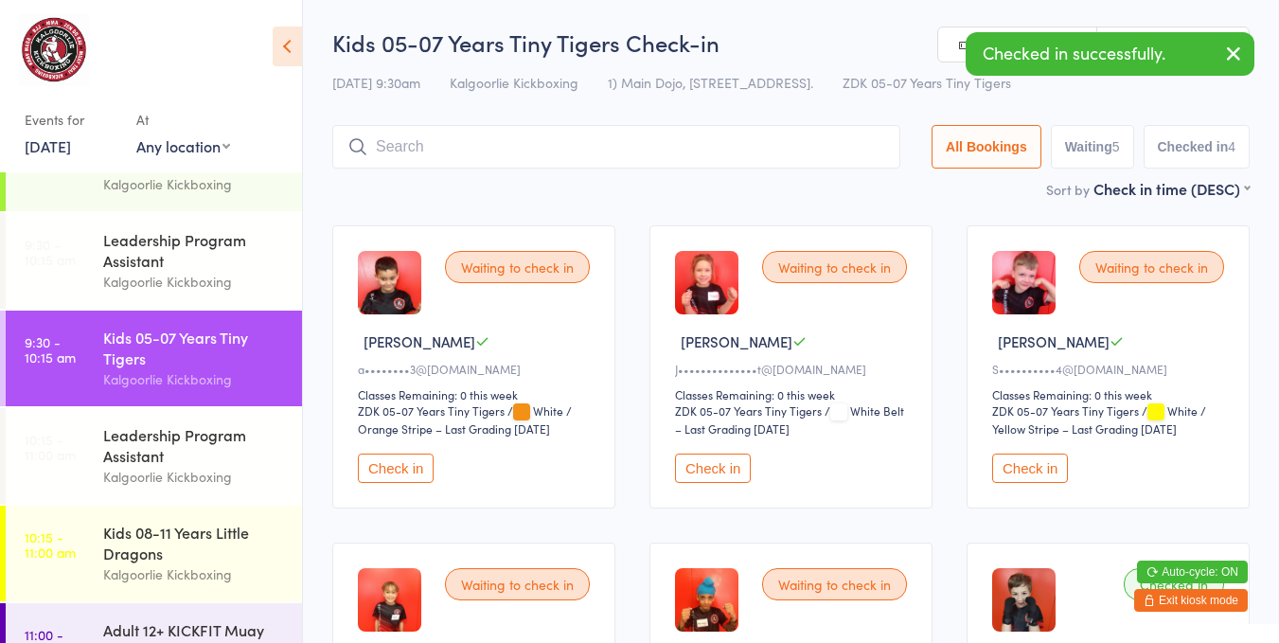
click at [146, 252] on div "Leadership Program Assistant" at bounding box center [194, 250] width 183 height 42
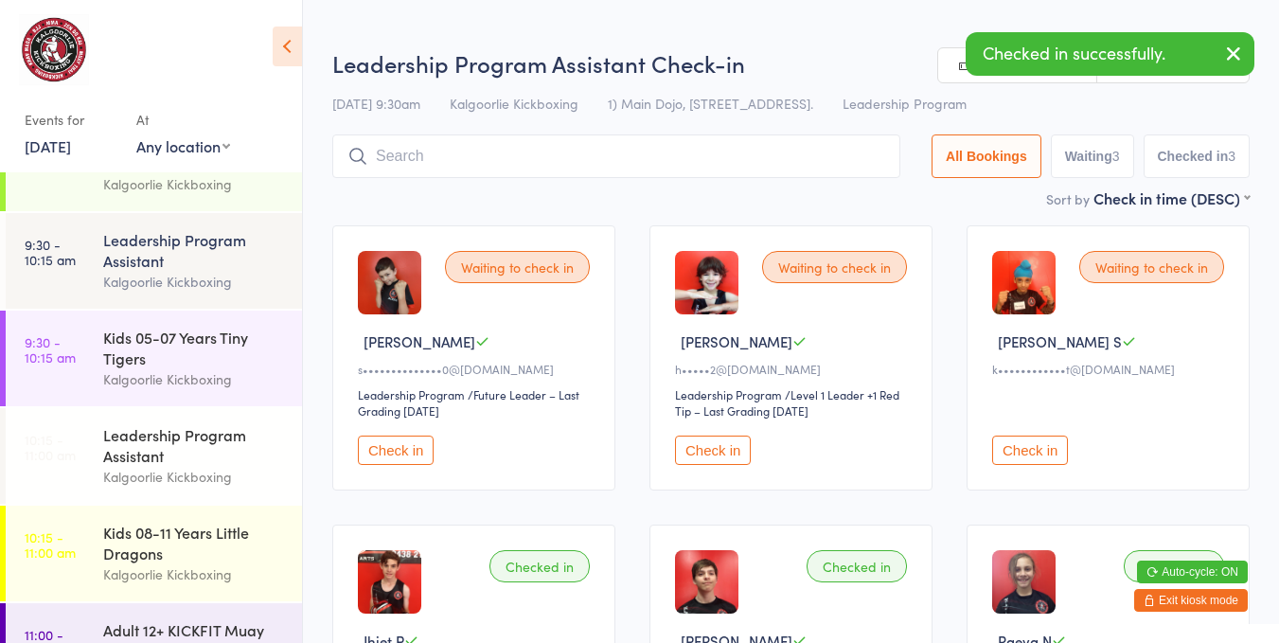
click at [419, 448] on button "Check in" at bounding box center [396, 449] width 76 height 29
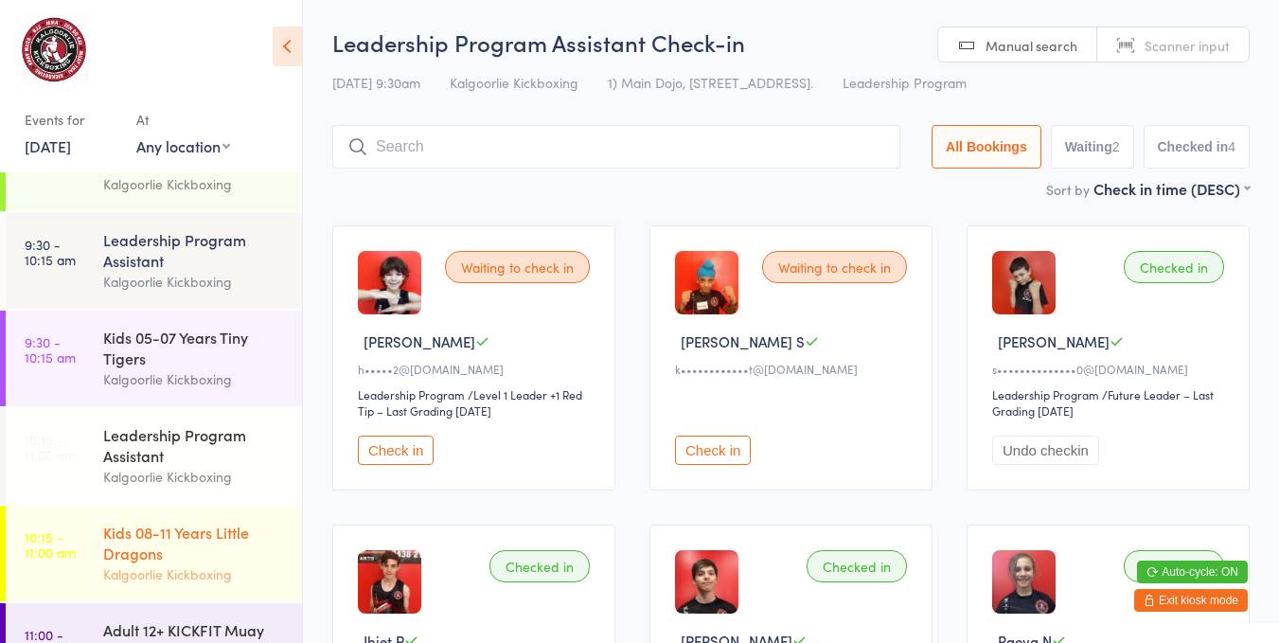
click at [152, 544] on div "Kids 08-11 Years Little Dragons" at bounding box center [194, 542] width 183 height 42
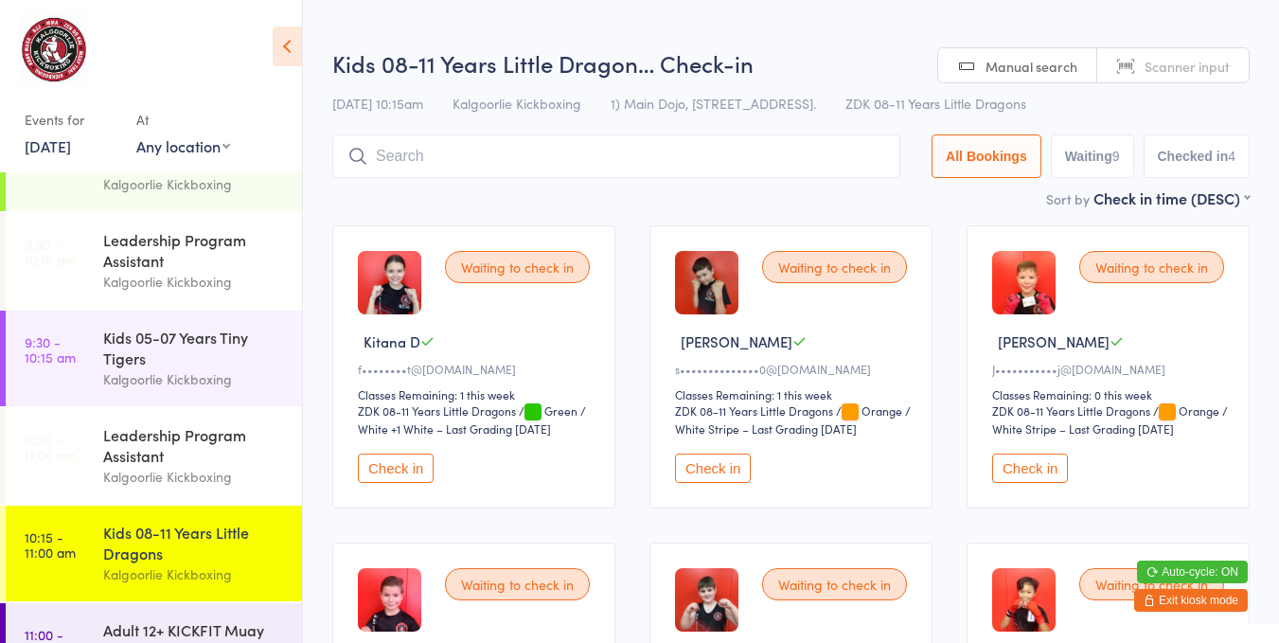
click at [729, 466] on button "Check in" at bounding box center [713, 467] width 76 height 29
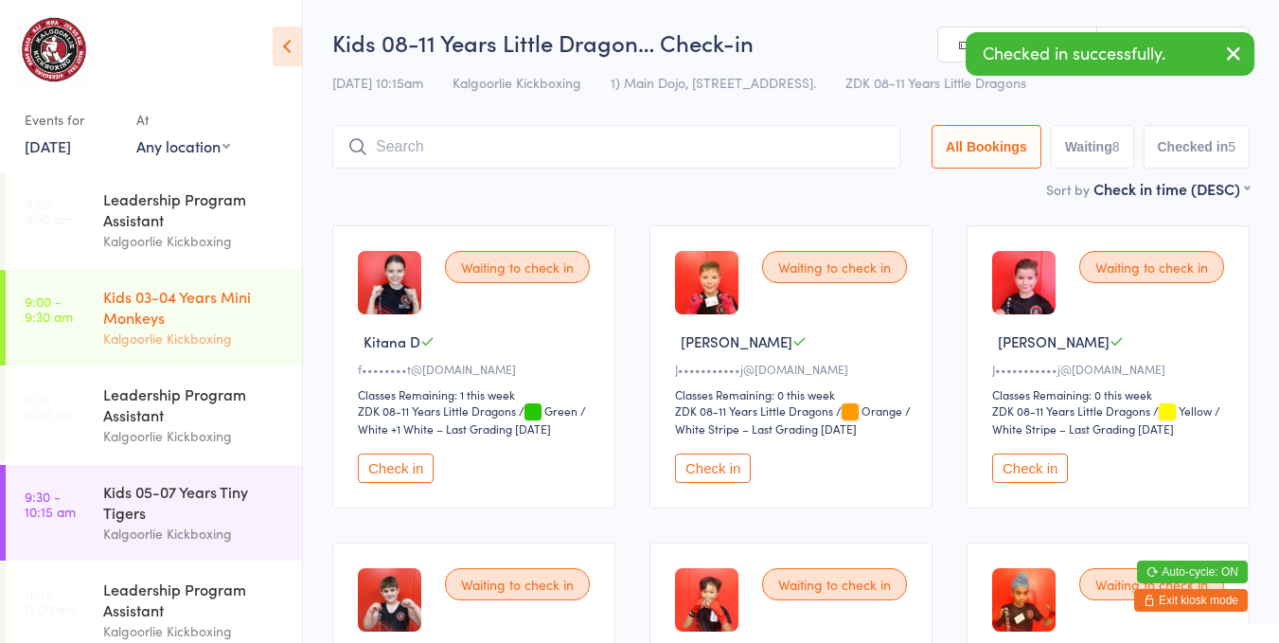
click at [151, 293] on div "Kids 03-04 Years Mini Monkeys" at bounding box center [194, 307] width 183 height 42
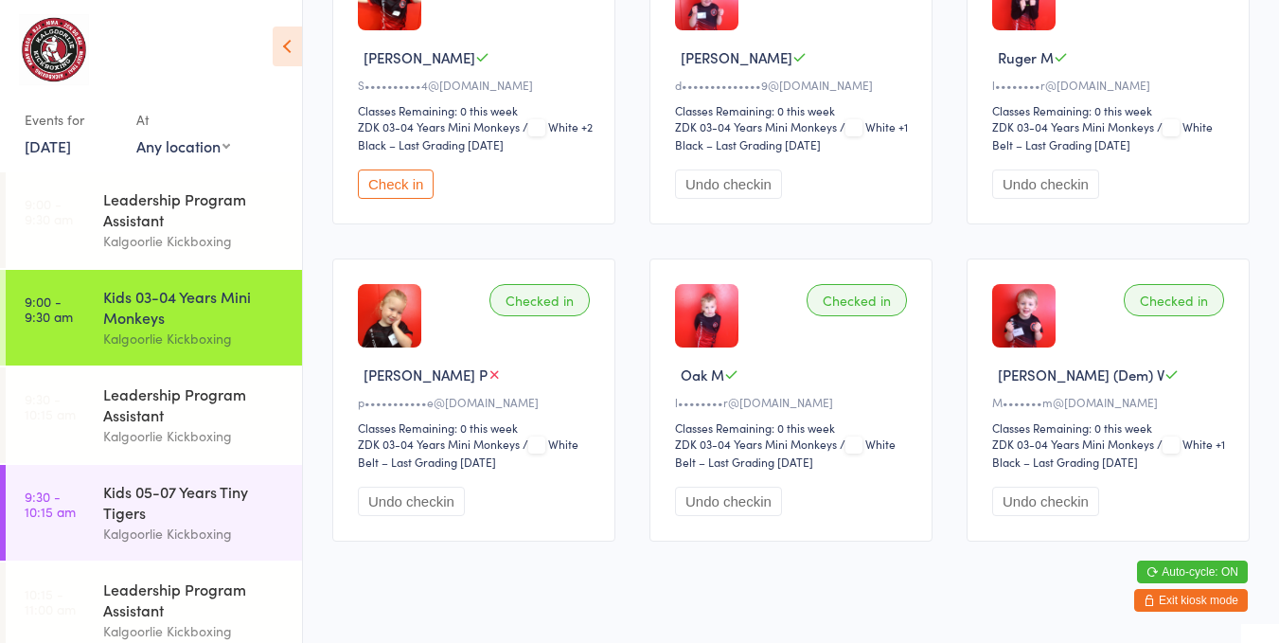
scroll to position [314, 0]
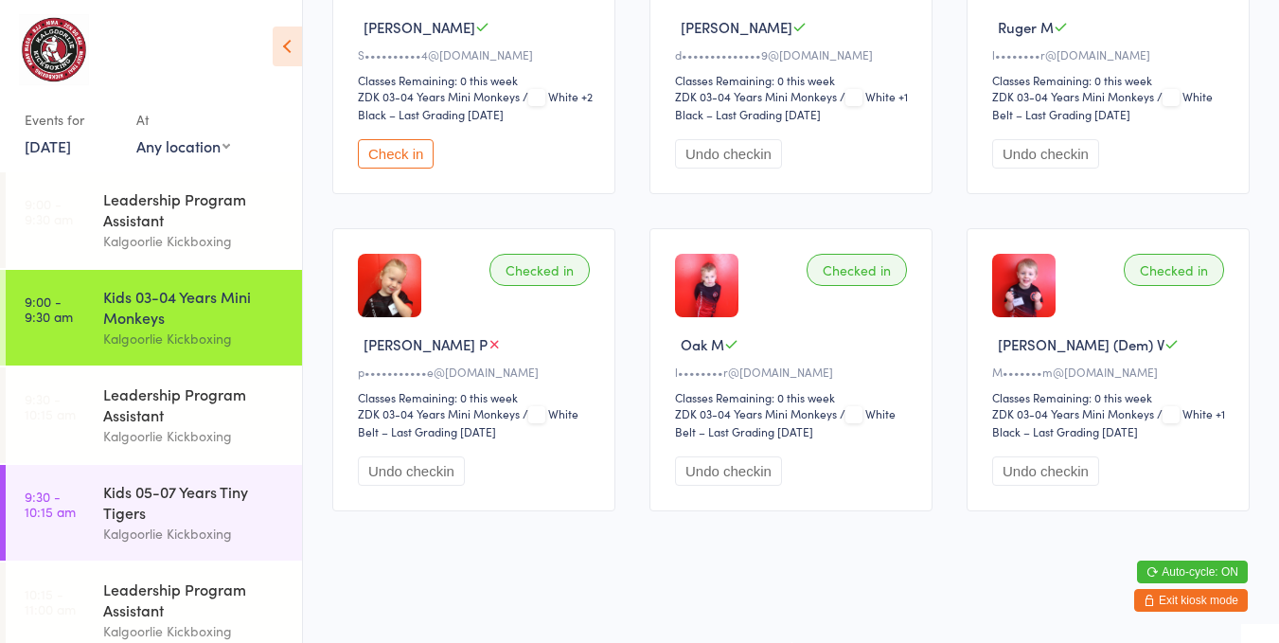
click at [396, 184] on div "Waiting to check in [PERSON_NAME] M S••••••••••4@[DOMAIN_NAME] Classes Remainin…" at bounding box center [473, 52] width 283 height 283
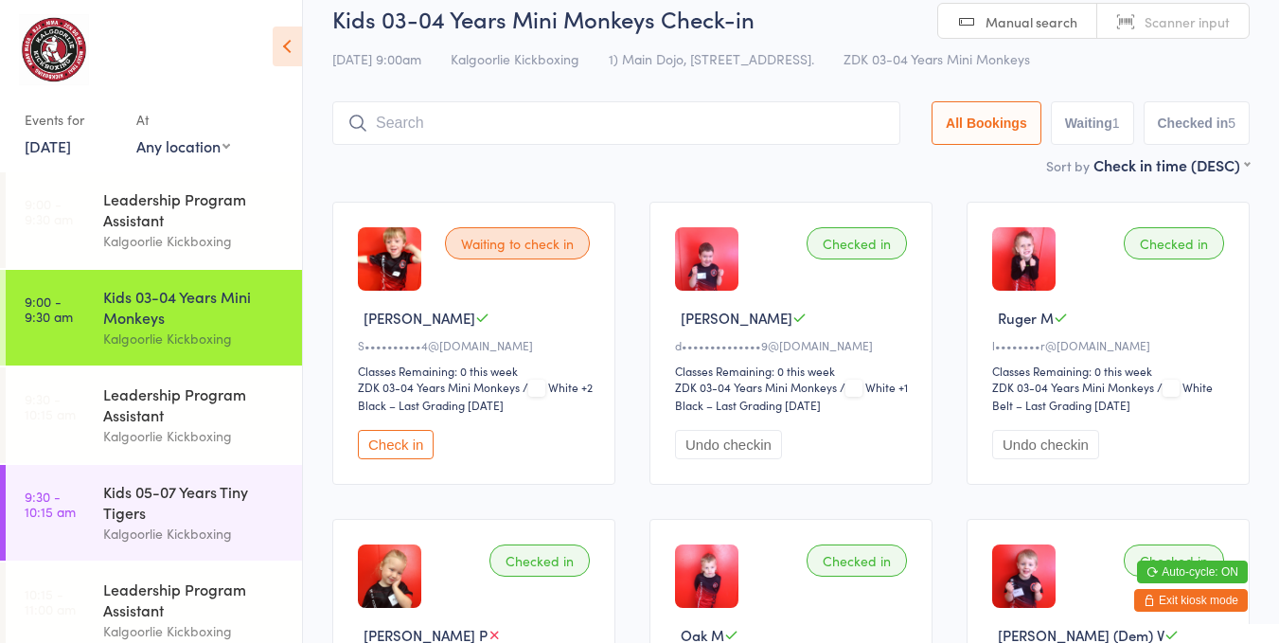
scroll to position [20, 0]
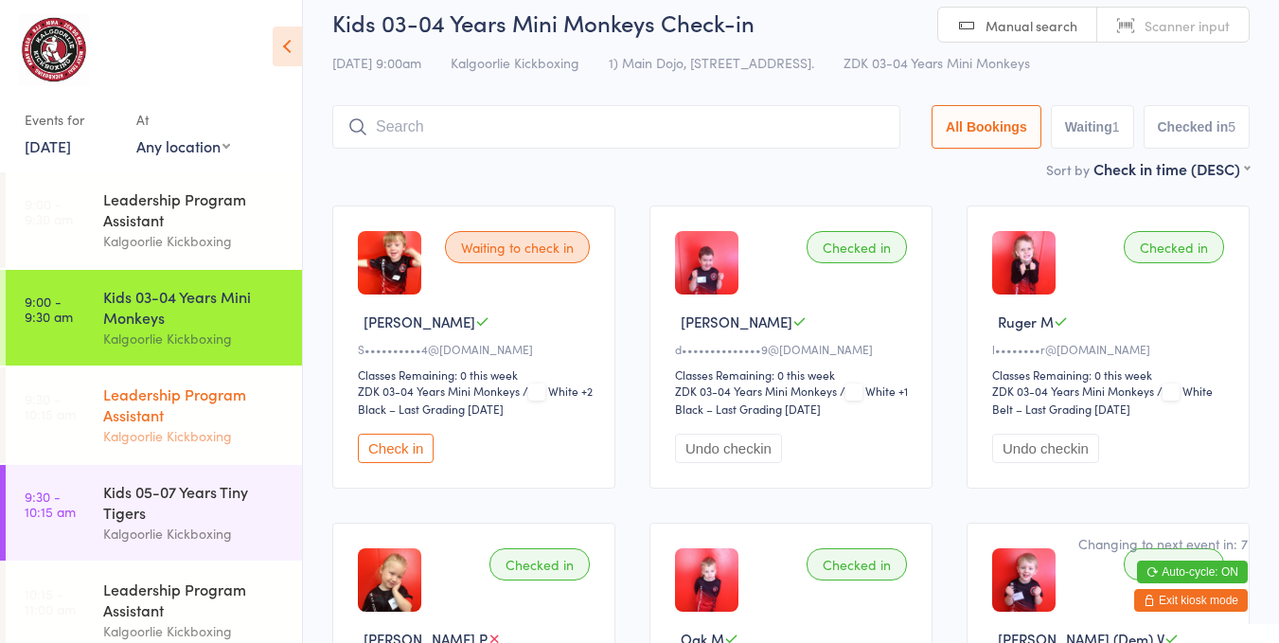
click at [219, 396] on div "Leadership Program Assistant" at bounding box center [194, 404] width 183 height 42
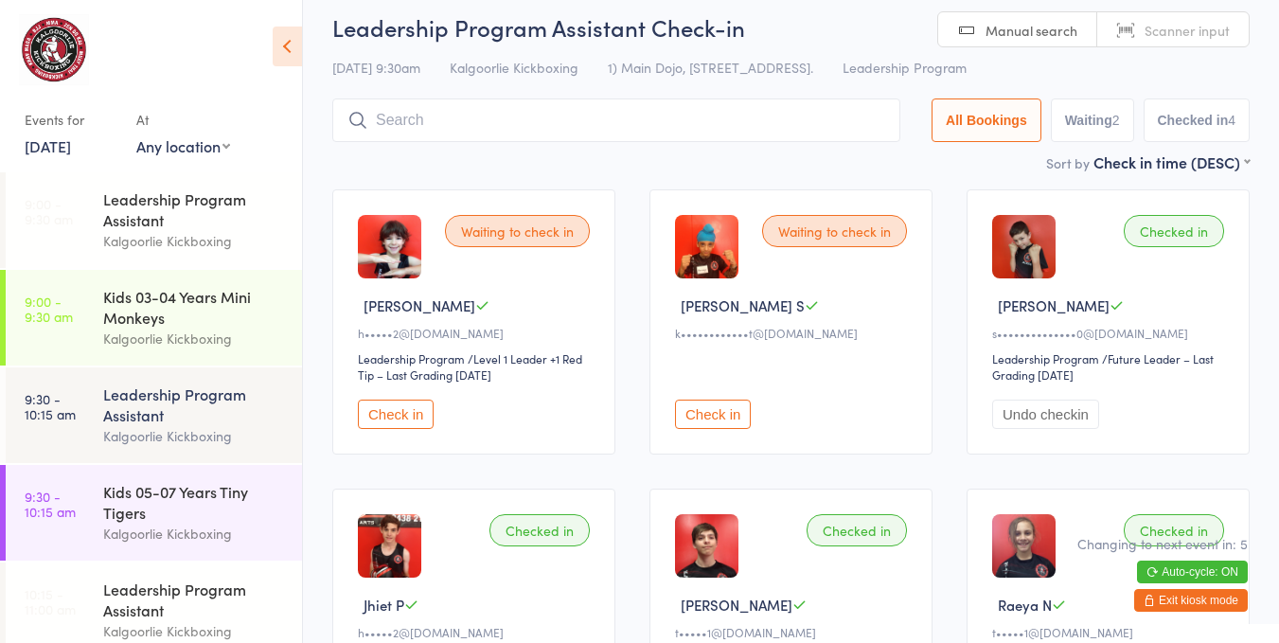
scroll to position [51, 0]
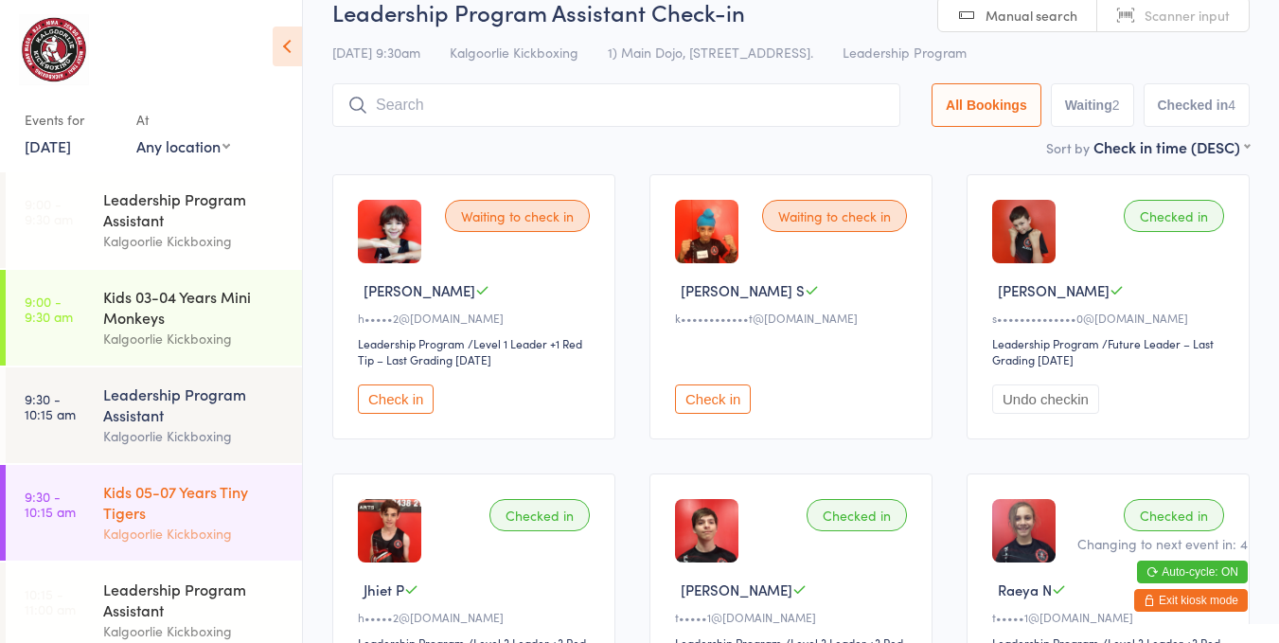
click at [238, 506] on div "Kids 05-07 Years Tiny Tigers" at bounding box center [194, 502] width 183 height 42
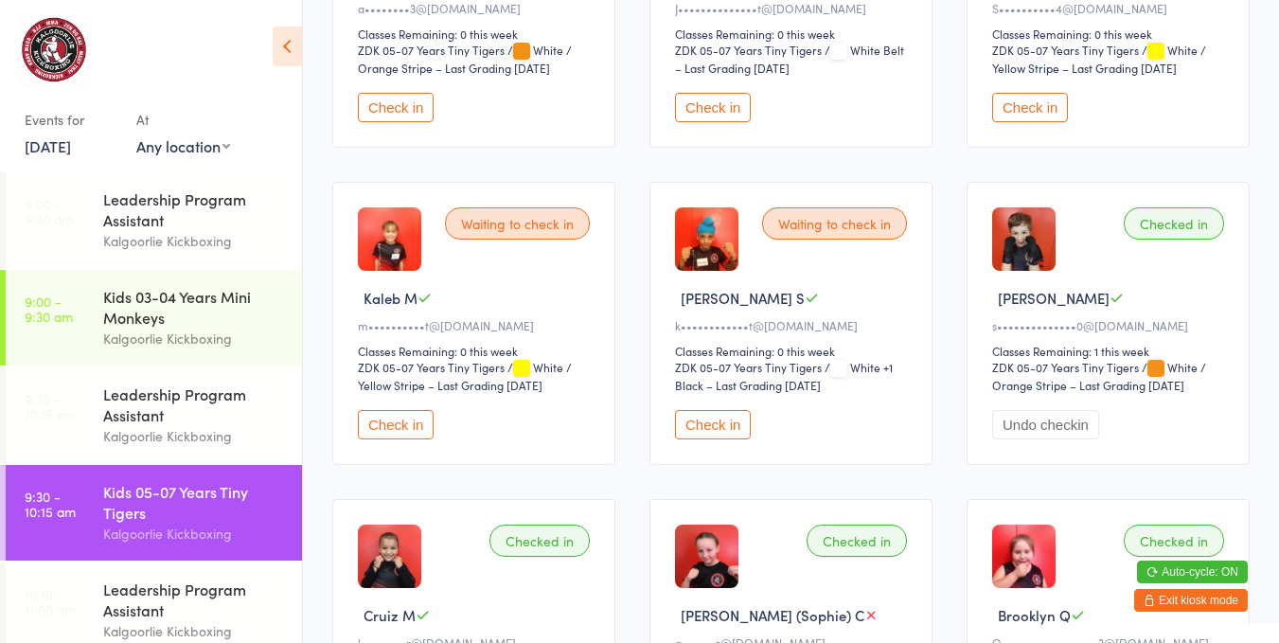
scroll to position [391, 0]
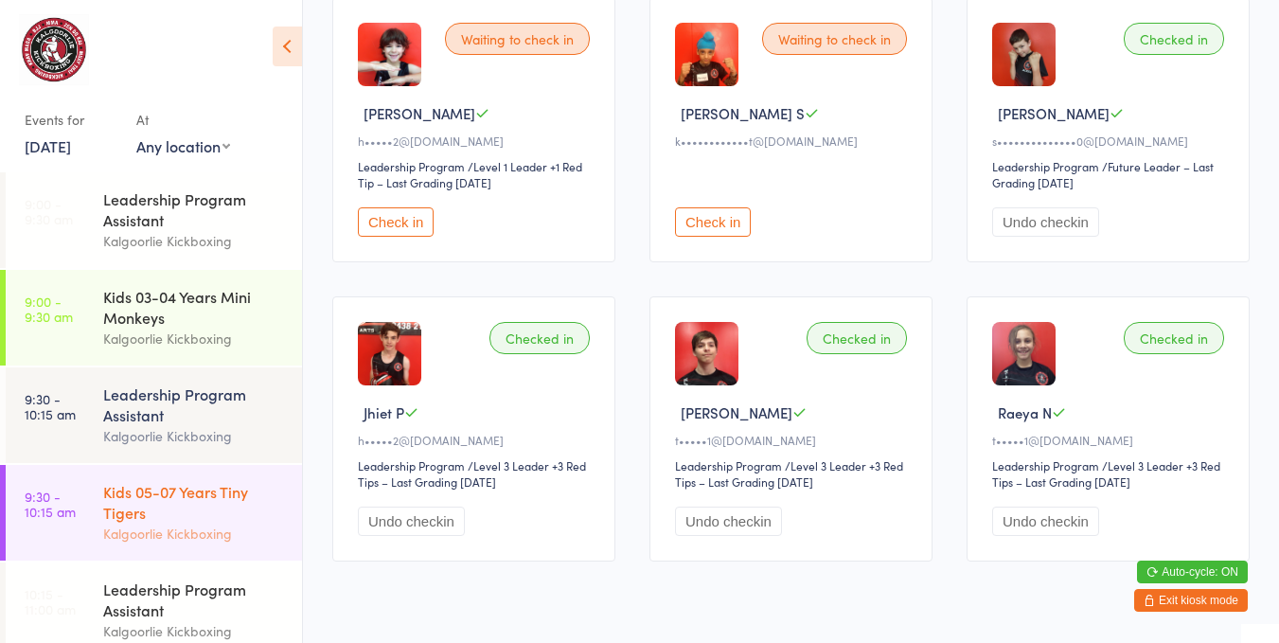
scroll to position [278, 0]
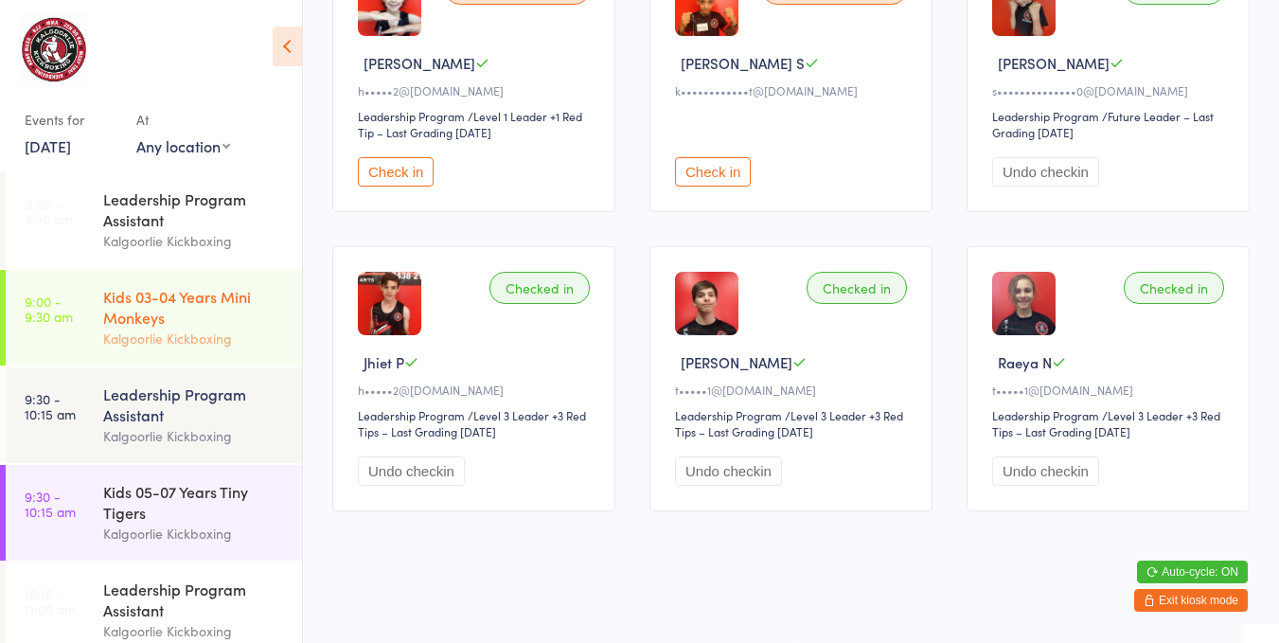
click at [251, 313] on div "Kids 03-04 Years Mini Monkeys" at bounding box center [194, 307] width 183 height 42
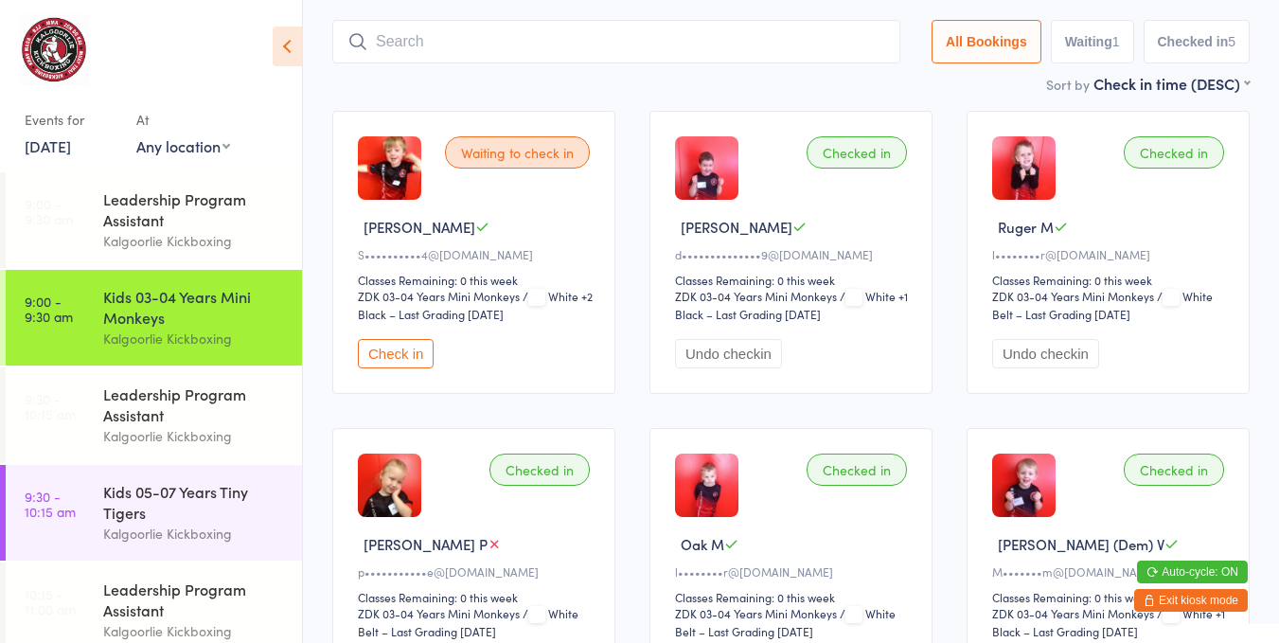
scroll to position [120, 0]
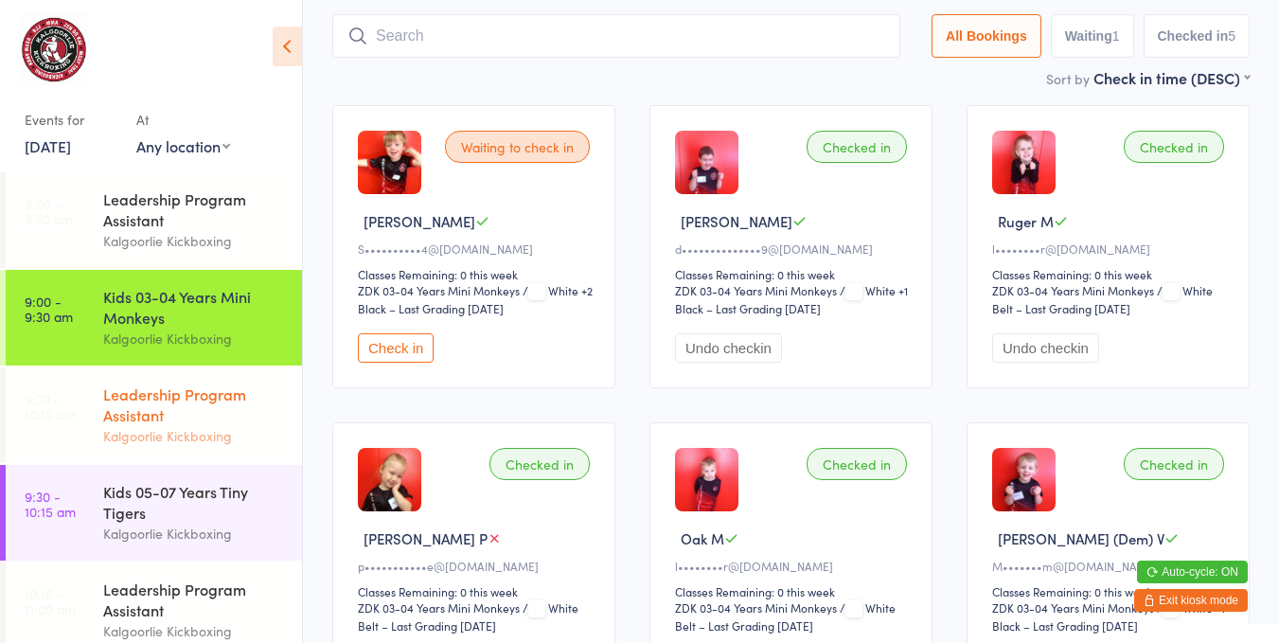
click at [229, 412] on div "Leadership Program Assistant" at bounding box center [194, 404] width 183 height 42
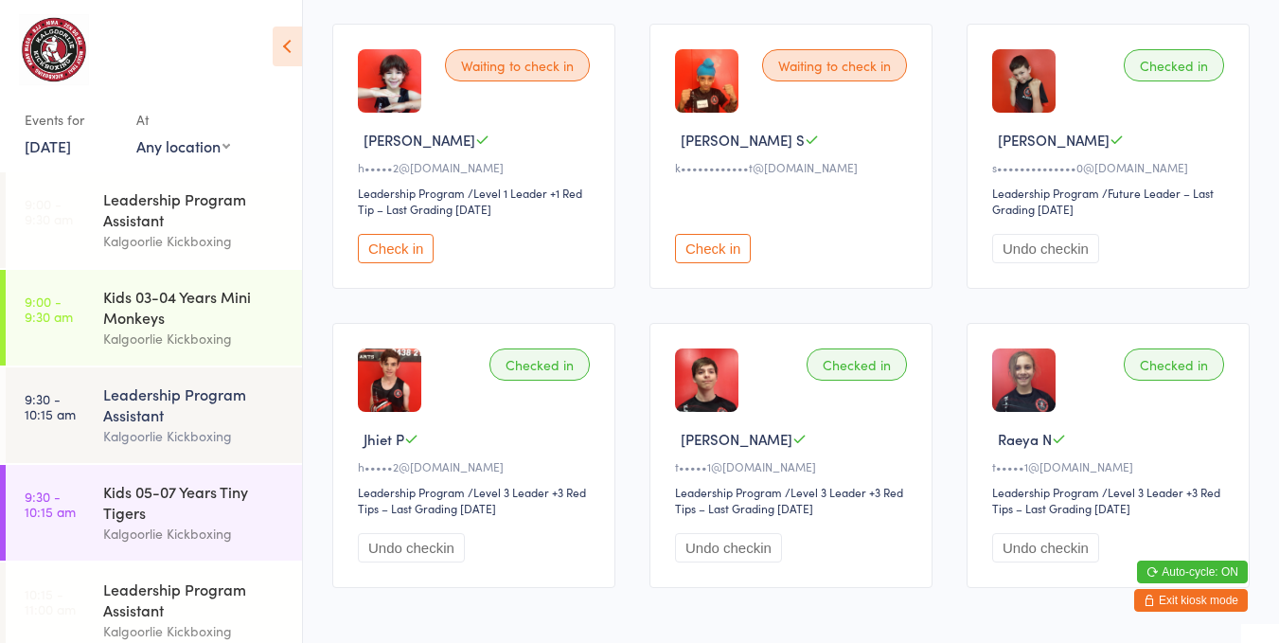
scroll to position [200, 0]
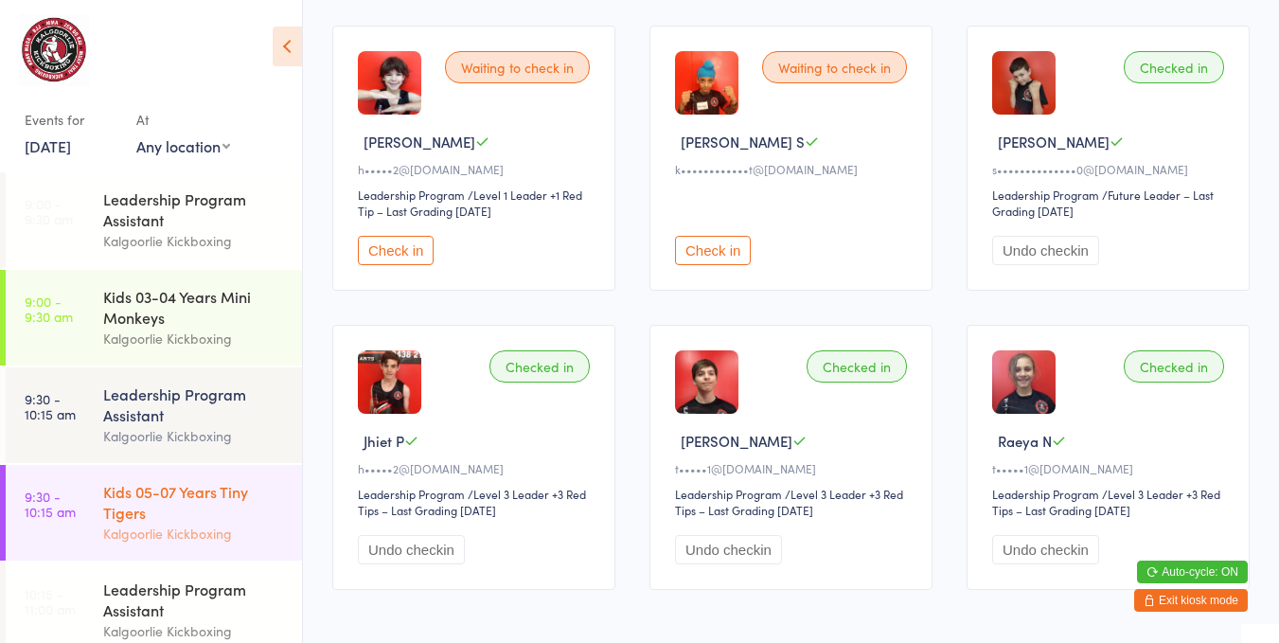
click at [171, 509] on div "Kids 05-07 Years Tiny Tigers" at bounding box center [194, 502] width 183 height 42
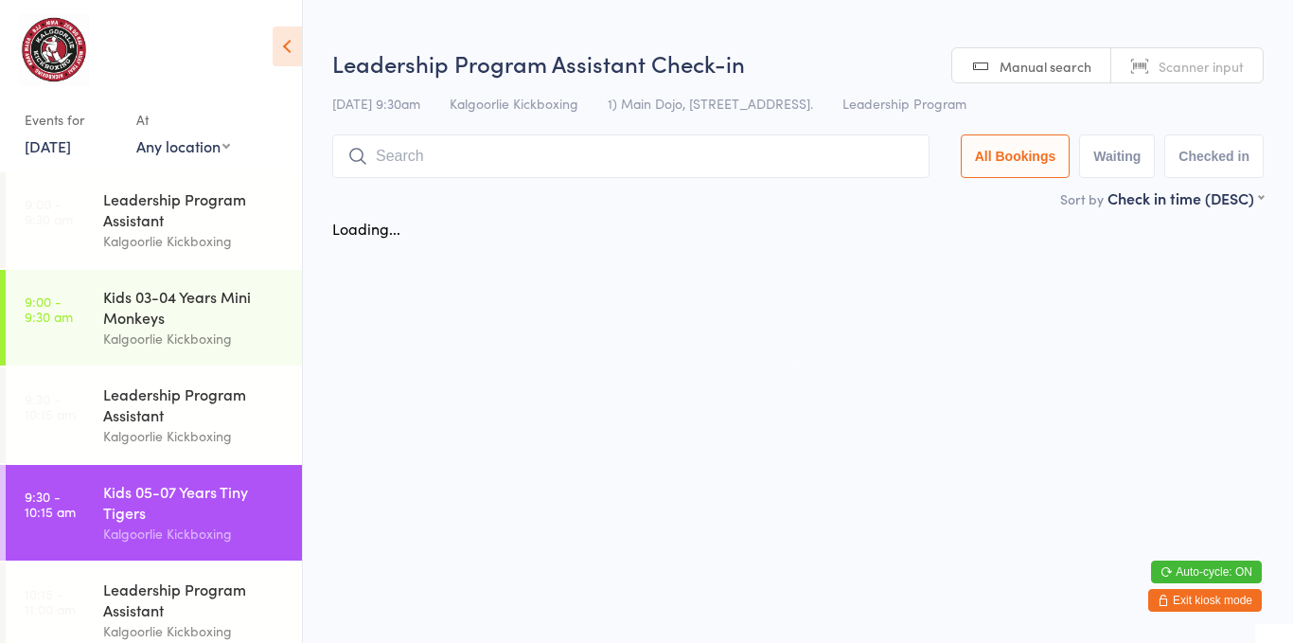
click at [175, 510] on div "Kids 05-07 Years Tiny Tigers" at bounding box center [194, 502] width 183 height 42
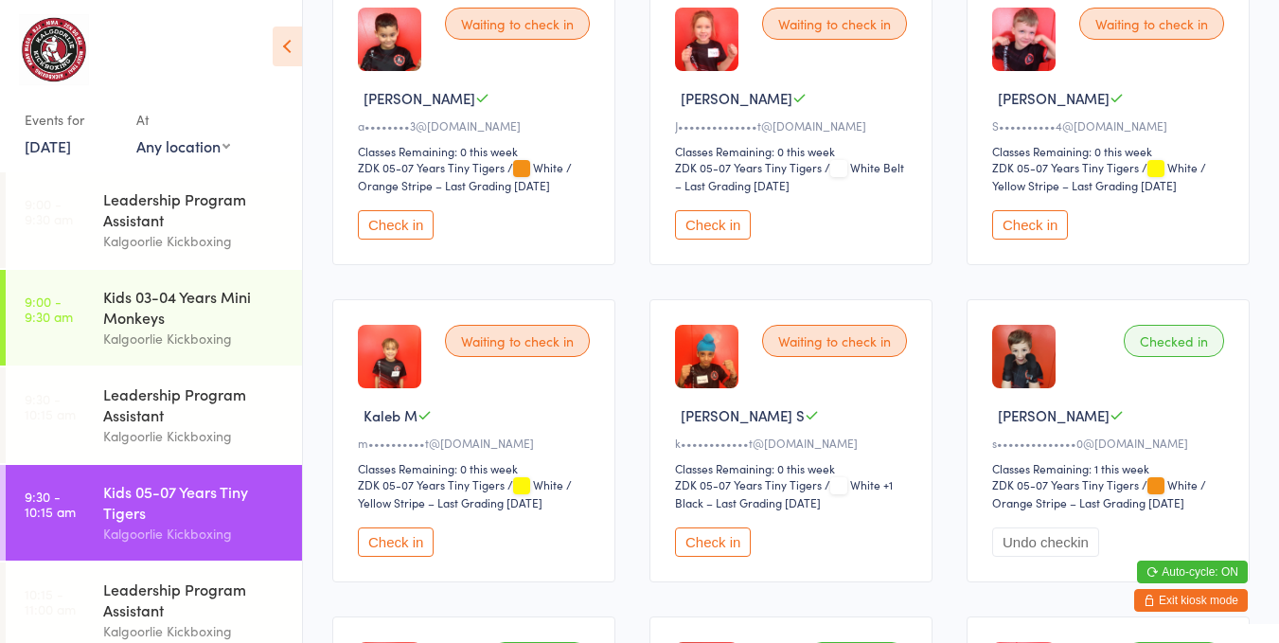
scroll to position [248, 0]
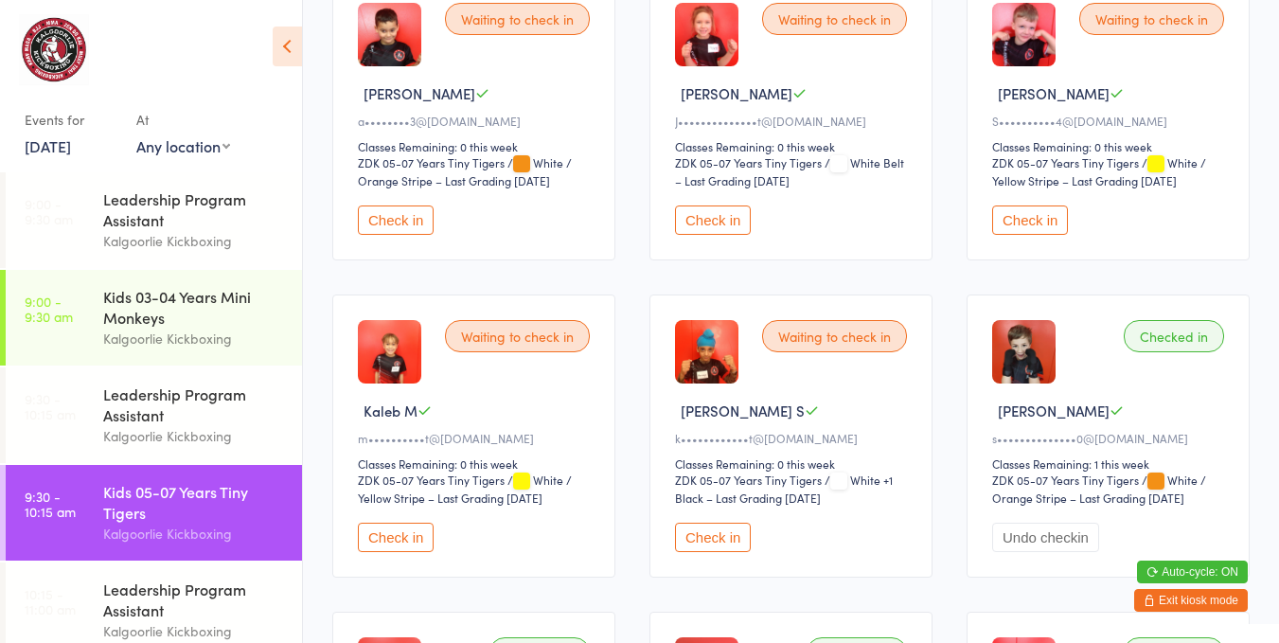
click at [402, 535] on button "Check in" at bounding box center [396, 536] width 76 height 29
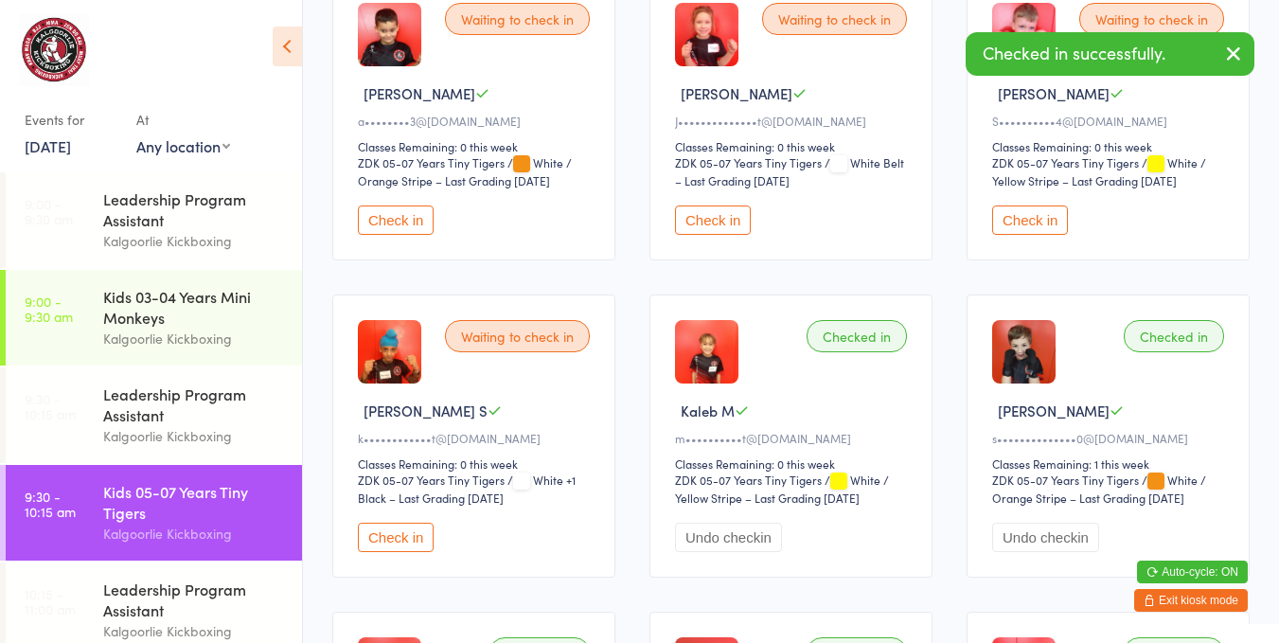
click at [711, 218] on button "Check in" at bounding box center [713, 219] width 76 height 29
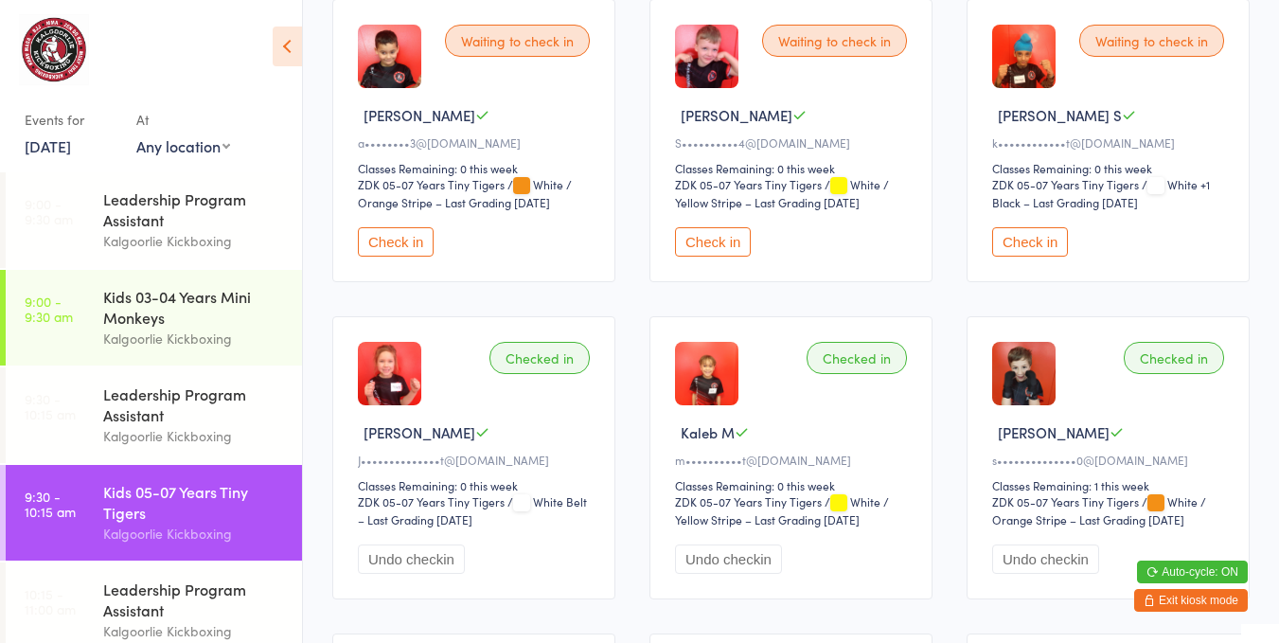
scroll to position [231, 0]
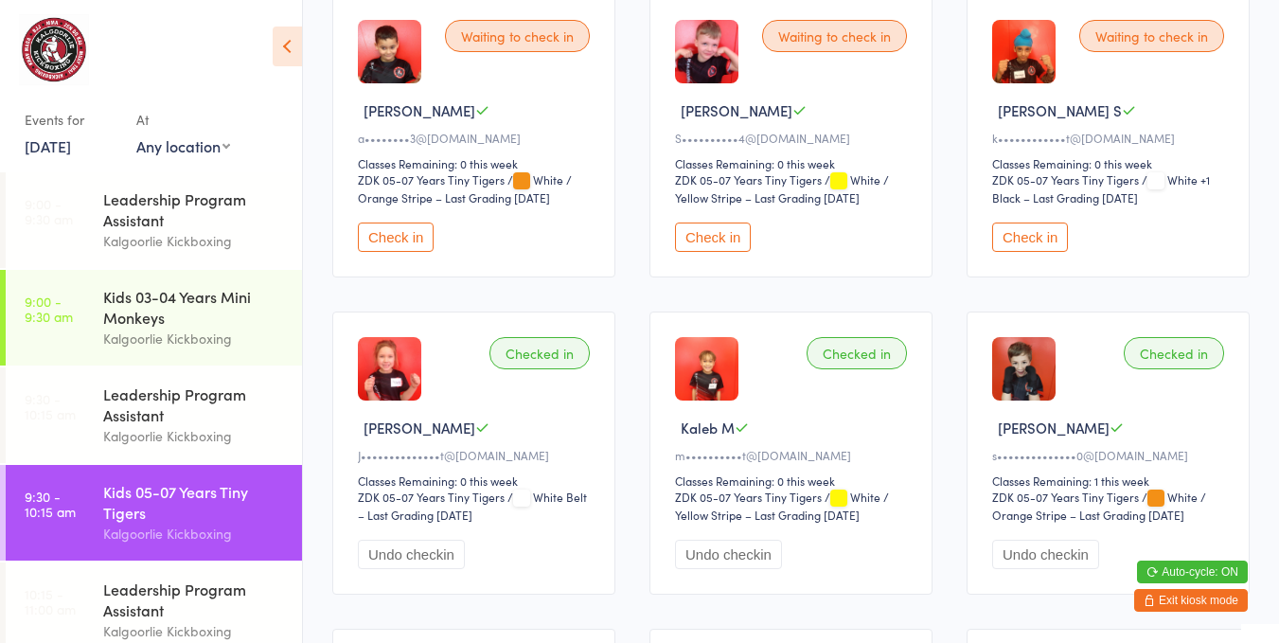
click at [1036, 237] on button "Check in" at bounding box center [1030, 236] width 76 height 29
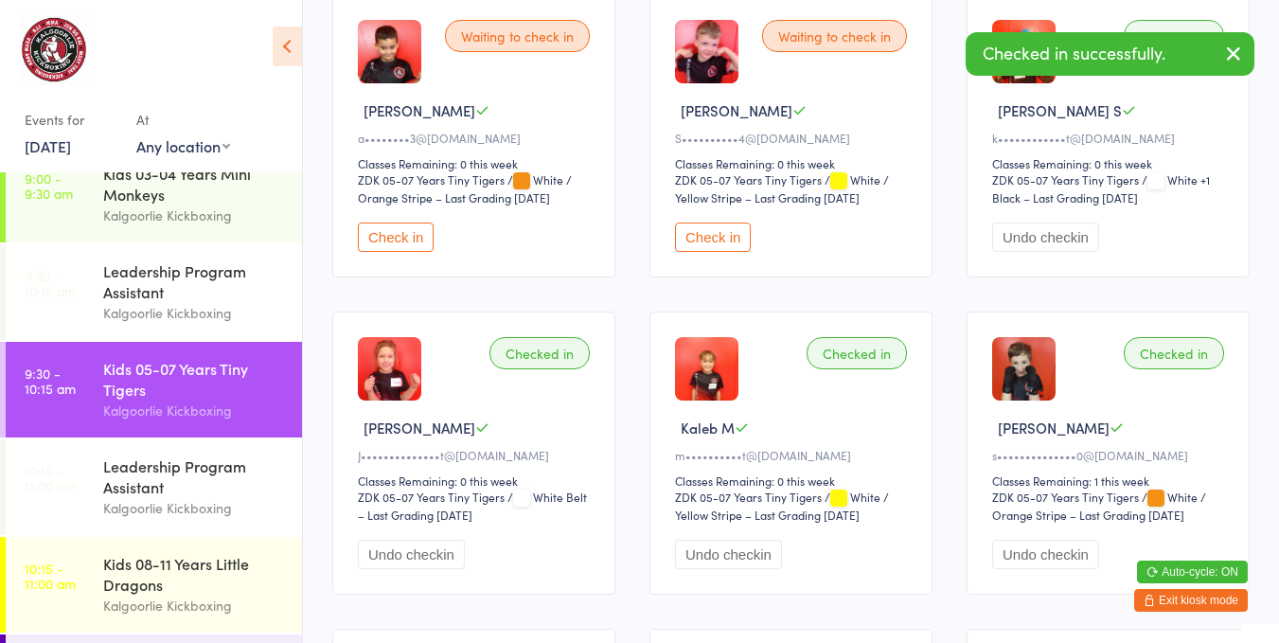
scroll to position [263, 0]
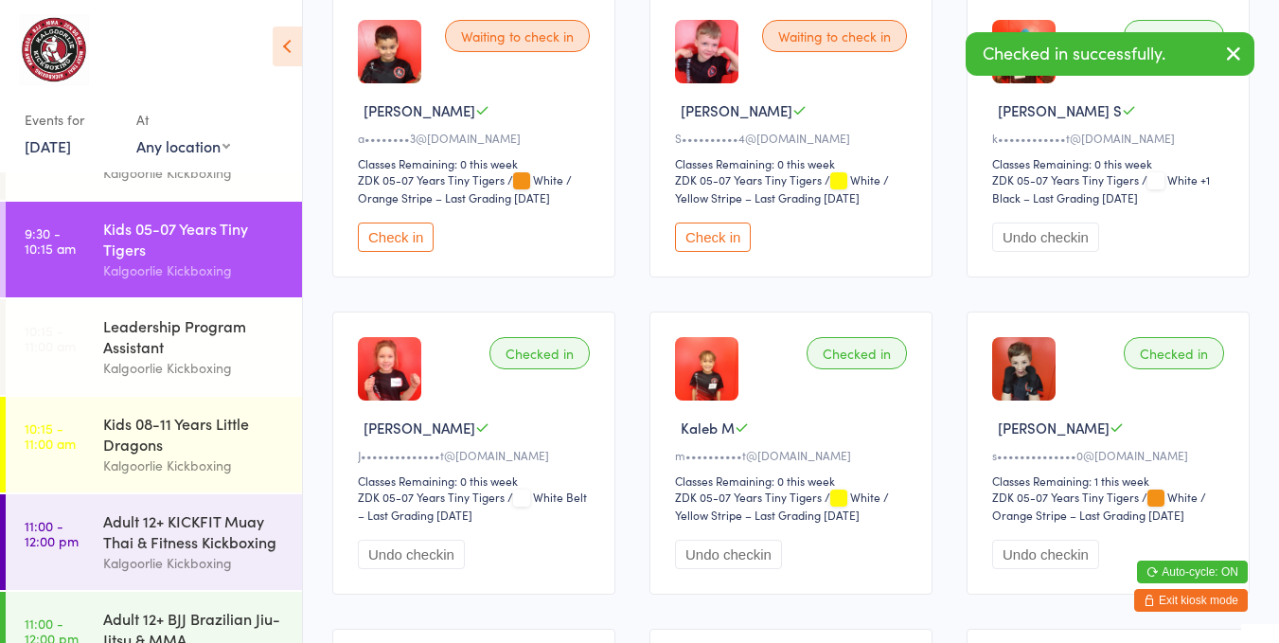
click at [191, 452] on div "Kids 08-11 Years Little Dragons" at bounding box center [194, 434] width 183 height 42
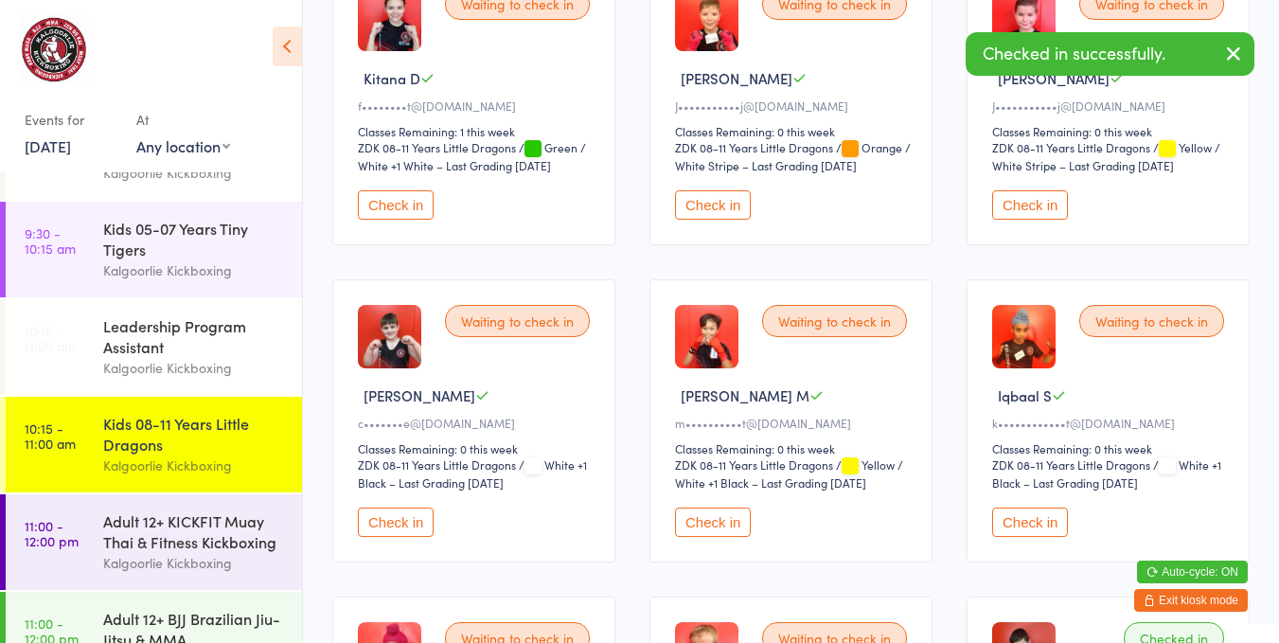
scroll to position [262, 0]
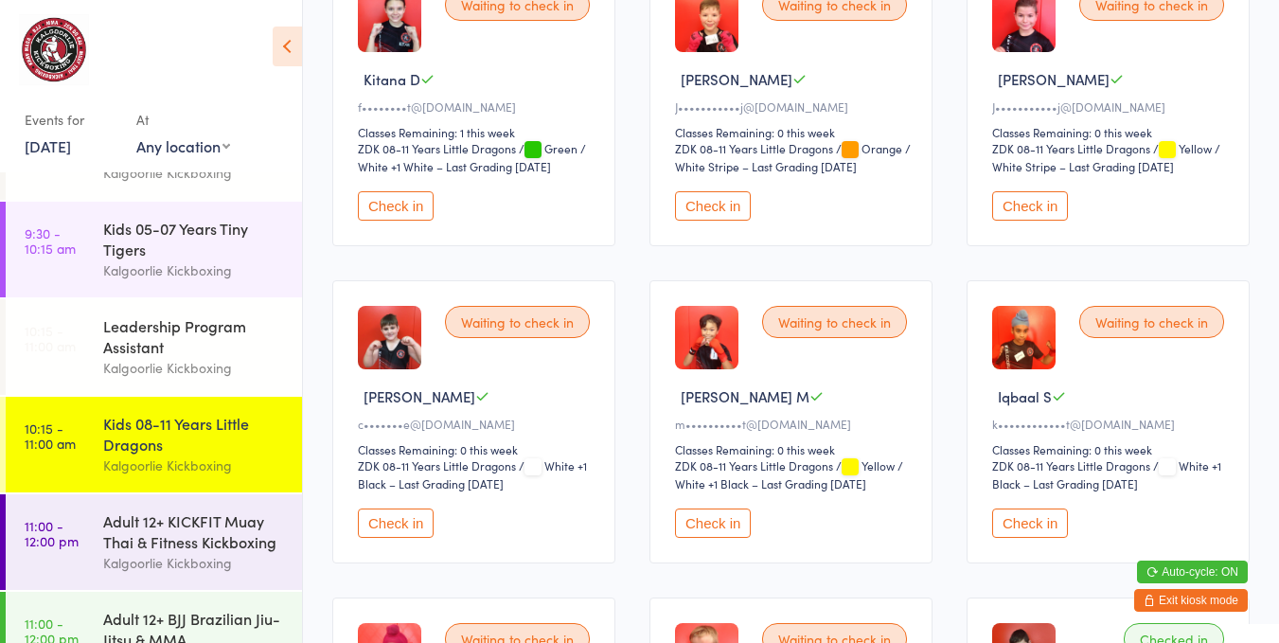
click at [1030, 518] on button "Check in" at bounding box center [1030, 522] width 76 height 29
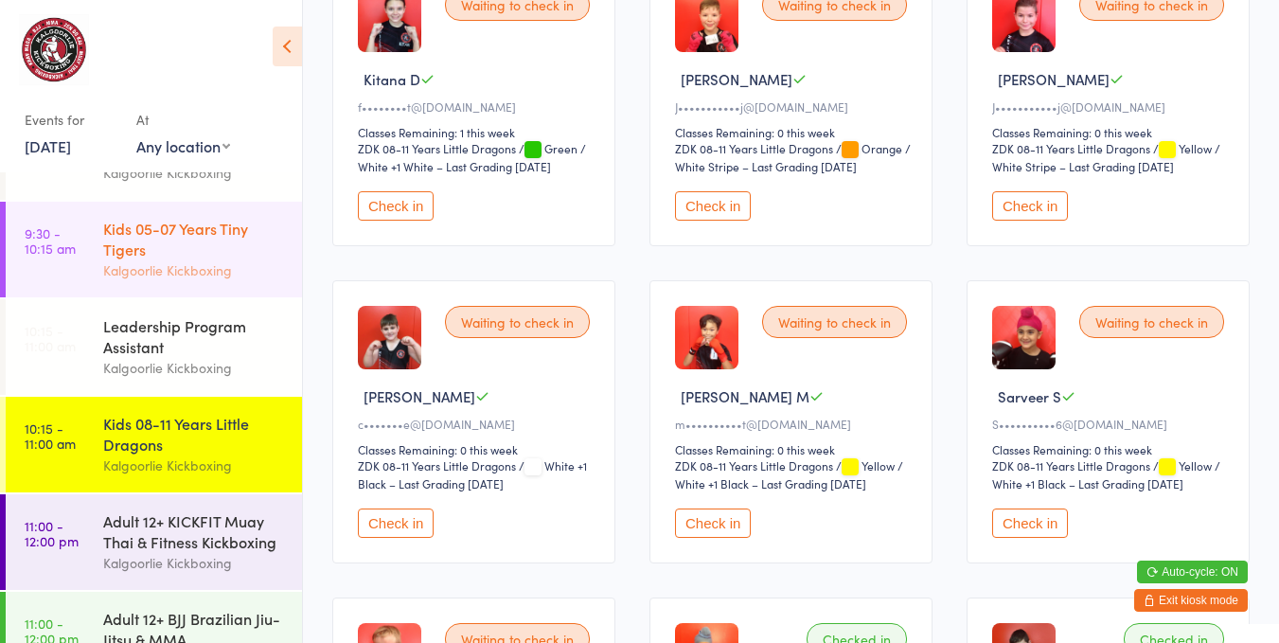
click at [105, 254] on div "Kids 05-07 Years Tiny Tigers" at bounding box center [194, 239] width 183 height 42
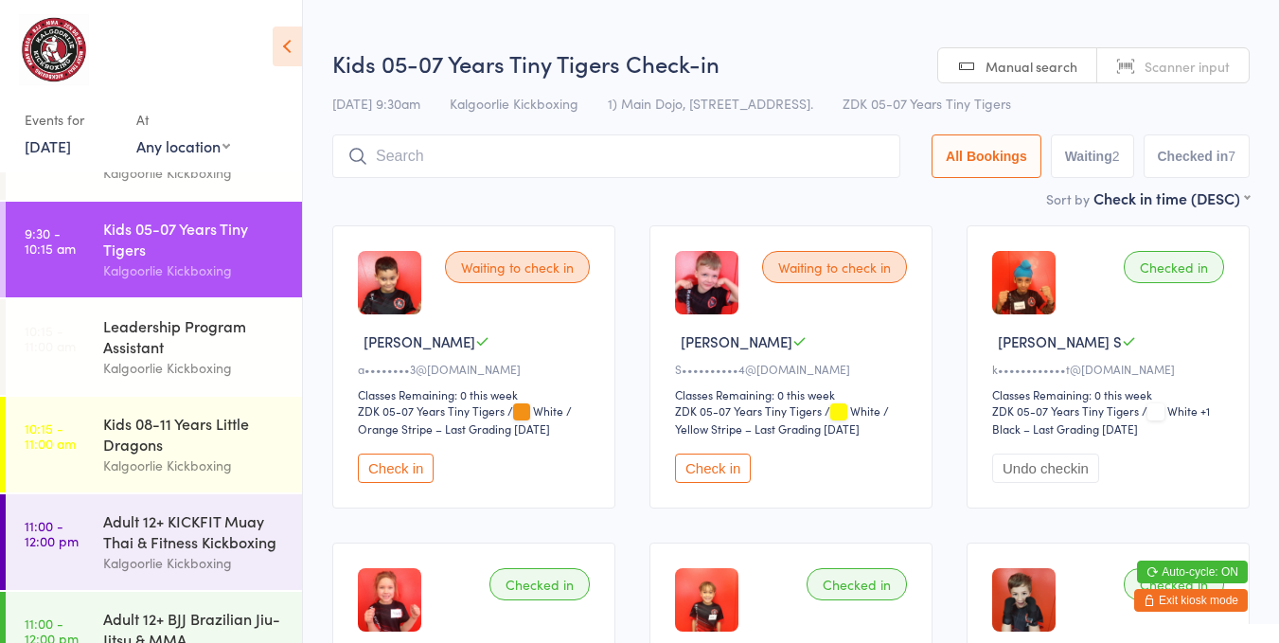
scroll to position [13, 0]
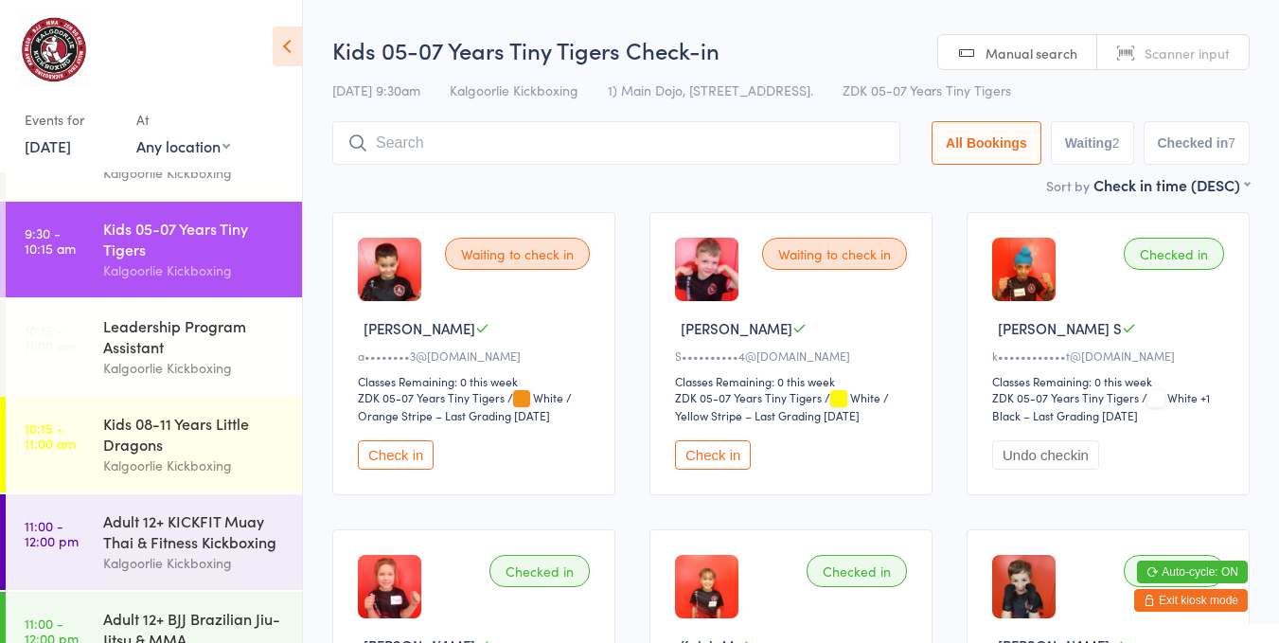
click at [1017, 400] on select "ZDK 05-07 Years Tiny Tigers" at bounding box center [1083, 398] width 183 height 18
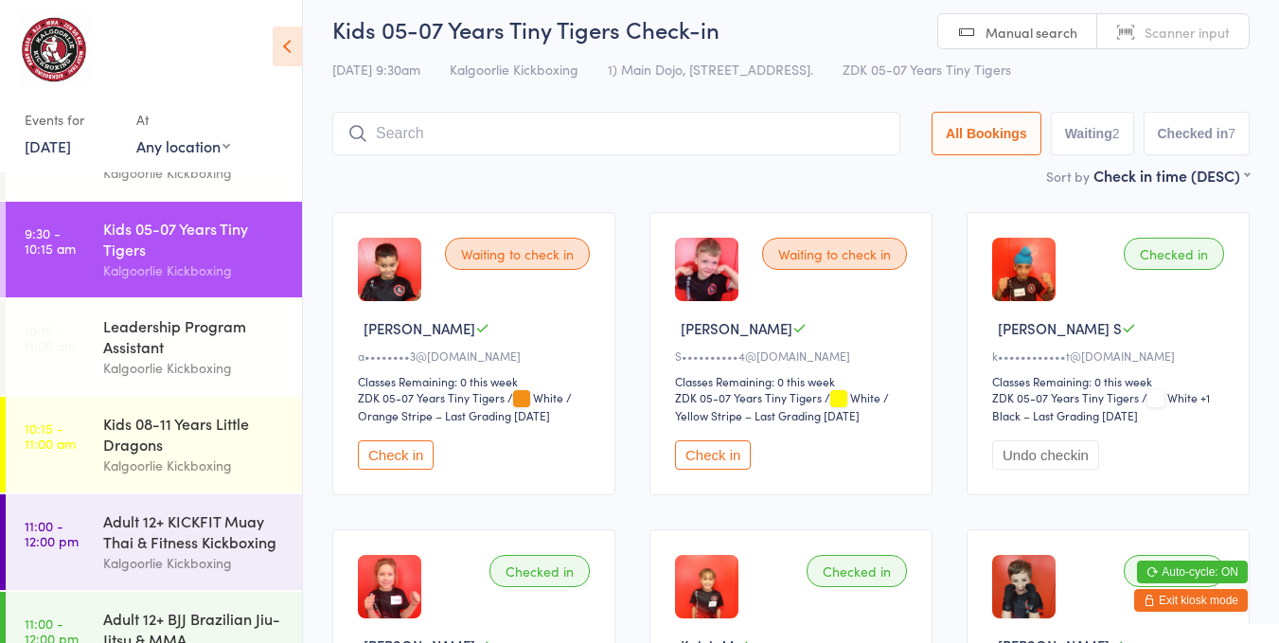
click at [1010, 460] on button "Undo checkin" at bounding box center [1045, 454] width 107 height 29
click at [1005, 450] on button "Check in" at bounding box center [1030, 454] width 76 height 29
click at [422, 466] on button "Check in" at bounding box center [396, 454] width 76 height 29
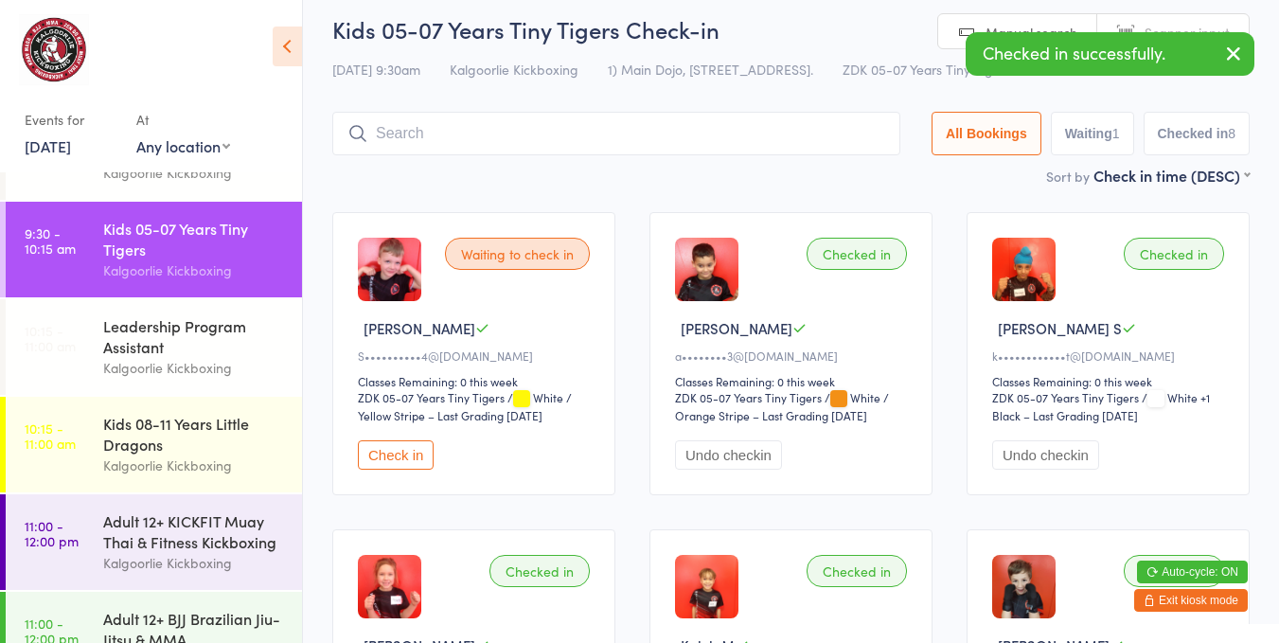
click at [424, 443] on button "Check in" at bounding box center [396, 454] width 76 height 29
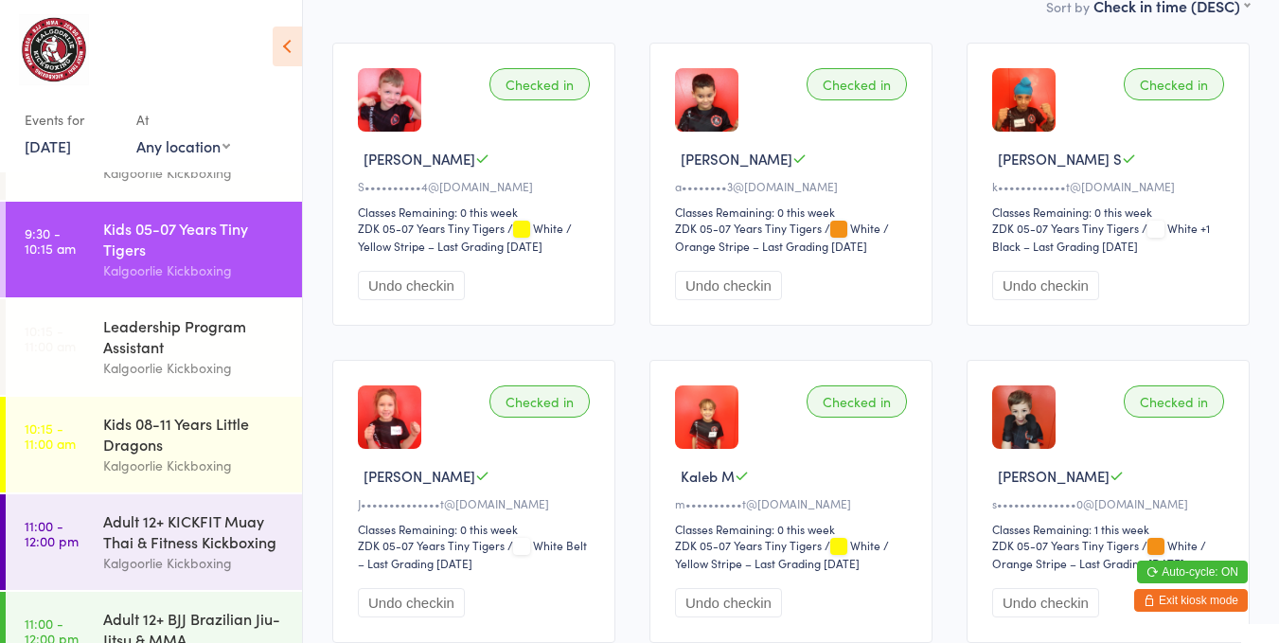
scroll to position [177, 0]
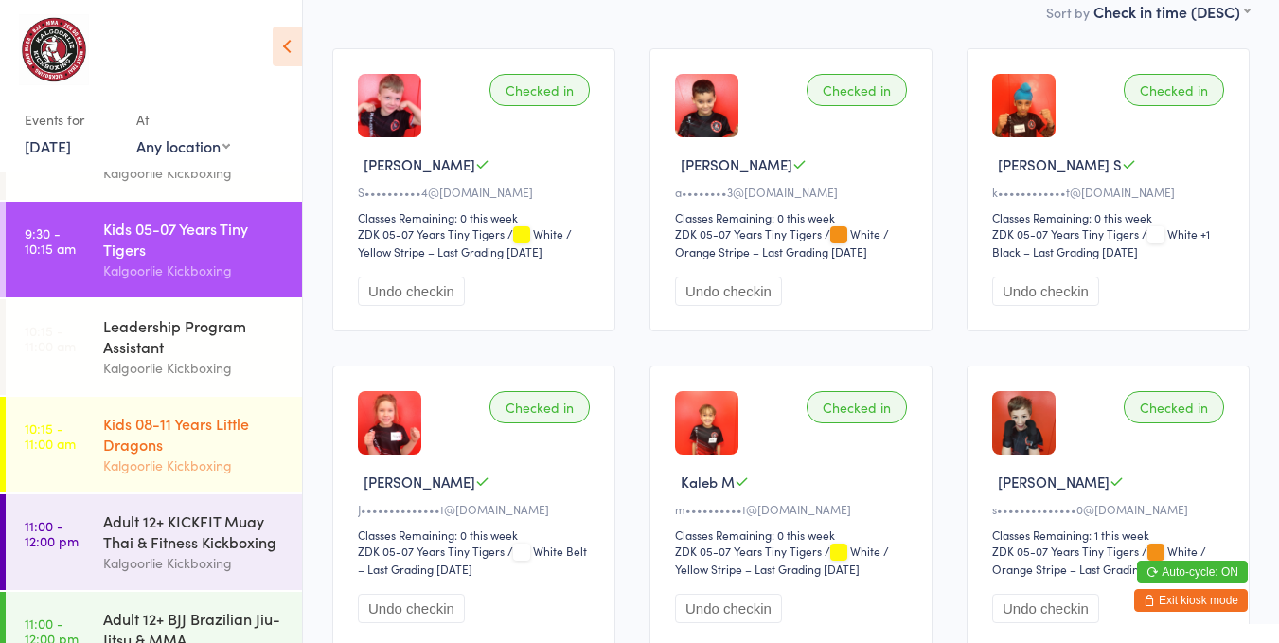
click at [257, 445] on div "Kids 08-11 Years Little Dragons" at bounding box center [194, 434] width 183 height 42
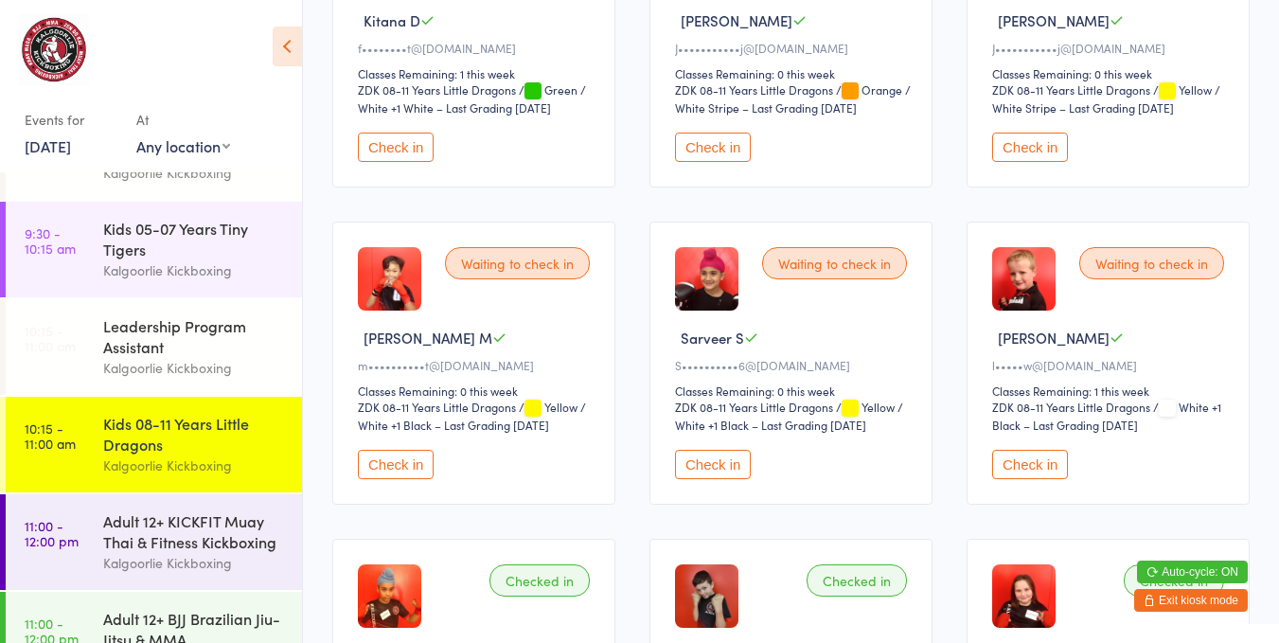
scroll to position [336, 0]
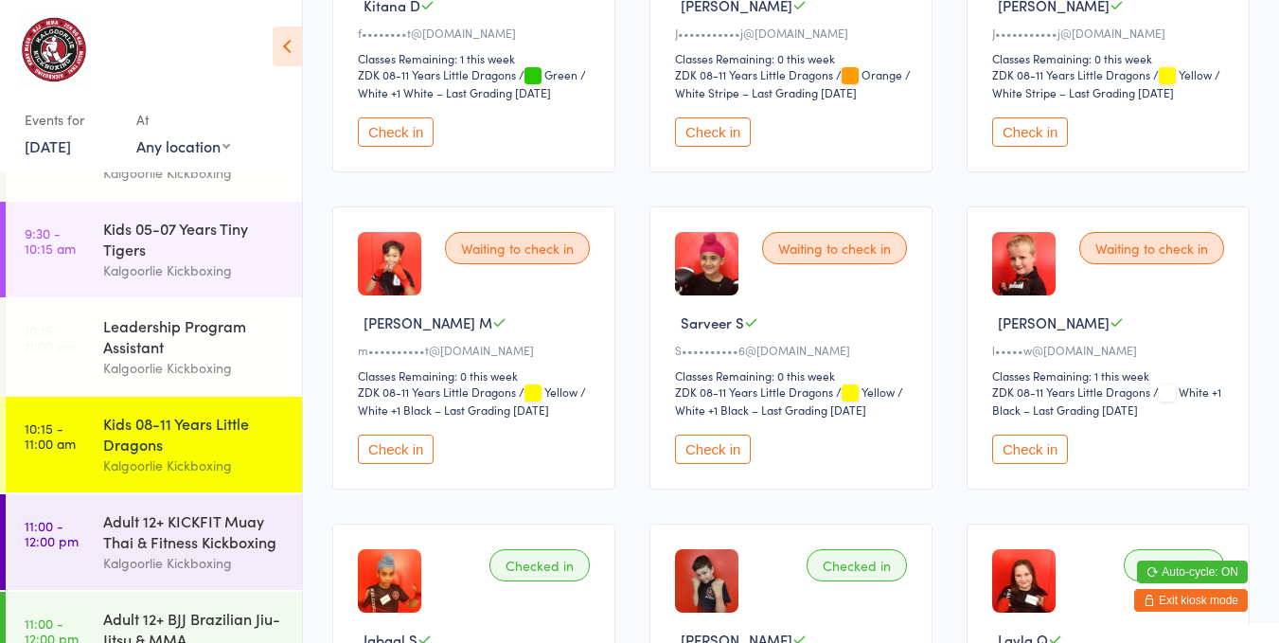
click at [717, 450] on button "Check in" at bounding box center [713, 448] width 76 height 29
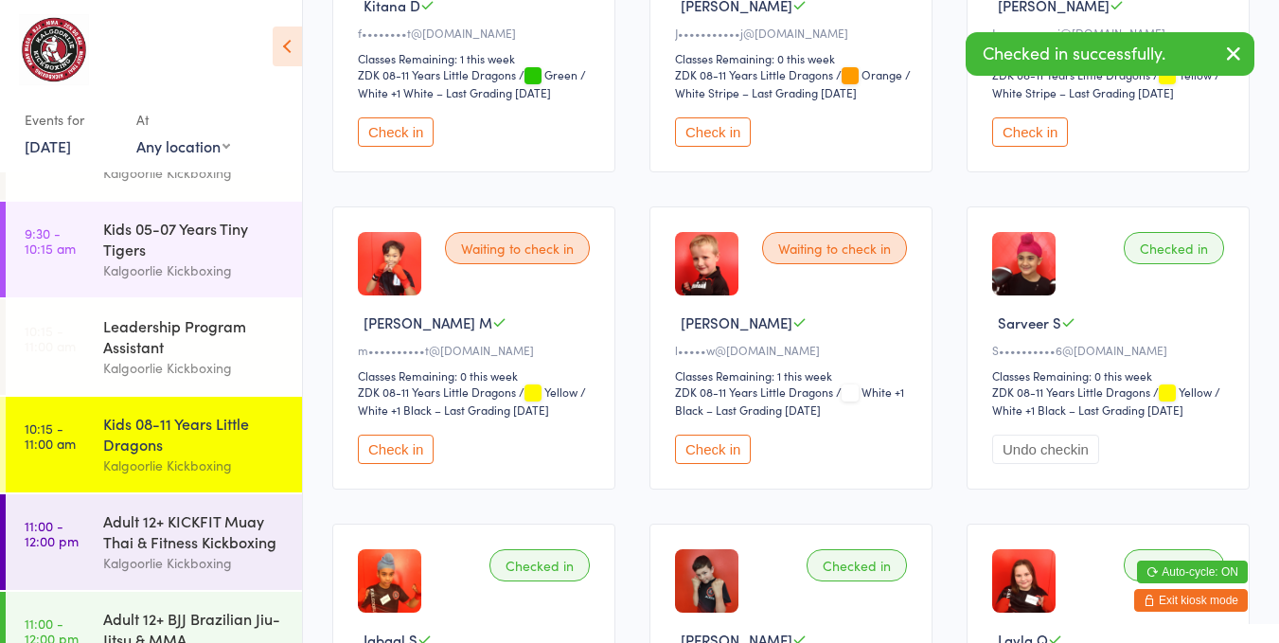
scroll to position [412, 0]
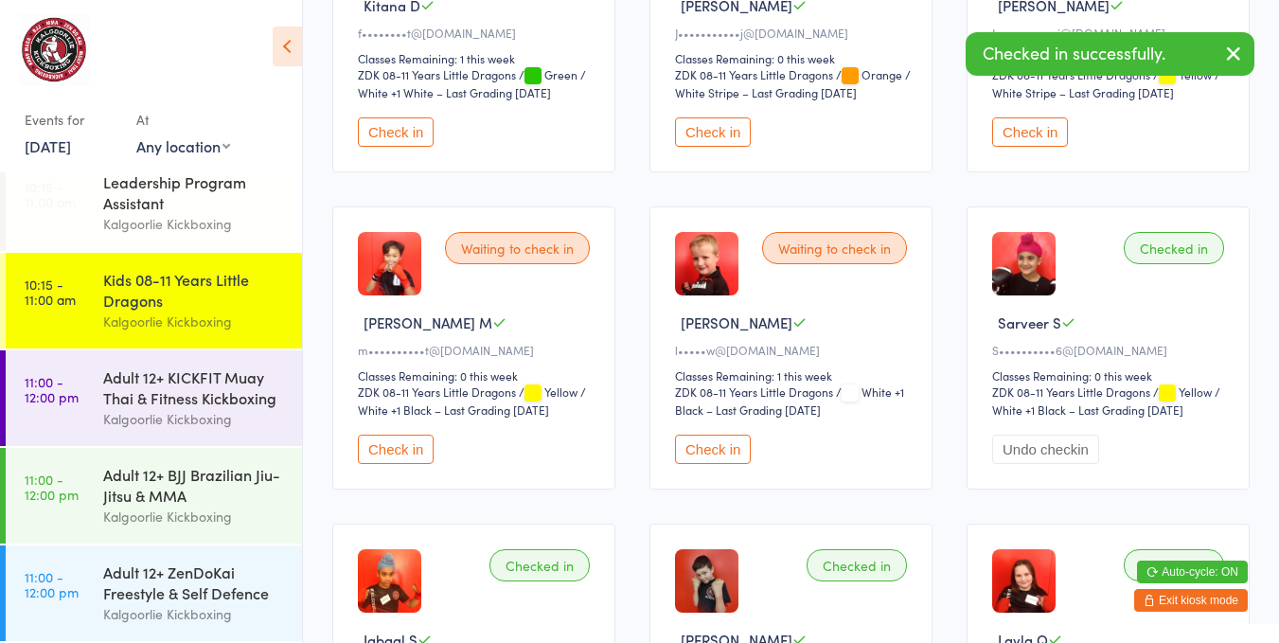
click at [226, 385] on div "Adult 12+ KICKFIT Muay Thai & Fitness Kickboxing" at bounding box center [194, 387] width 183 height 42
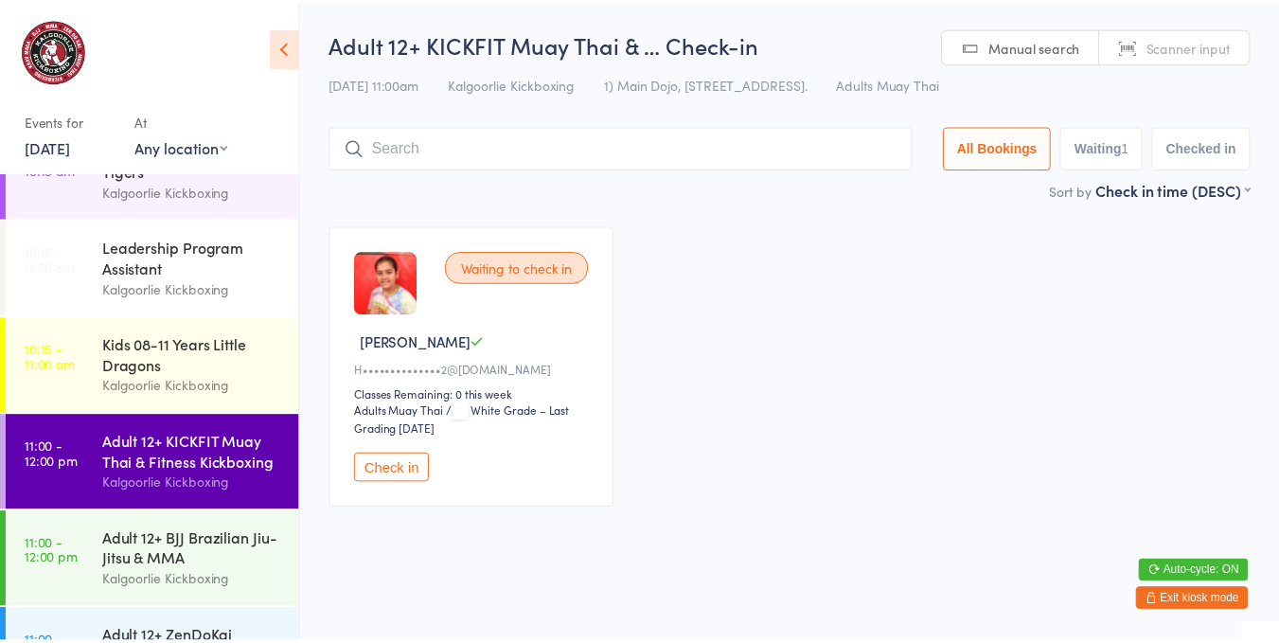
scroll to position [412, 0]
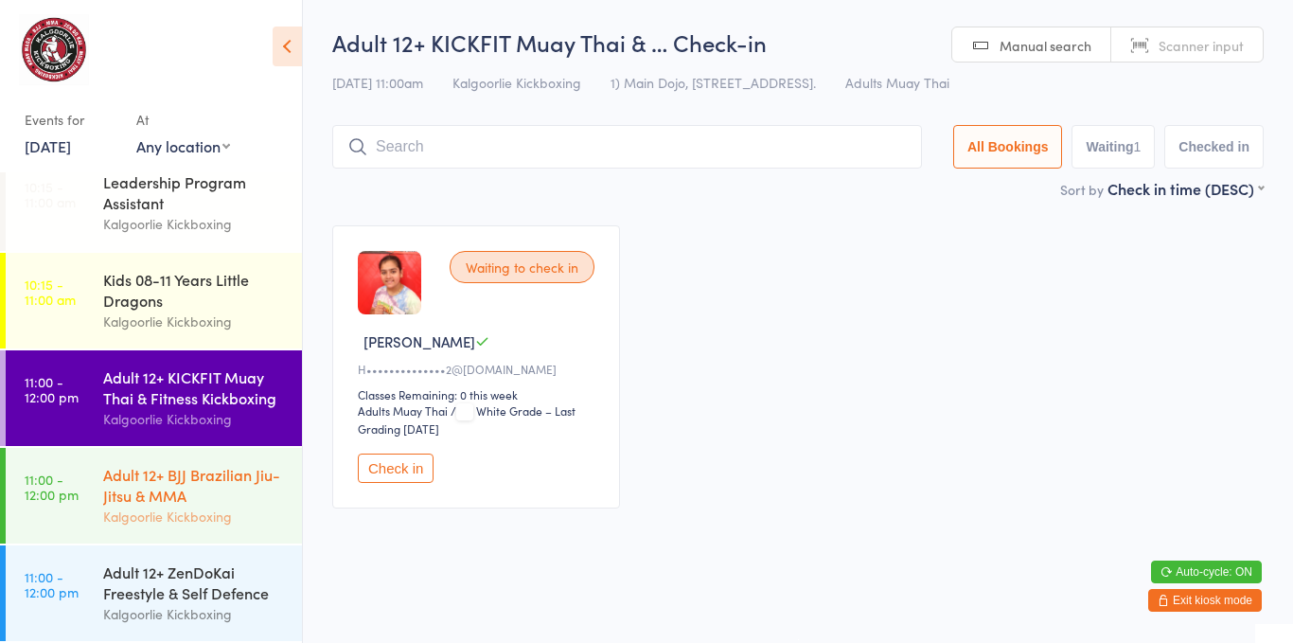
click at [225, 485] on div "Adult 12+ BJJ Brazilian Jiu-Jitsu & MMA" at bounding box center [194, 485] width 183 height 42
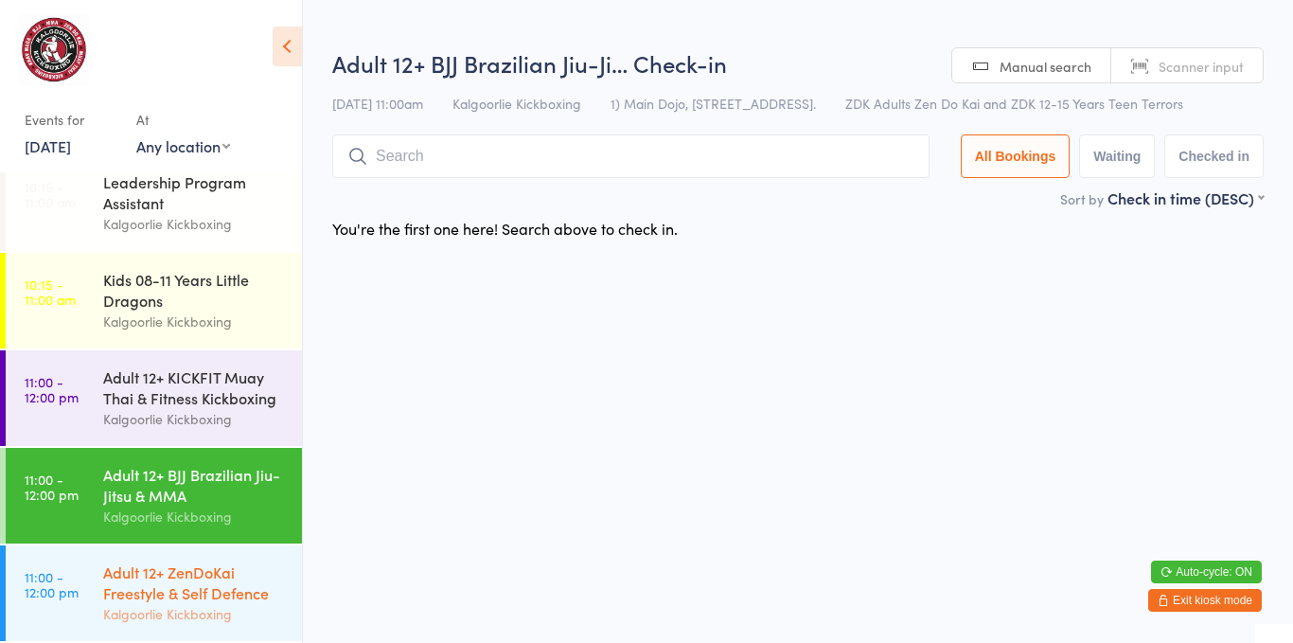
click at [245, 574] on div "Adult 12+ ZenDoKai Freestyle & Self Defence" at bounding box center [194, 582] width 183 height 42
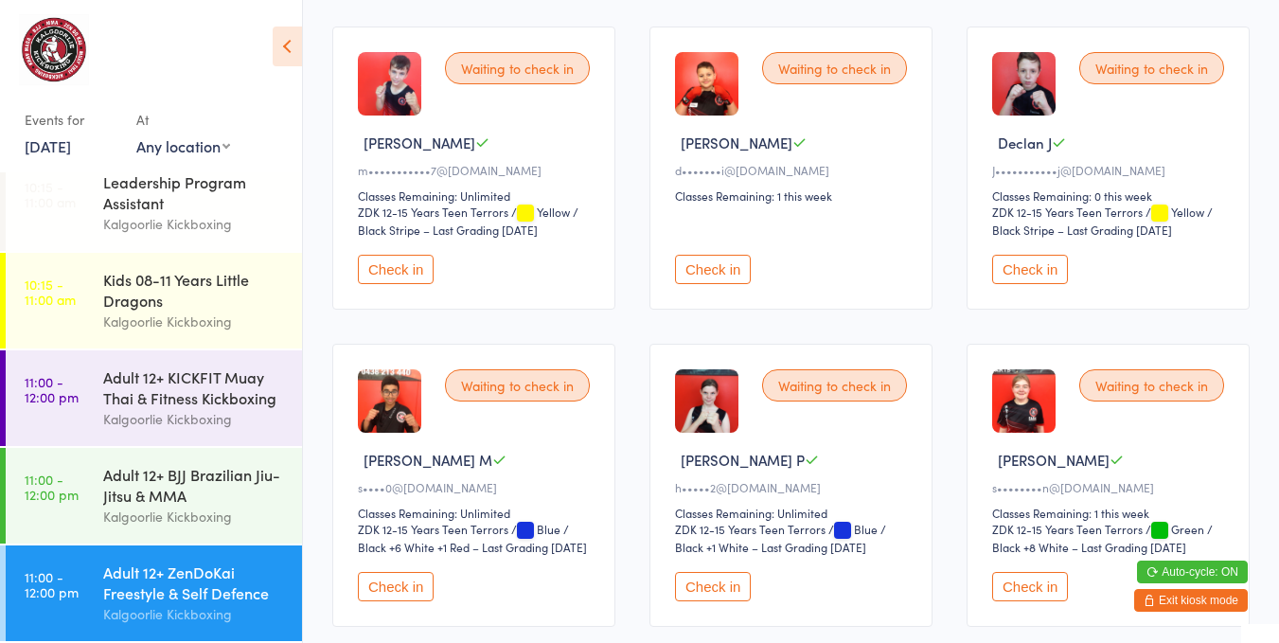
scroll to position [198, 0]
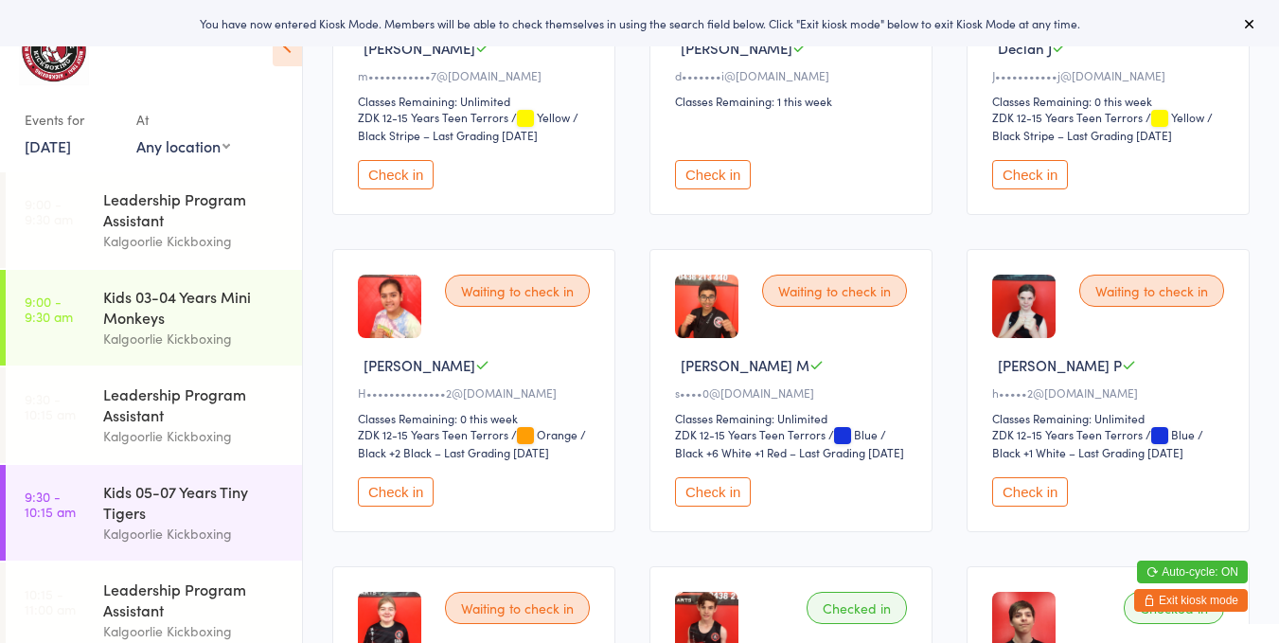
scroll to position [303, 0]
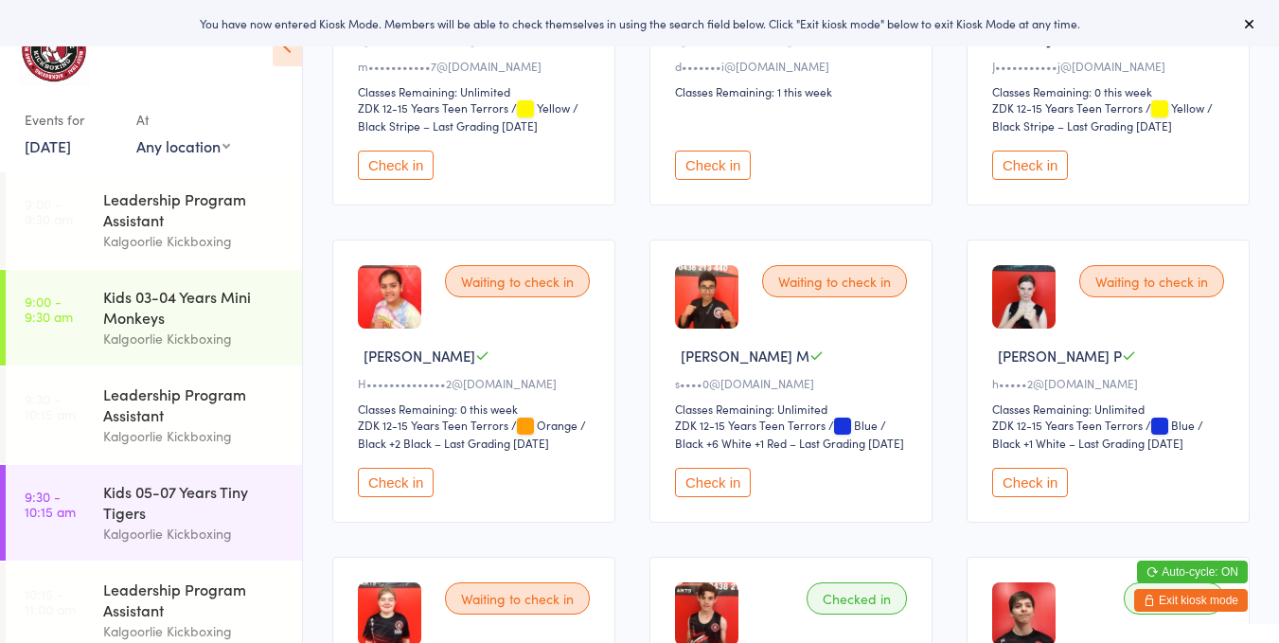
click at [405, 471] on button "Check in" at bounding box center [396, 482] width 76 height 29
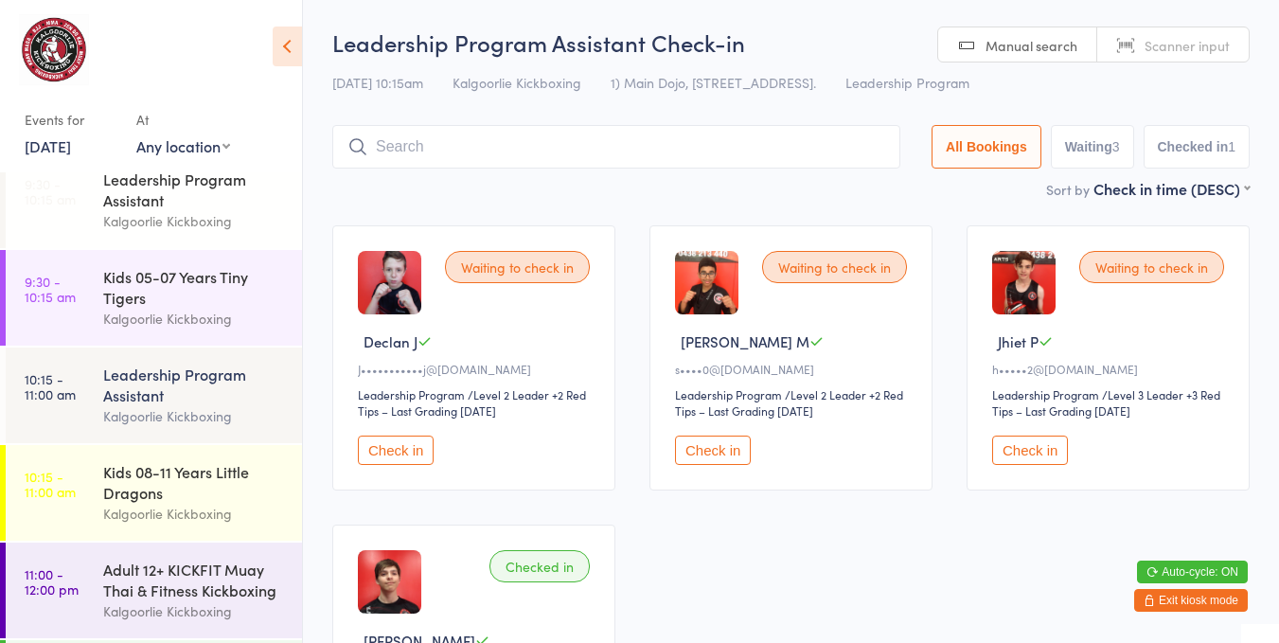
scroll to position [221, 0]
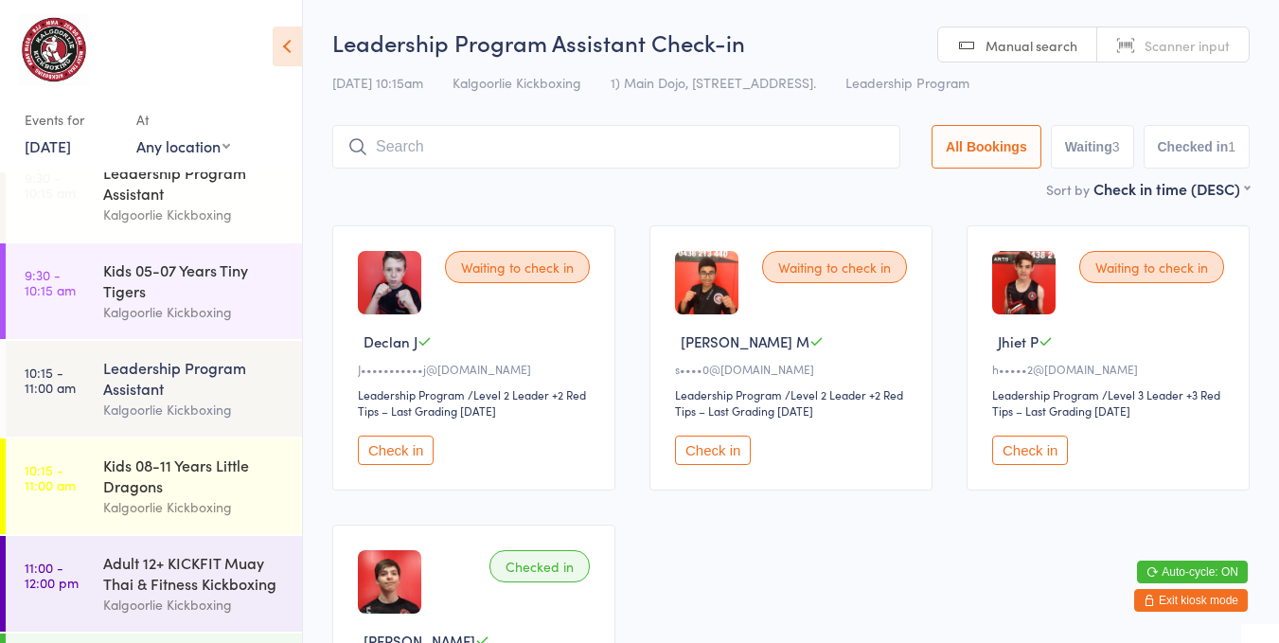
click at [181, 384] on div "Leadership Program Assistant" at bounding box center [194, 378] width 183 height 42
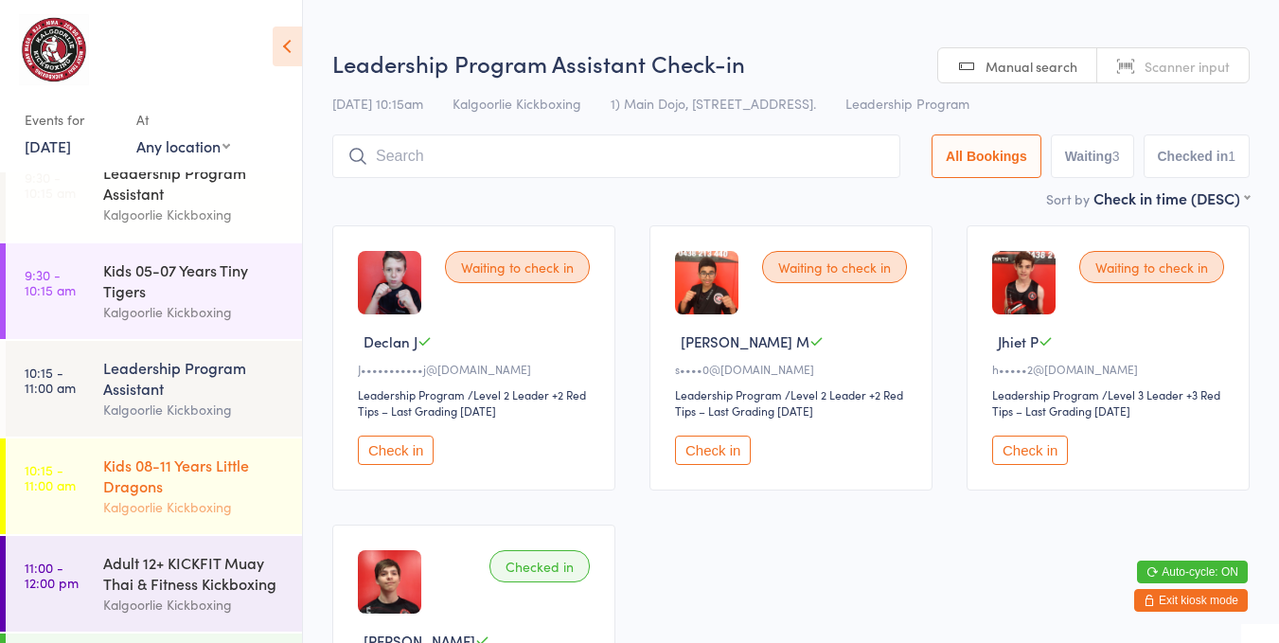
click at [207, 493] on div "Kids 08-11 Years Little Dragons" at bounding box center [194, 475] width 183 height 42
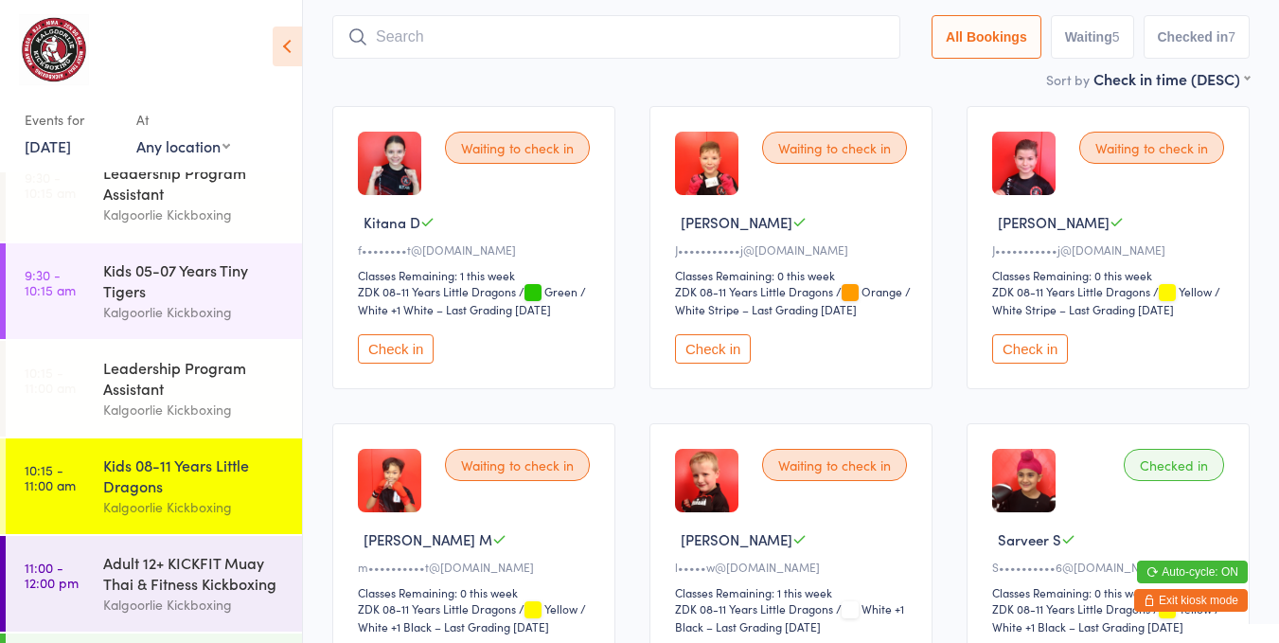
scroll to position [124, 0]
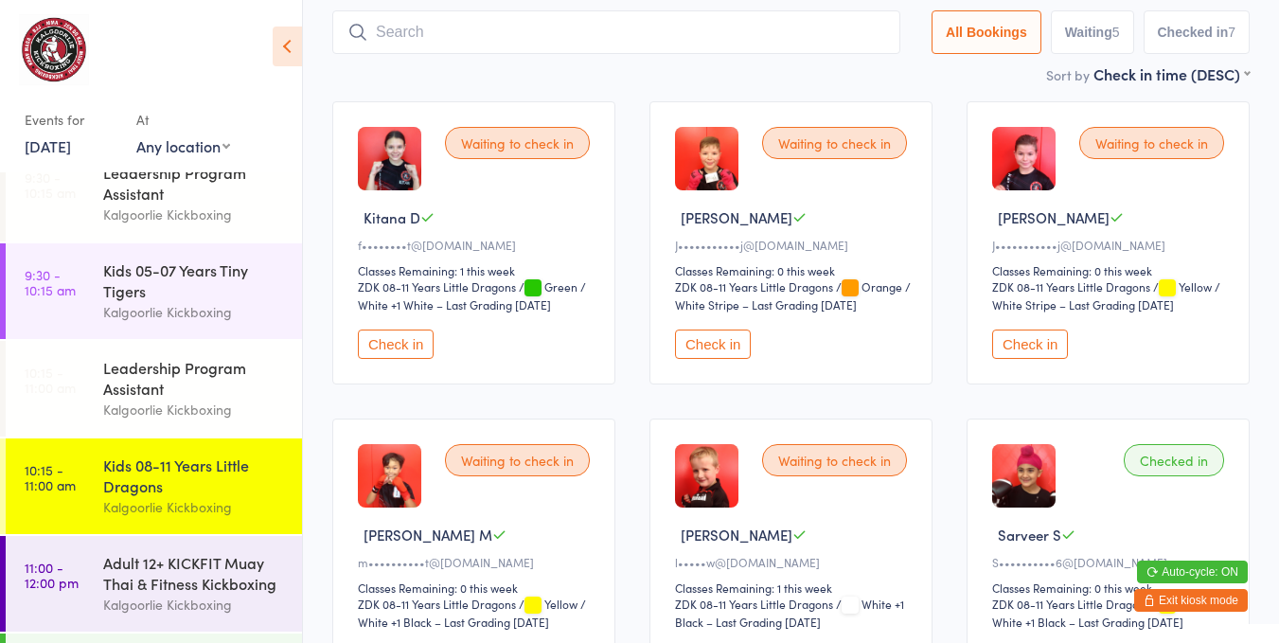
click at [727, 340] on button "Check in" at bounding box center [713, 343] width 76 height 29
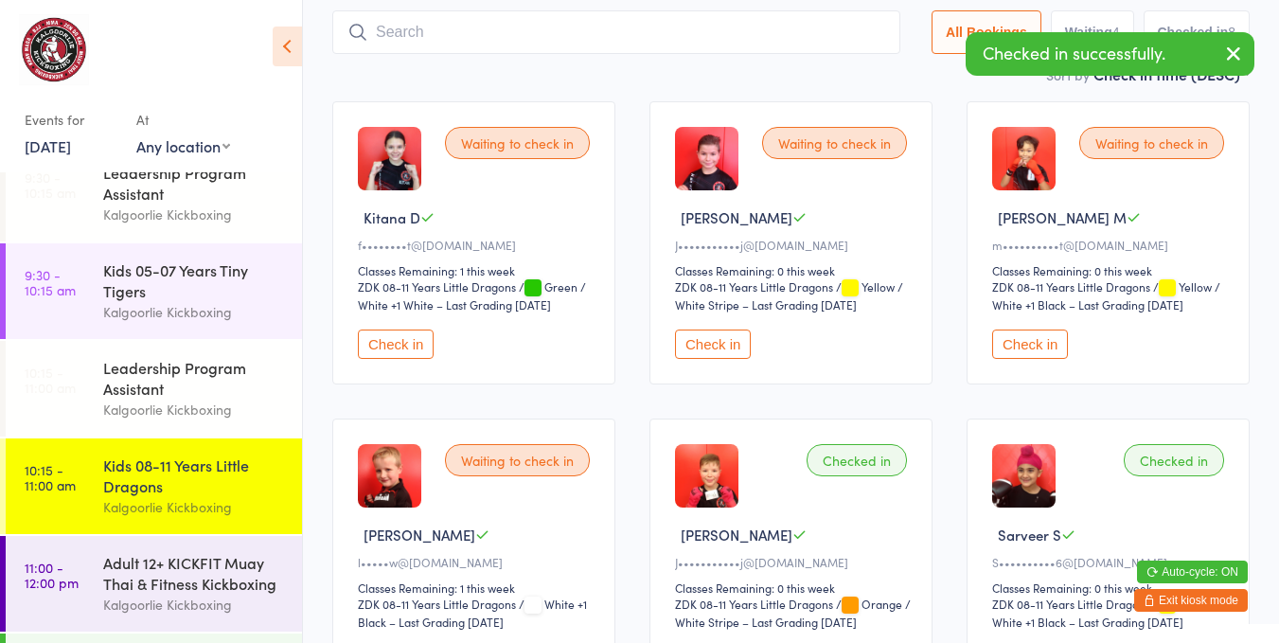
click at [711, 344] on button "Check in" at bounding box center [713, 343] width 76 height 29
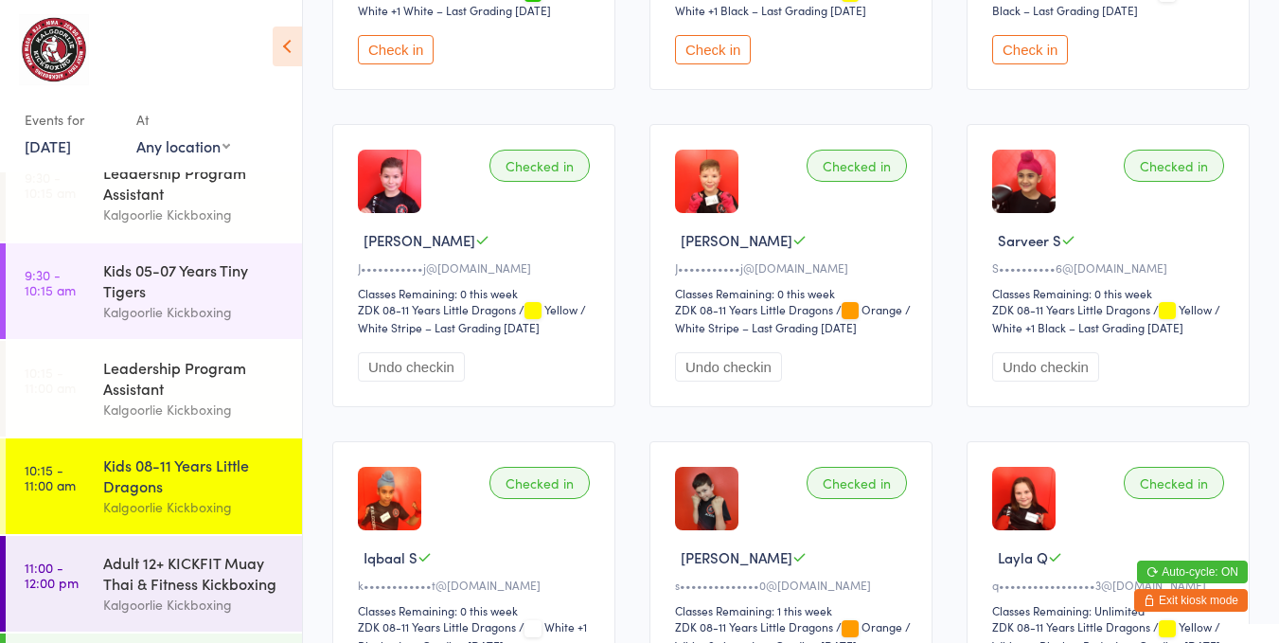
scroll to position [0, 0]
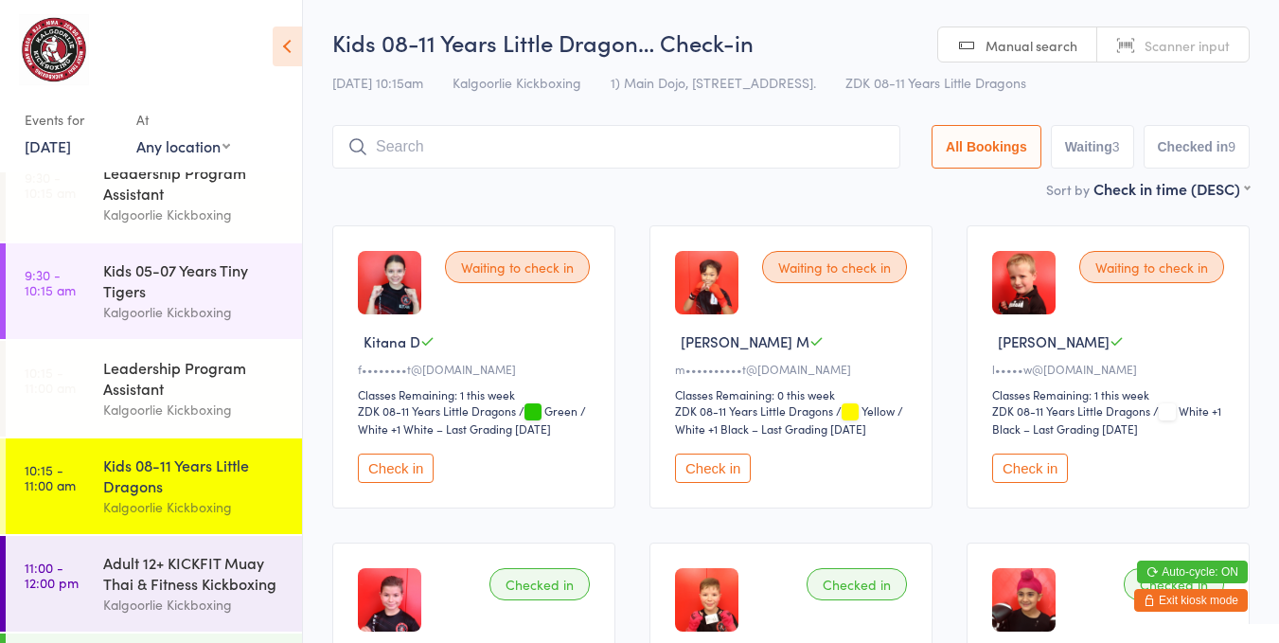
click at [738, 463] on button "Check in" at bounding box center [713, 467] width 76 height 29
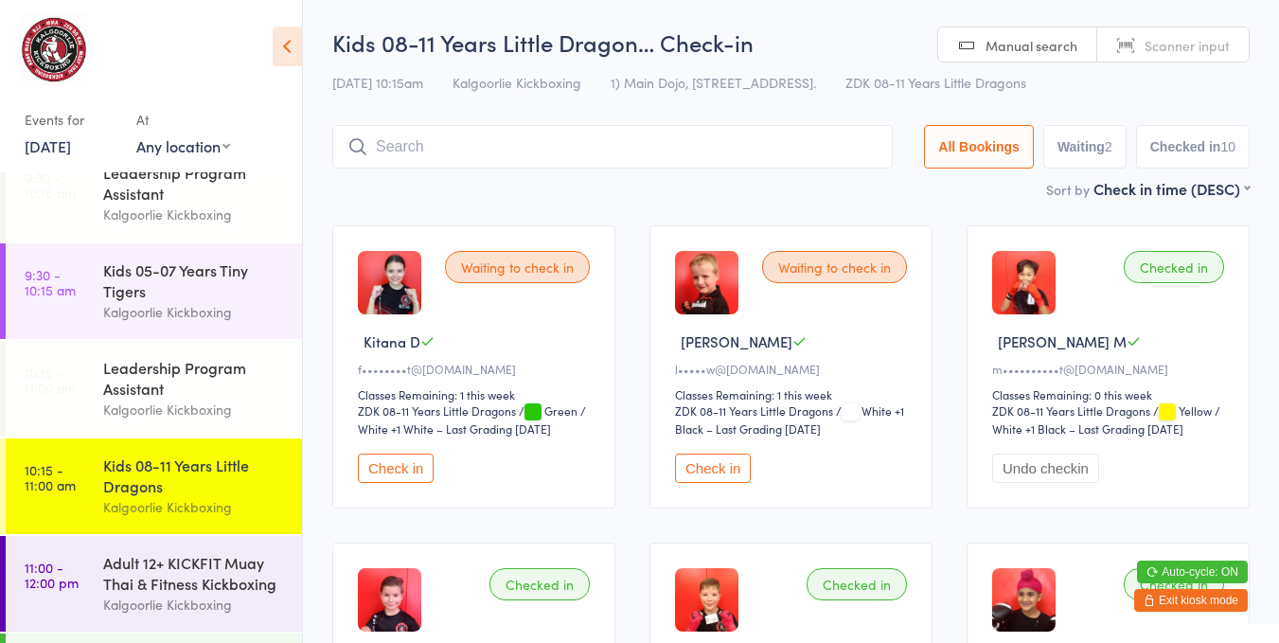
click at [397, 465] on button "Check in" at bounding box center [396, 467] width 76 height 29
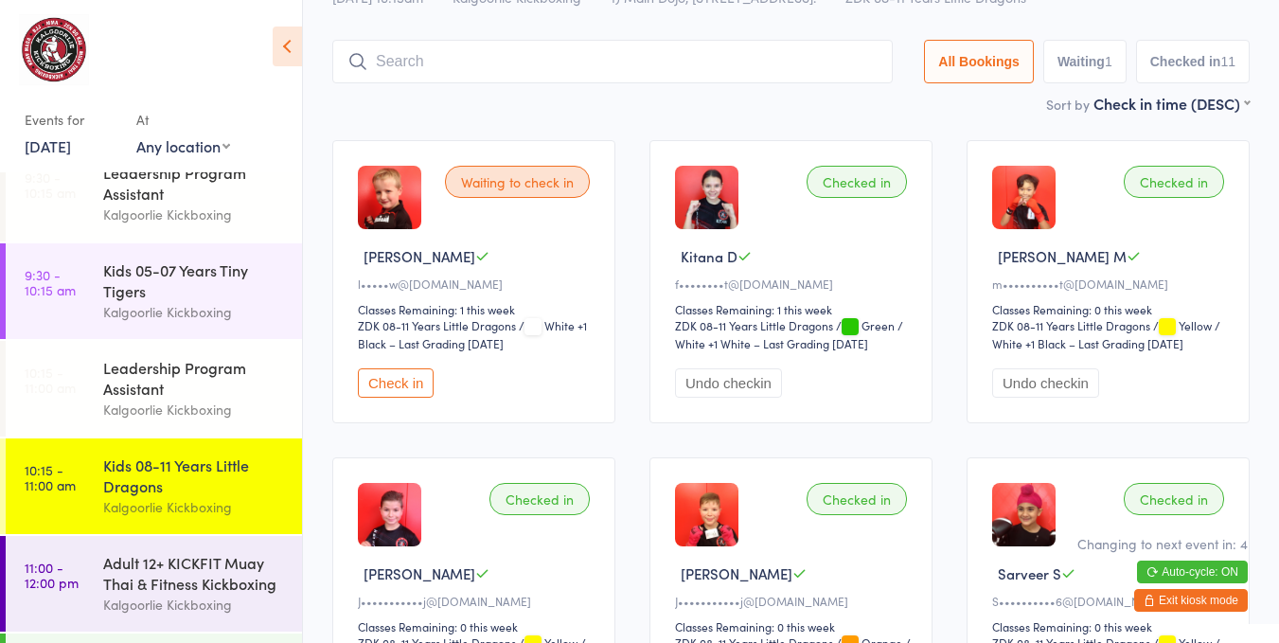
scroll to position [86, 0]
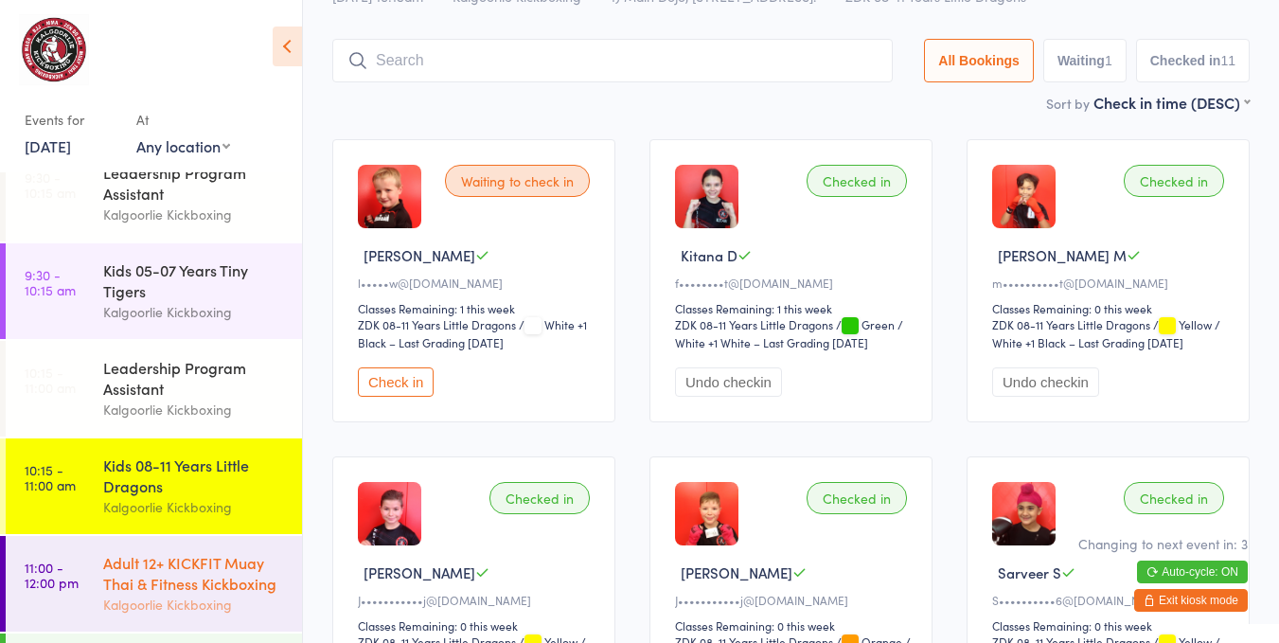
click at [176, 568] on div "Adult 12+ KICKFIT Muay Thai & Fitness Kickboxing" at bounding box center [194, 573] width 183 height 42
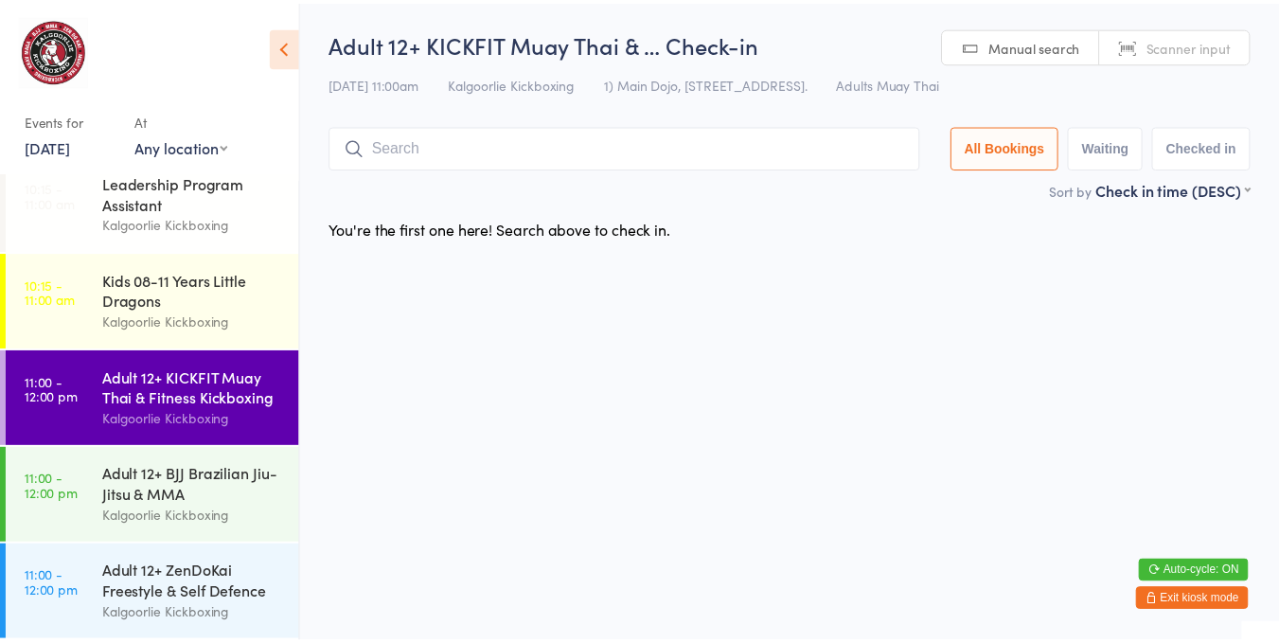
scroll to position [411, 0]
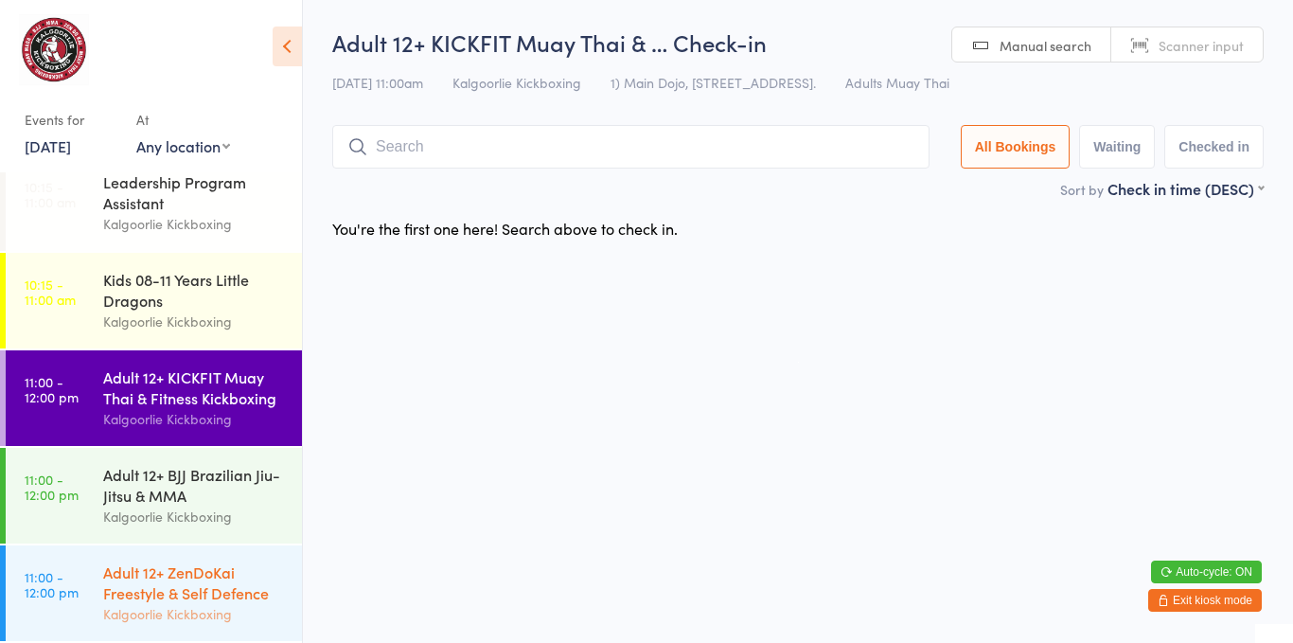
click at [227, 564] on div "Adult 12+ ZenDoKai Freestyle & Self Defence" at bounding box center [194, 582] width 183 height 42
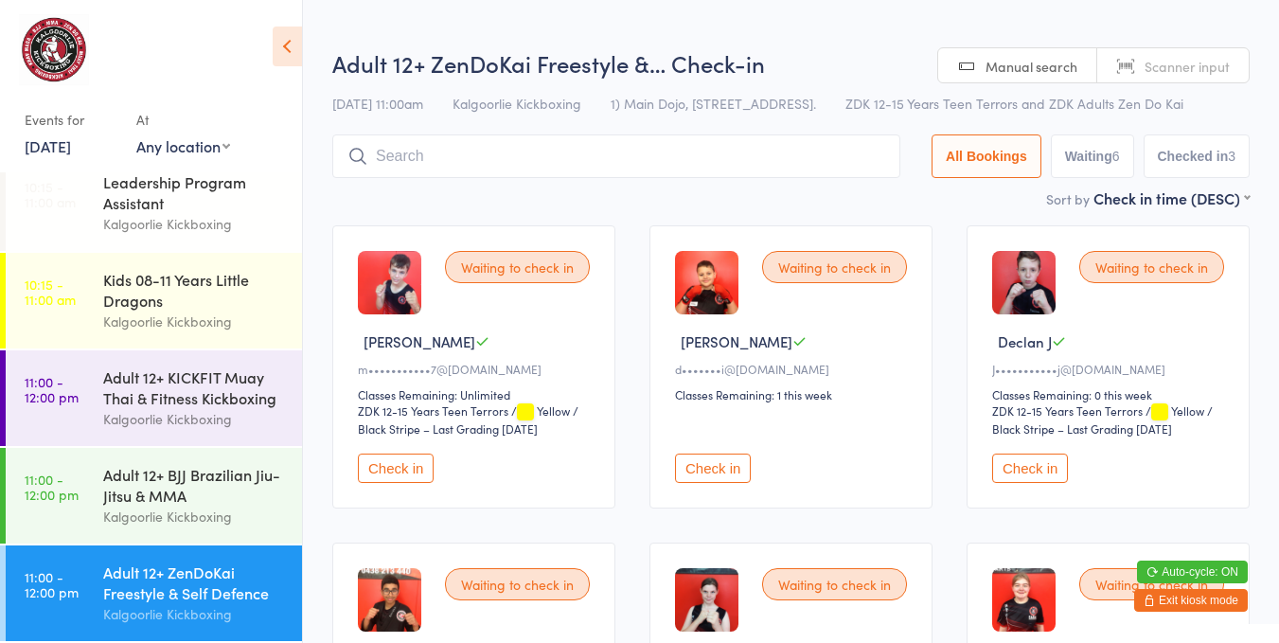
click at [394, 458] on button "Check in" at bounding box center [396, 467] width 76 height 29
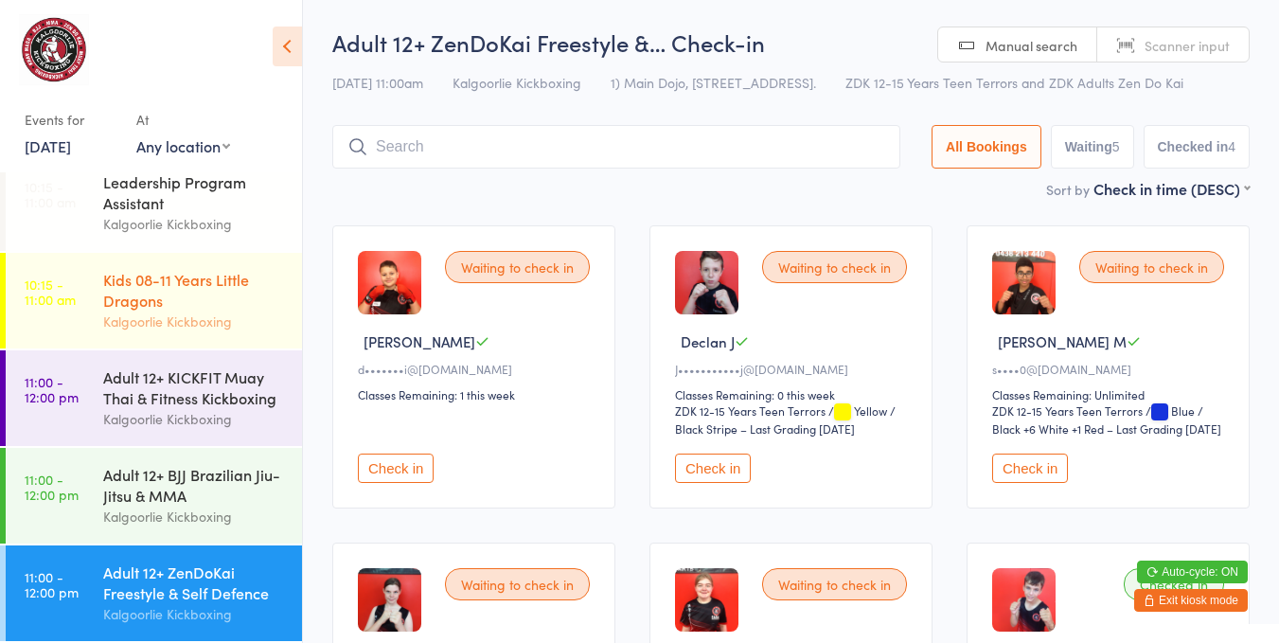
click at [180, 296] on div "Kids 08-11 Years Little Dragons" at bounding box center [194, 290] width 183 height 42
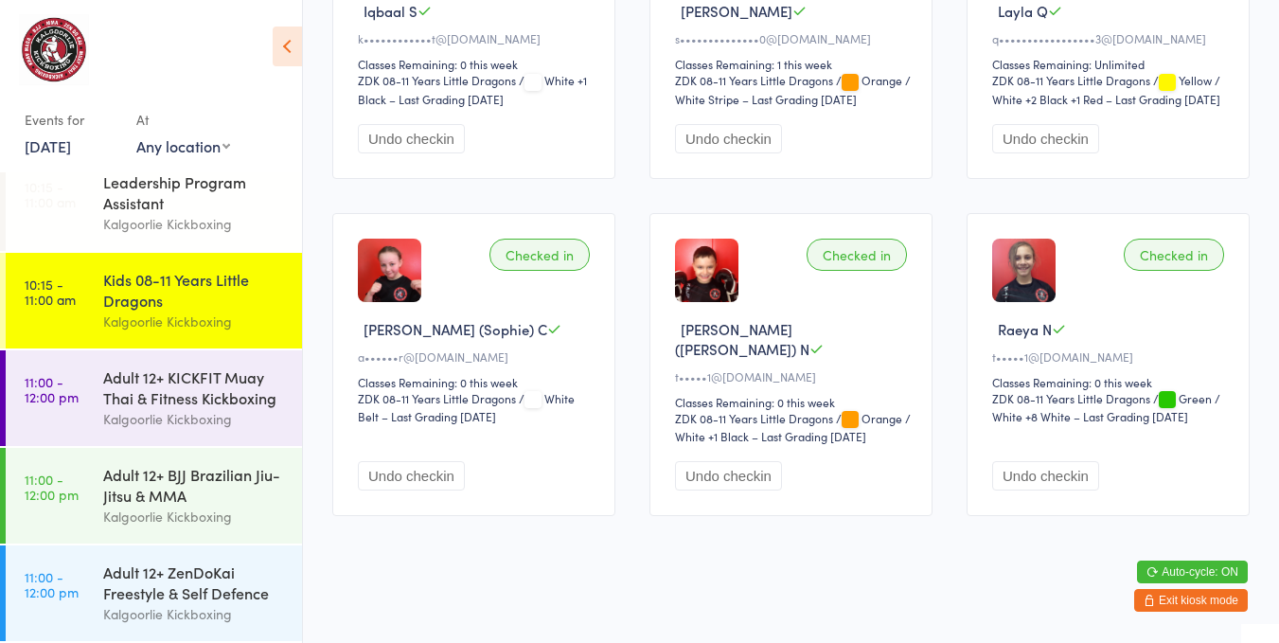
scroll to position [965, 0]
click at [154, 269] on div "Kids 08-11 Years Little Dragons" at bounding box center [194, 290] width 183 height 42
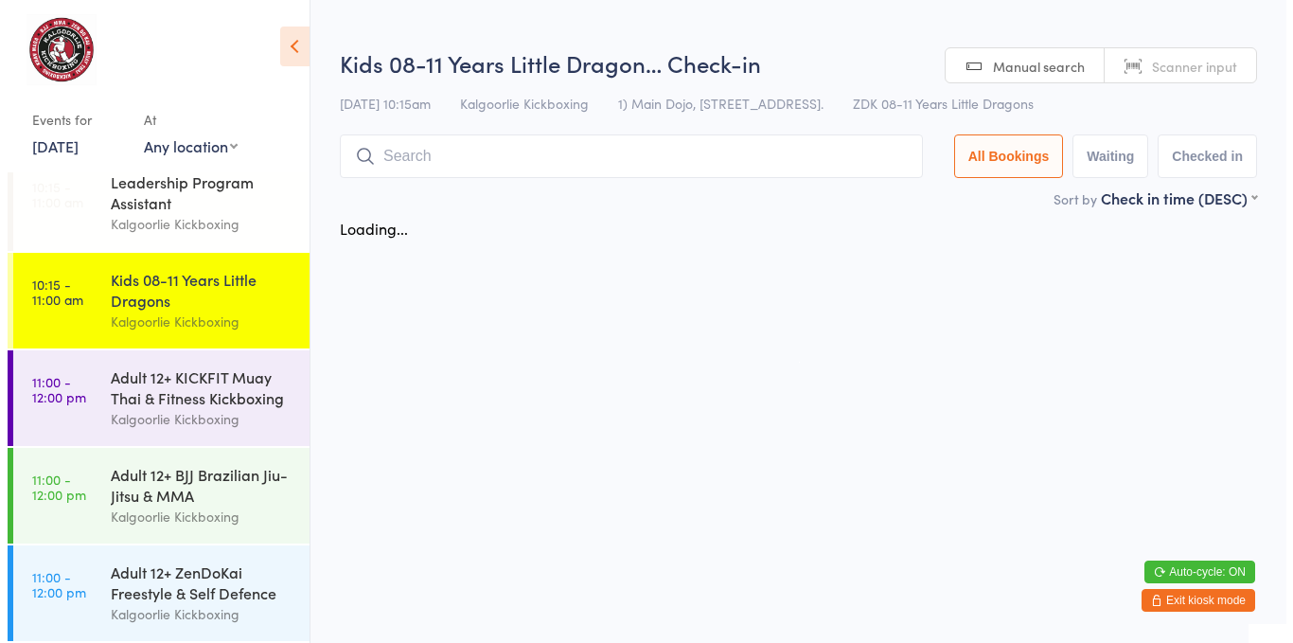
scroll to position [0, 0]
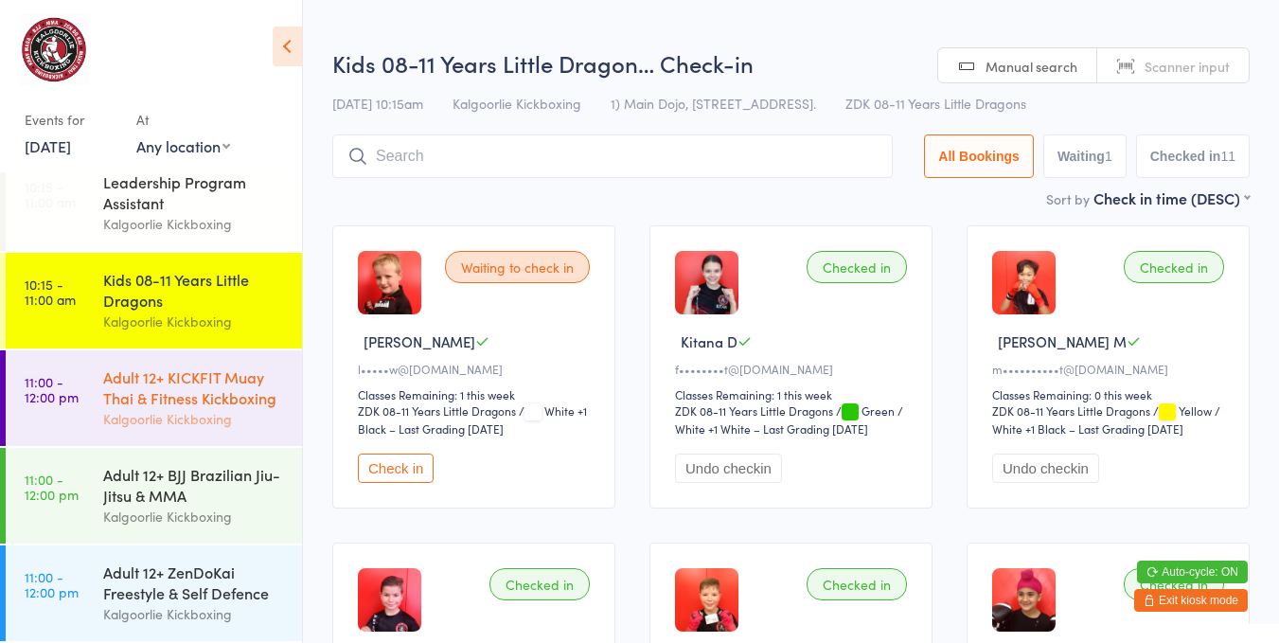
click at [152, 382] on div "Adult 12+ KICKFIT Muay Thai & Fitness Kickboxing" at bounding box center [194, 387] width 183 height 42
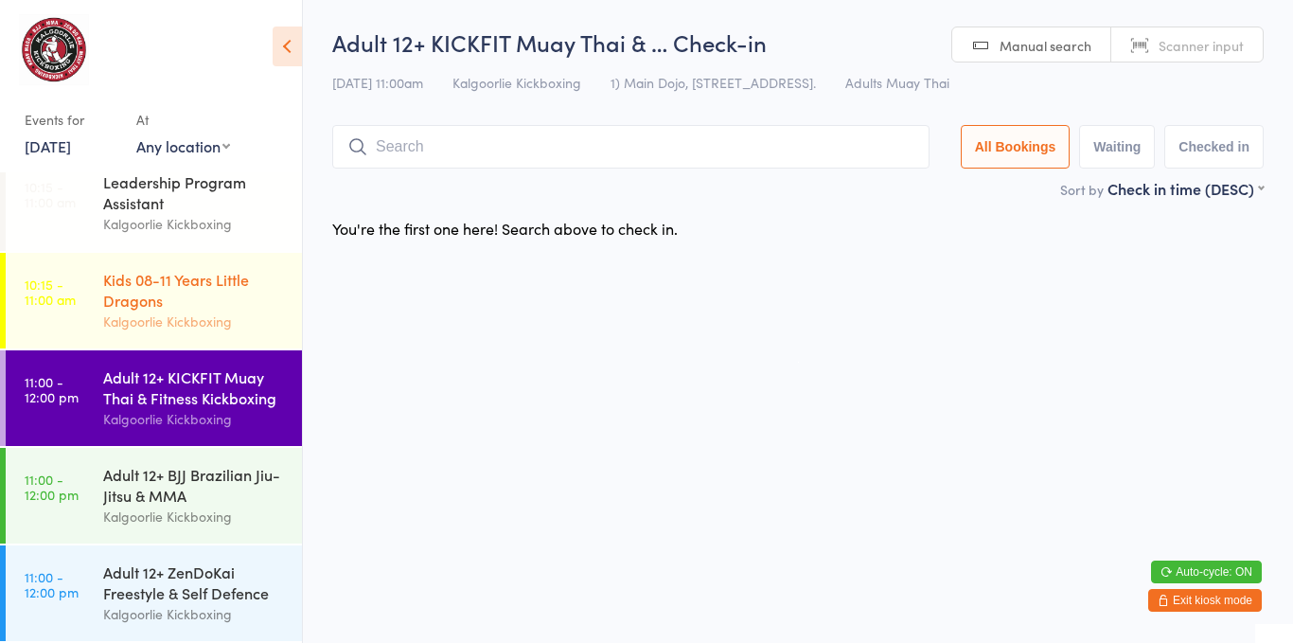
click at [193, 318] on div "Kalgoorlie Kickboxing" at bounding box center [194, 321] width 183 height 22
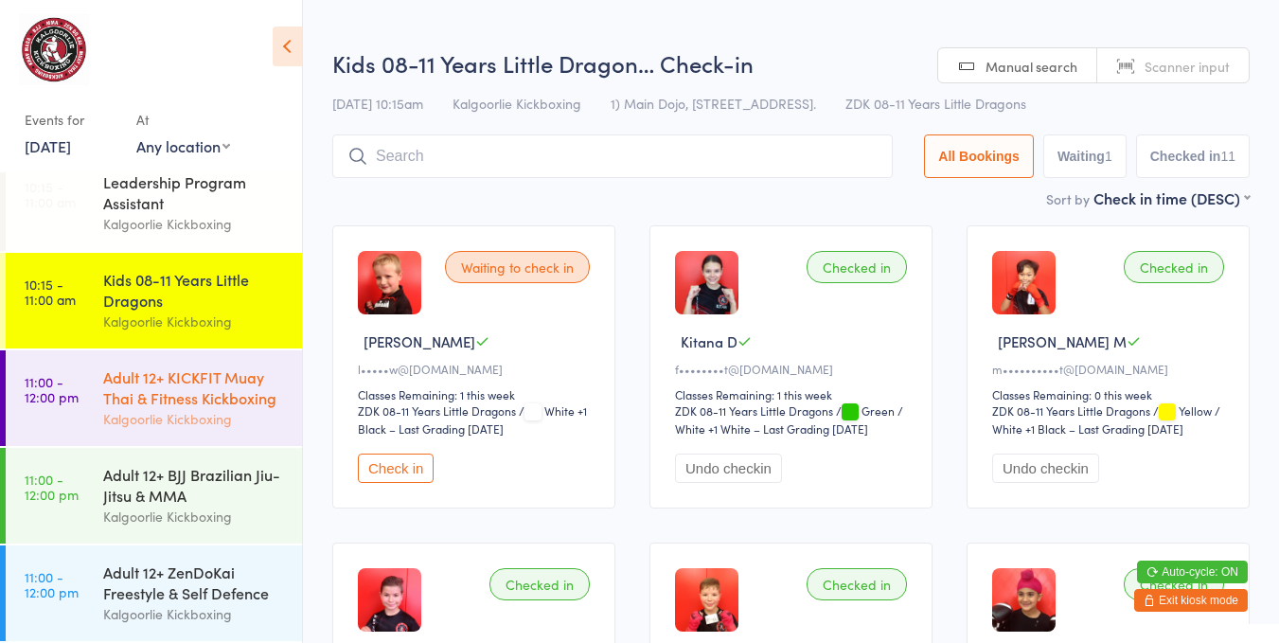
click at [244, 390] on div "Adult 12+ KICKFIT Muay Thai & Fitness Kickboxing" at bounding box center [194, 387] width 183 height 42
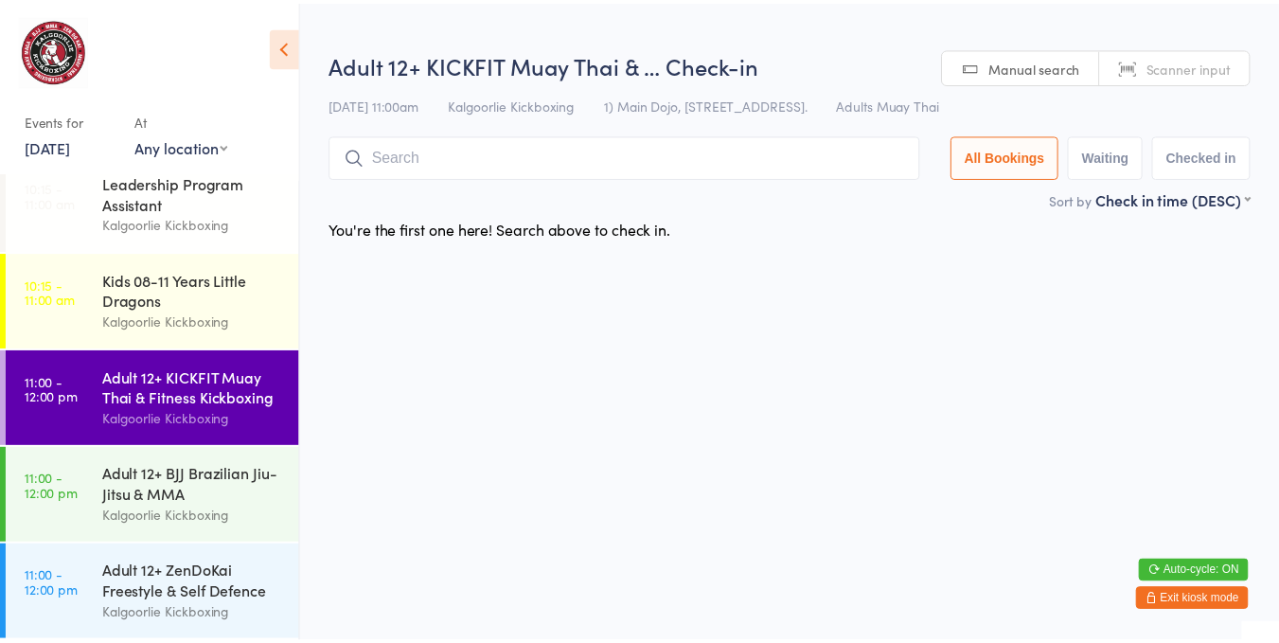
scroll to position [406, 0]
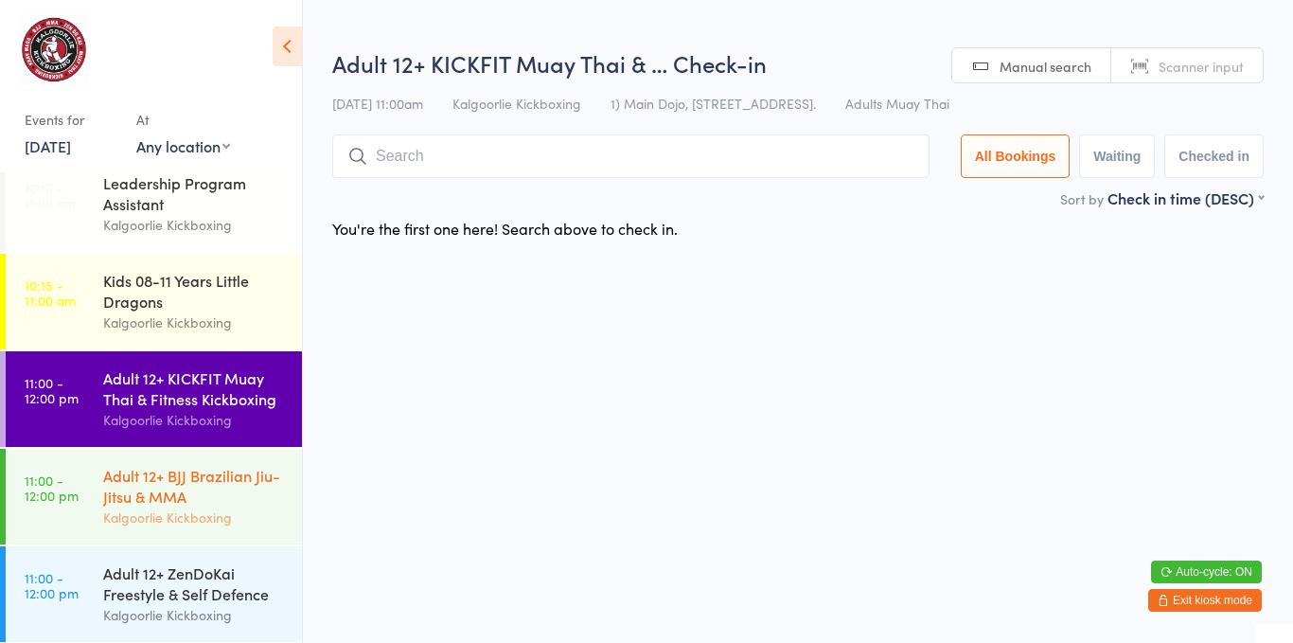
click at [206, 506] on div "Adult 12+ BJJ Brazilian Jiu-Jitsu & MMA" at bounding box center [194, 486] width 183 height 42
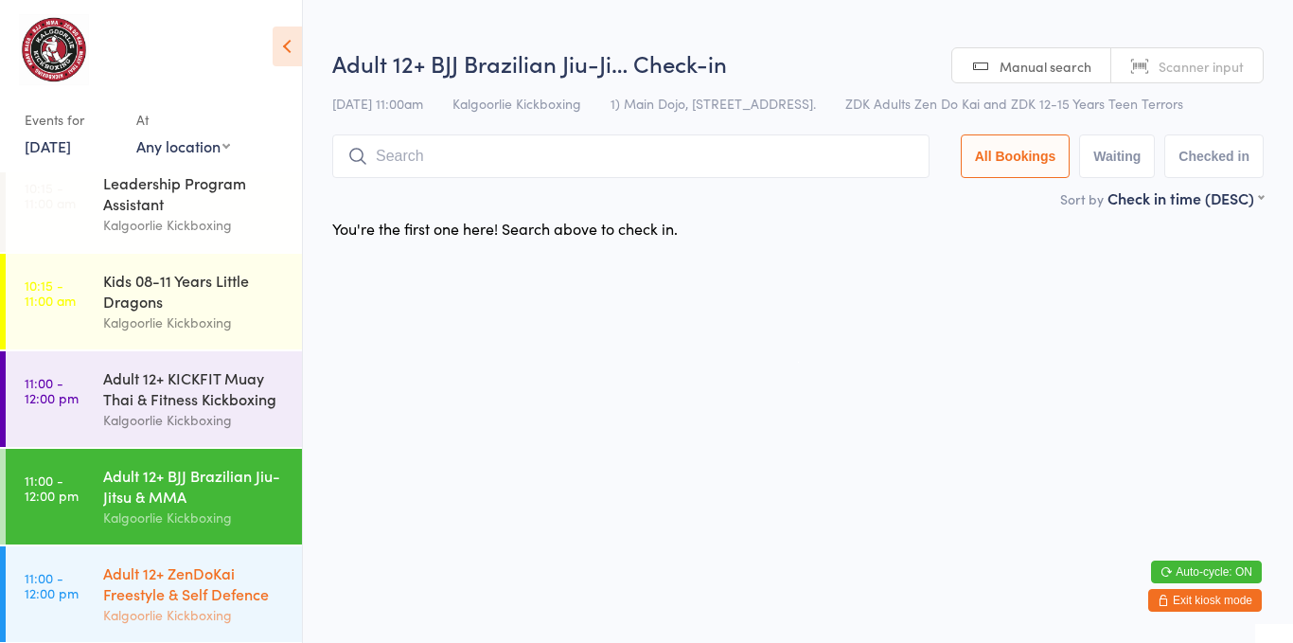
click at [242, 573] on div "Adult 12+ ZenDoKai Freestyle & Self Defence" at bounding box center [194, 583] width 183 height 42
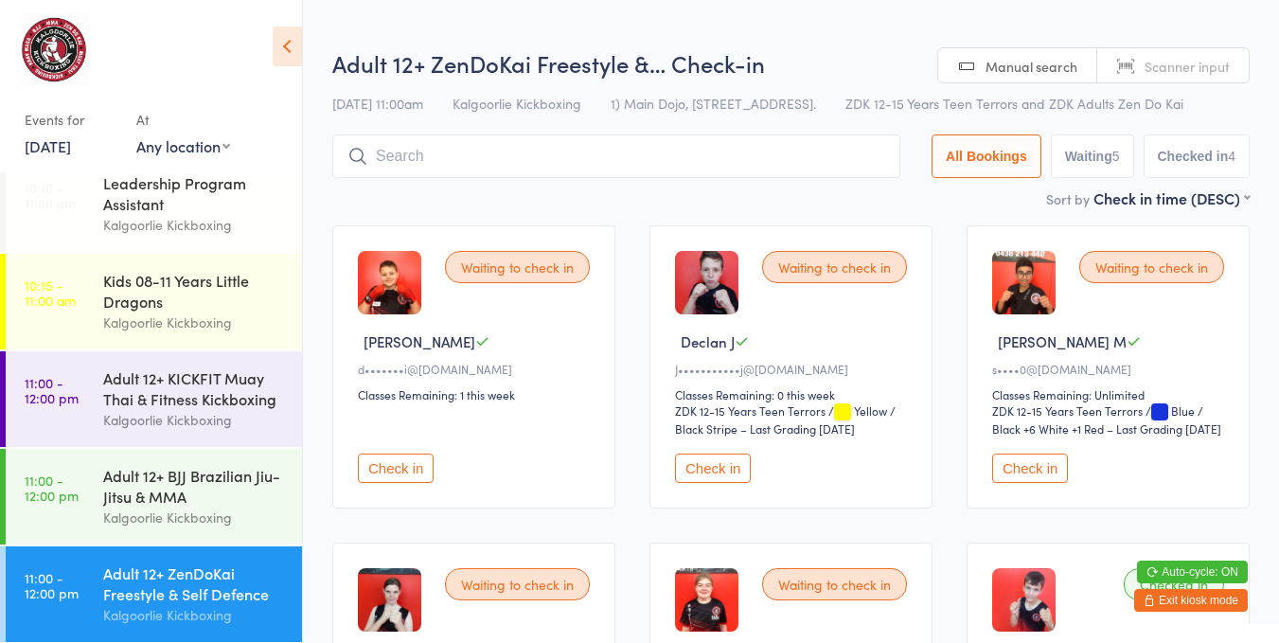
click at [405, 463] on button "Check in" at bounding box center [396, 467] width 76 height 29
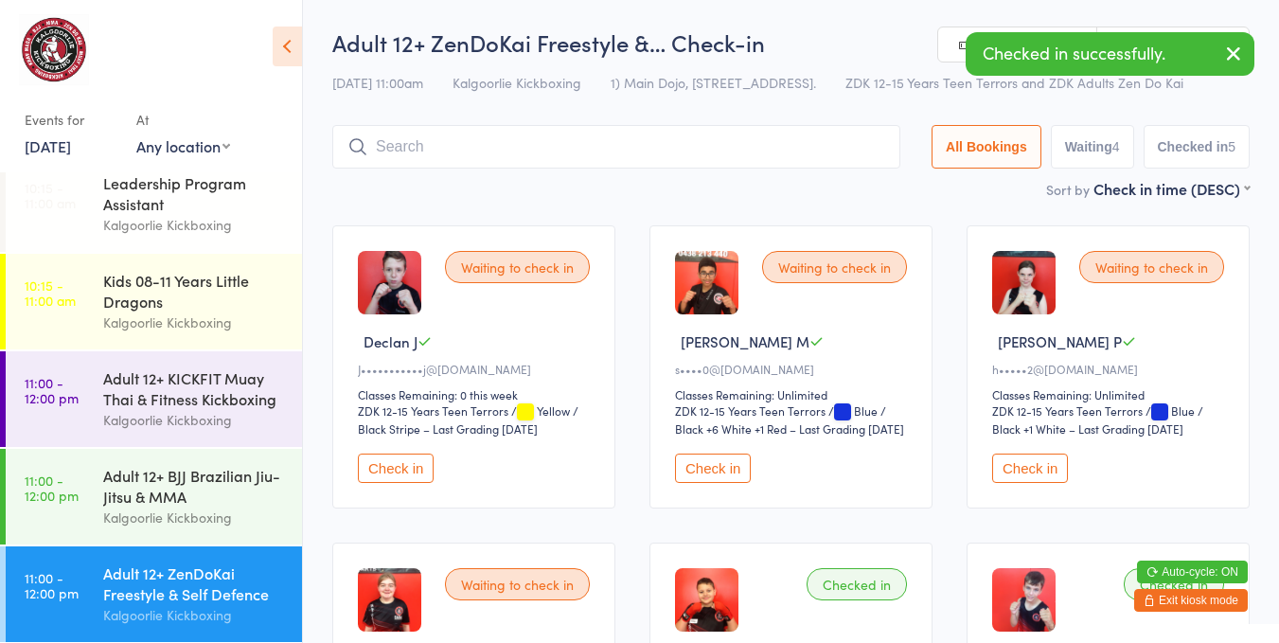
click at [145, 403] on div "Adult 12+ KICKFIT Muay Thai & Fitness Kickboxing" at bounding box center [194, 388] width 183 height 42
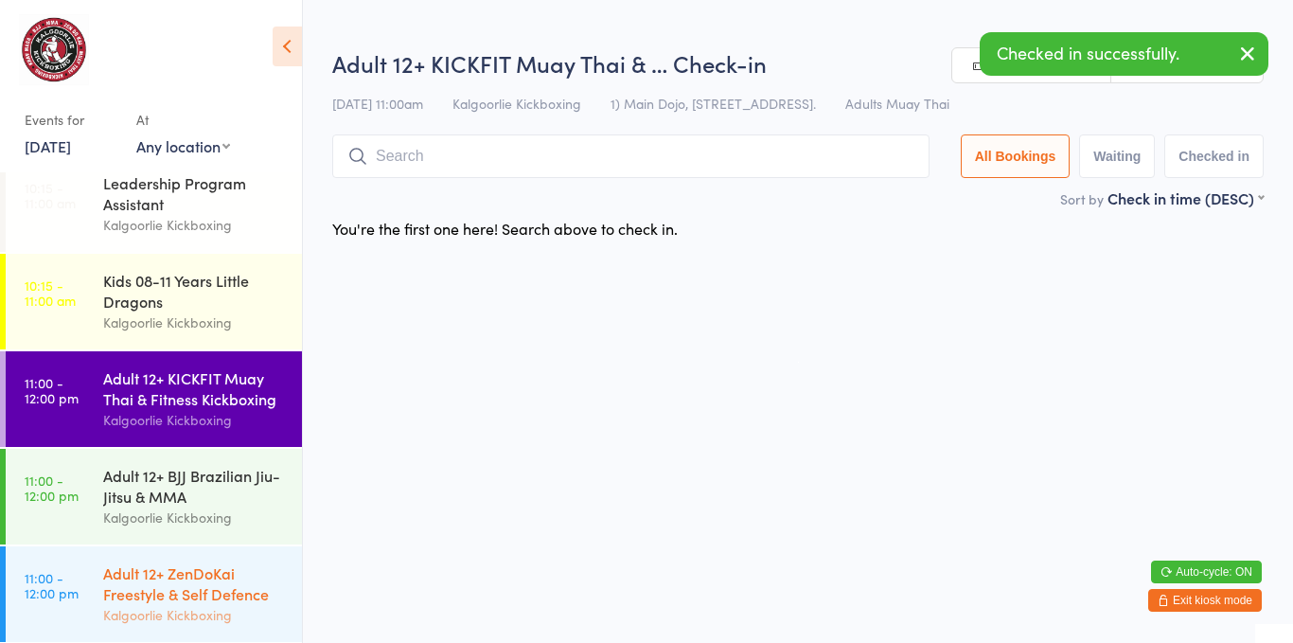
click at [148, 579] on div "Adult 12+ ZenDoKai Freestyle & Self Defence" at bounding box center [194, 583] width 183 height 42
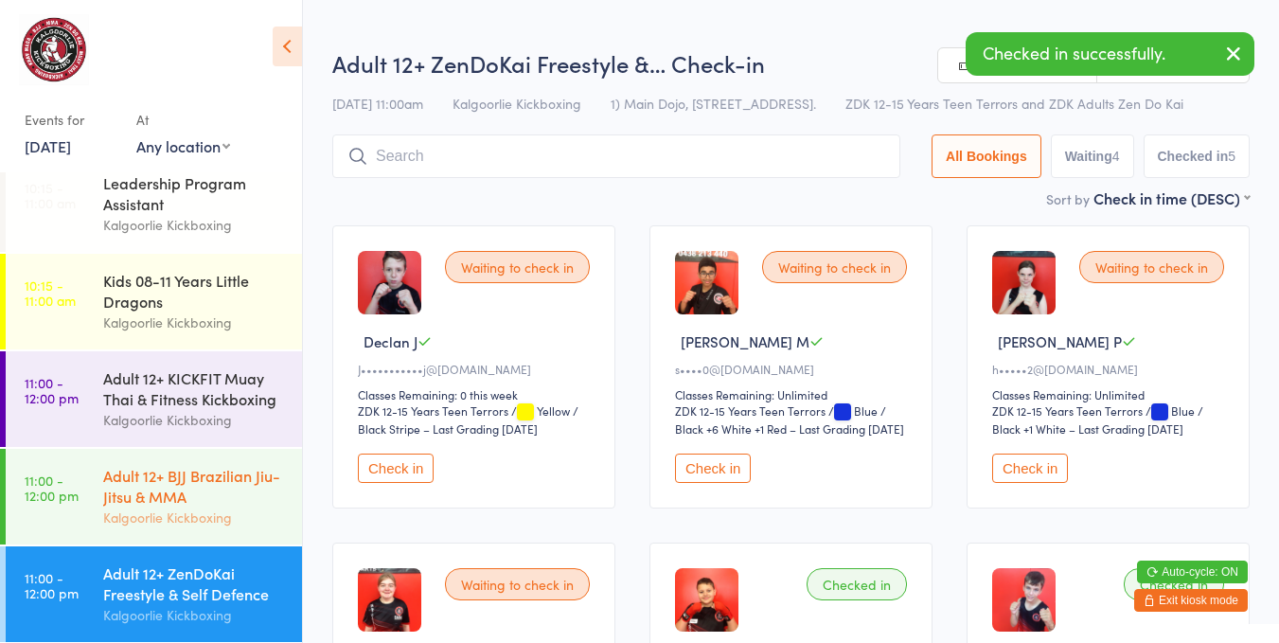
click at [169, 516] on div "Kalgoorlie Kickboxing" at bounding box center [194, 517] width 183 height 22
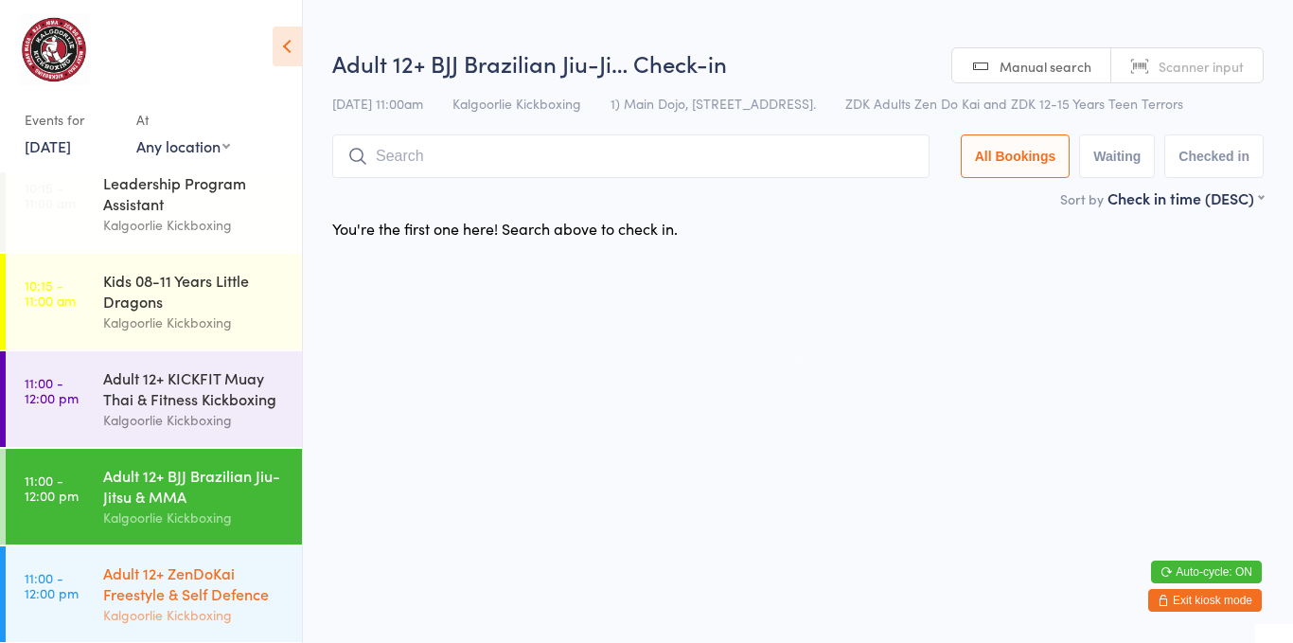
click at [140, 566] on div "Adult 12+ ZenDoKai Freestyle & Self Defence Kalgoorlie Kickboxing" at bounding box center [202, 594] width 199 height 96
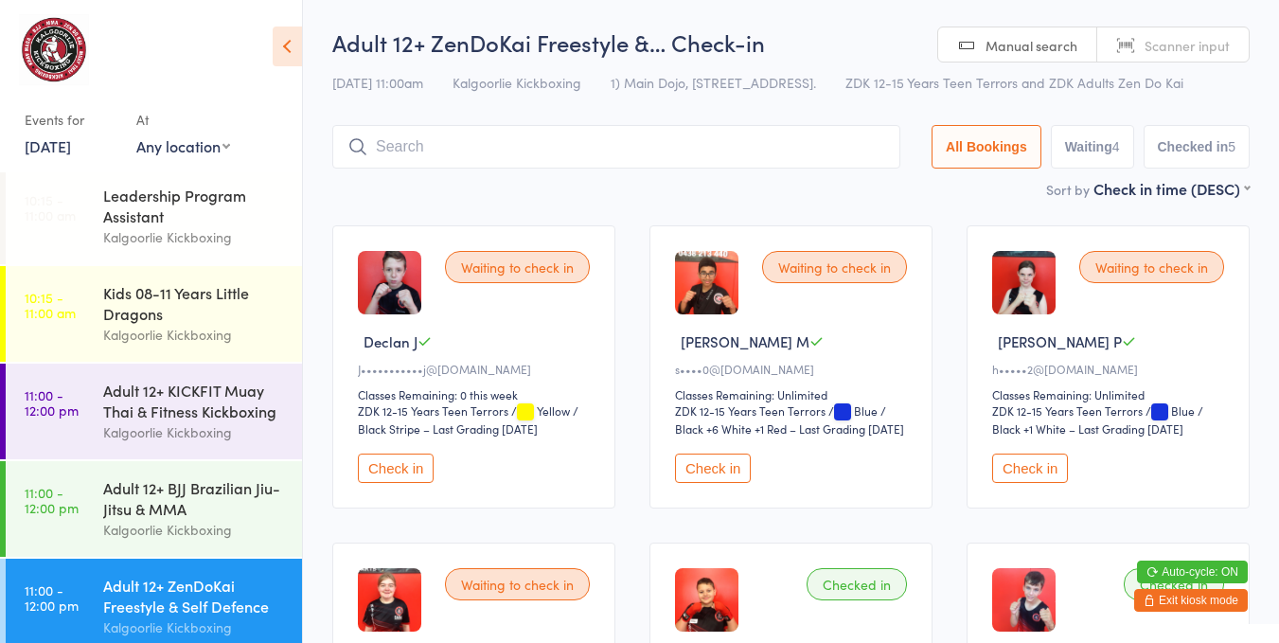
scroll to position [393, 0]
click at [142, 328] on div "Kalgoorlie Kickboxing" at bounding box center [194, 336] width 183 height 22
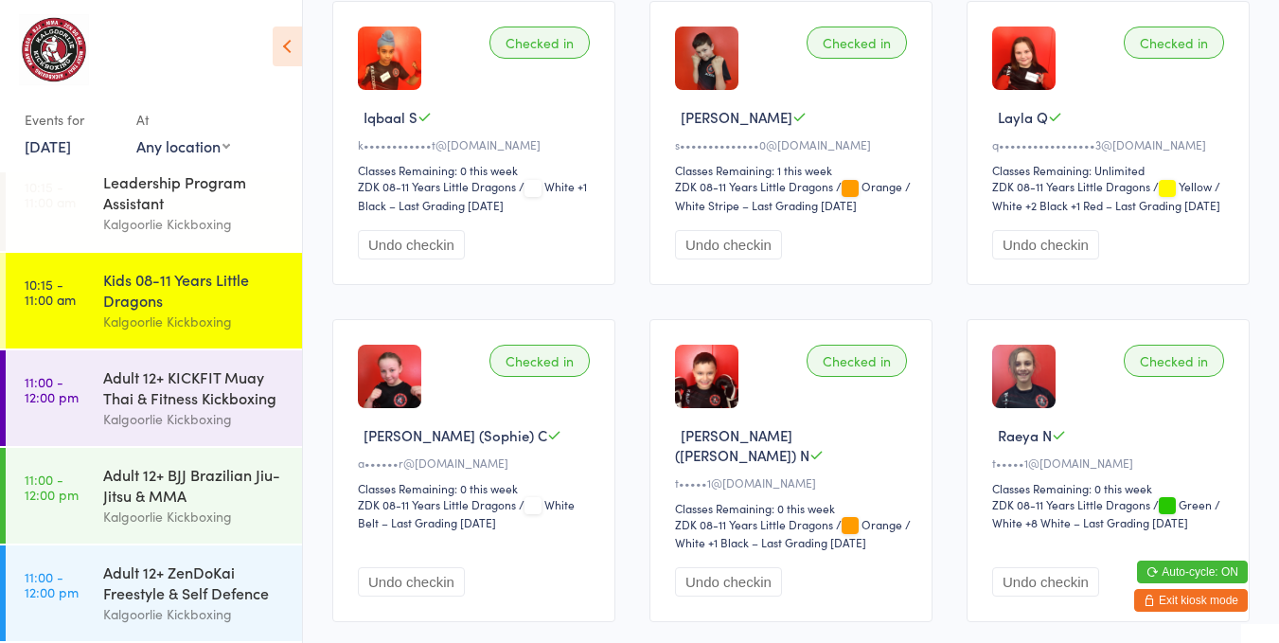
scroll to position [965, 0]
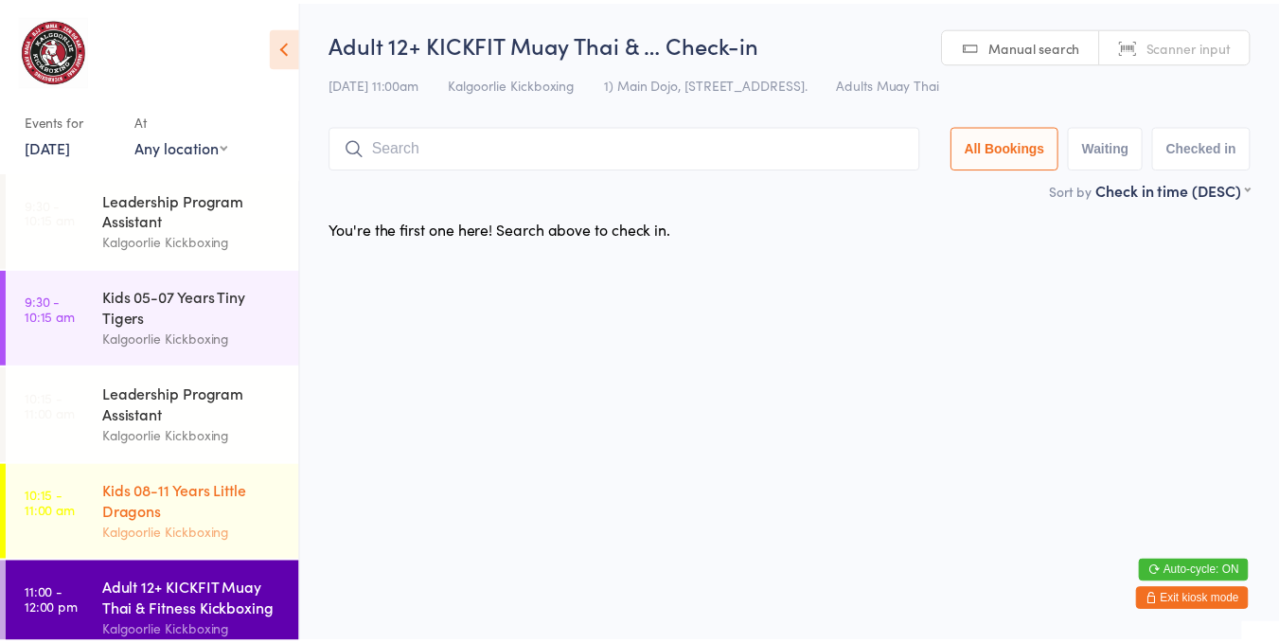
scroll to position [412, 0]
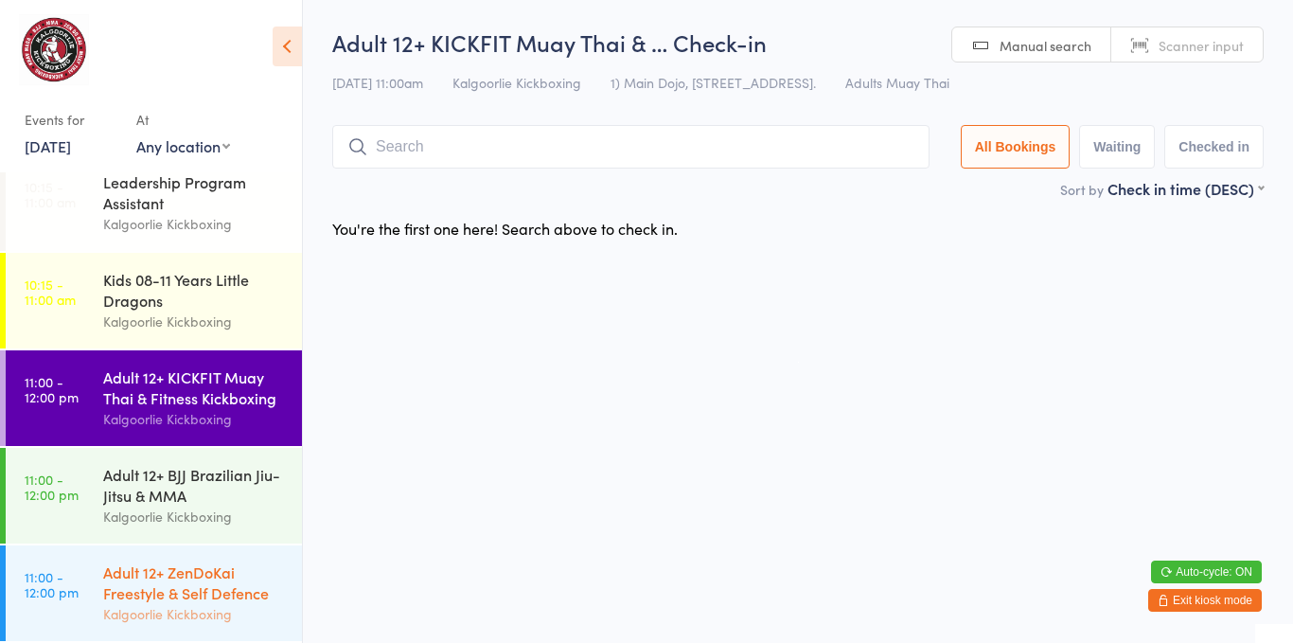
click at [89, 564] on link "11:00 - 12:00 pm Adult 12+ ZenDoKai Freestyle & Self Defence Kalgoorlie Kickbox…" at bounding box center [154, 593] width 296 height 96
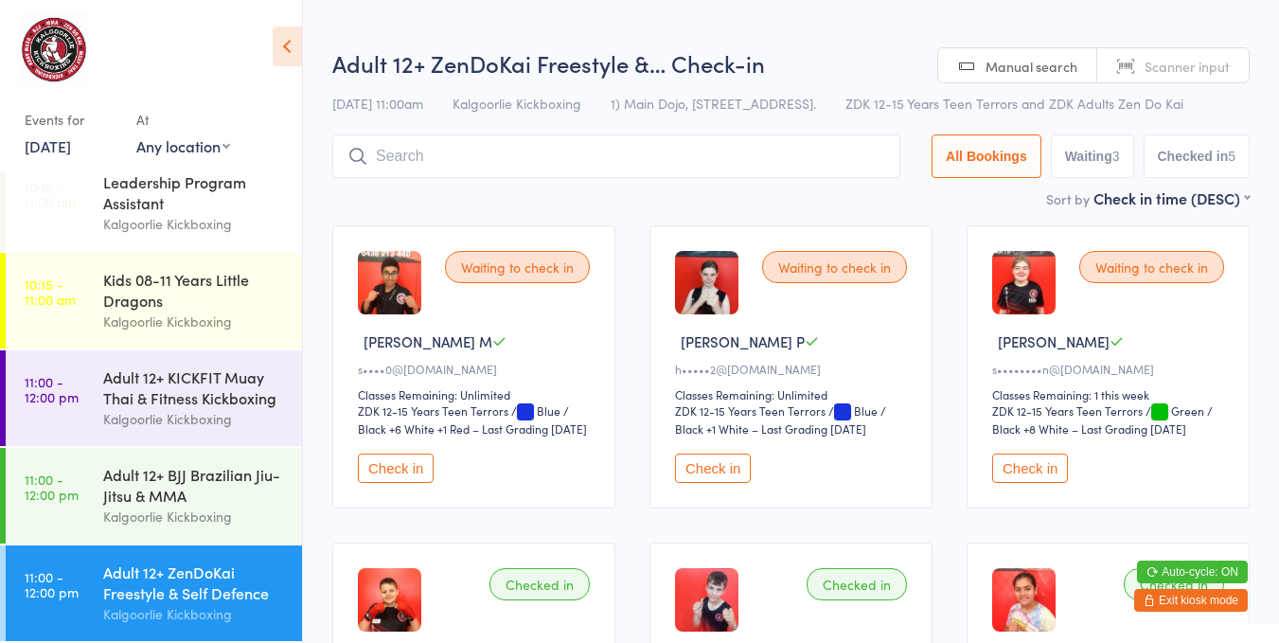
click at [1024, 466] on button "Check in" at bounding box center [1030, 467] width 76 height 29
